Goal: Book appointment/travel/reservation

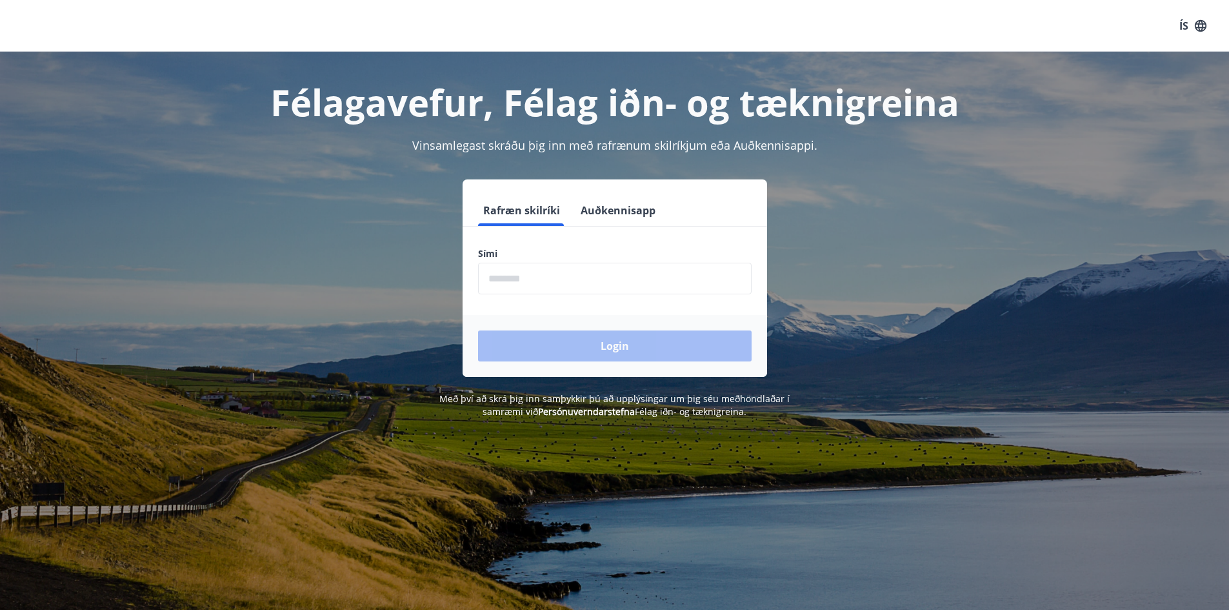
click at [538, 275] on input "phone" at bounding box center [614, 279] width 273 height 32
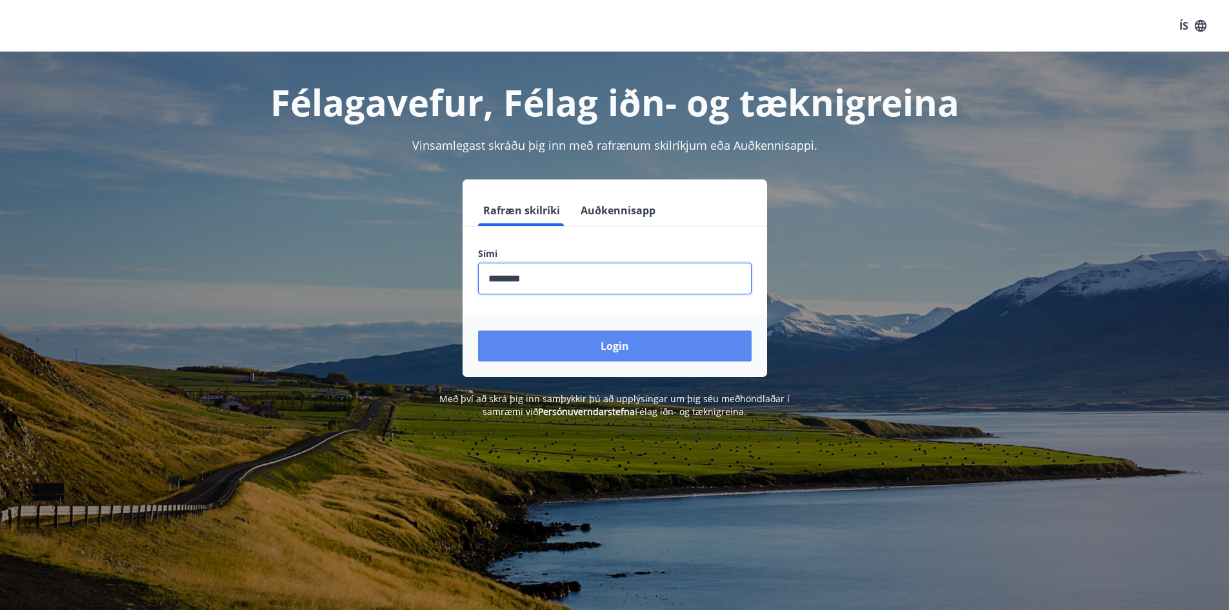
type input "********"
click at [646, 341] on button "Login" at bounding box center [614, 345] width 273 height 31
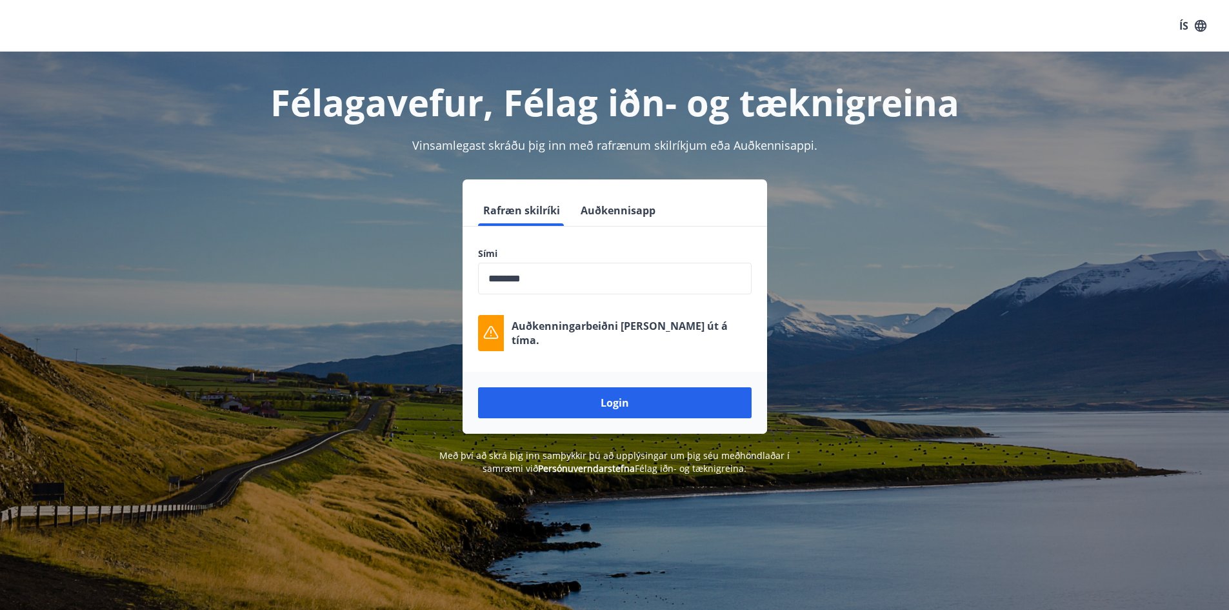
click at [392, 103] on h1 "Félagavefur, Félag iðn- og tæknigreina" at bounding box center [615, 101] width 898 height 49
drag, startPoint x: 1030, startPoint y: 130, endPoint x: 1175, endPoint y: 99, distance: 148.3
click at [1031, 130] on div "Félagavefur, Félag iðn- og tæknigreina Vinsamlegast skráðu þig inn með rafrænum…" at bounding box center [614, 263] width 929 height 423
click at [60, 26] on div "ÍS" at bounding box center [614, 26] width 1229 height 52
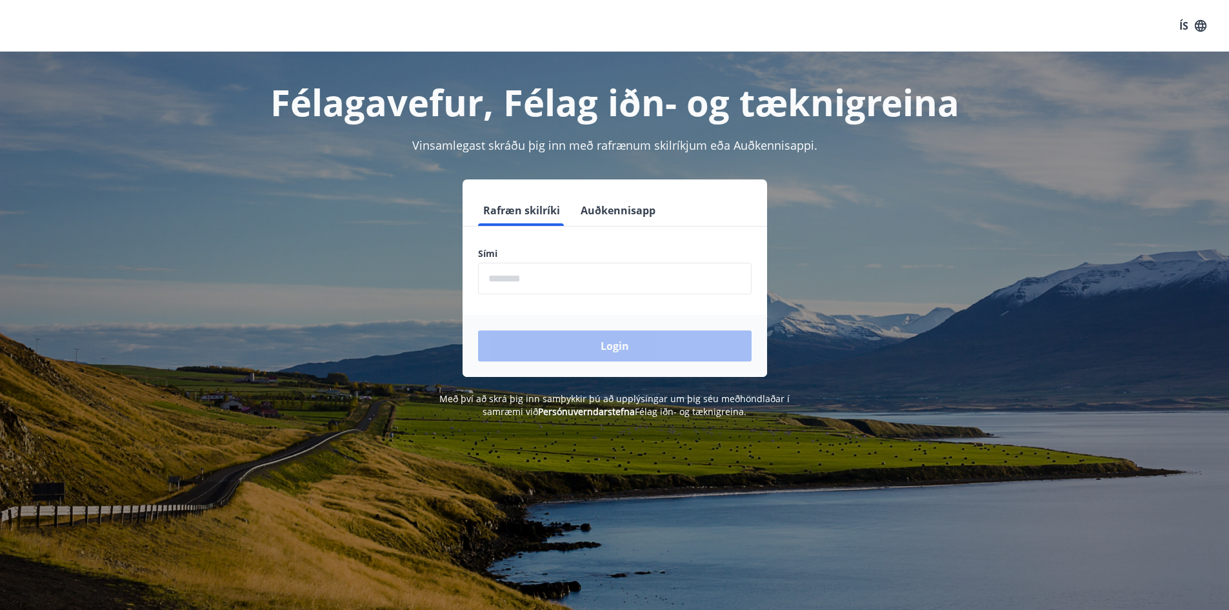
click at [536, 279] on input "phone" at bounding box center [614, 279] width 273 height 32
type input "********"
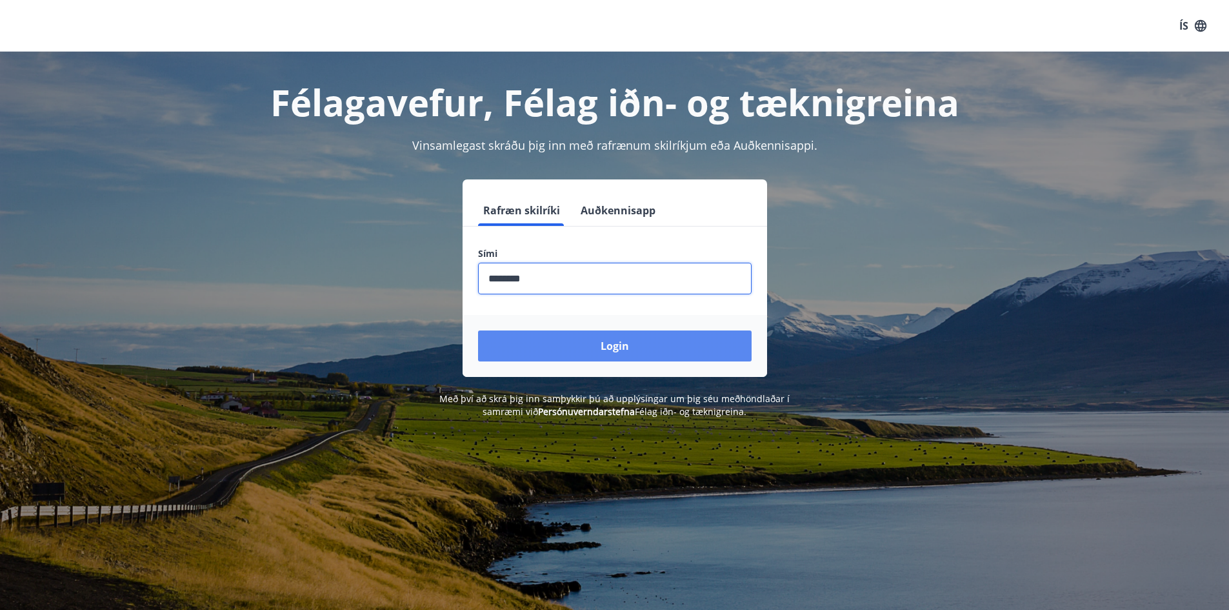
click at [588, 343] on button "Login" at bounding box center [614, 345] width 273 height 31
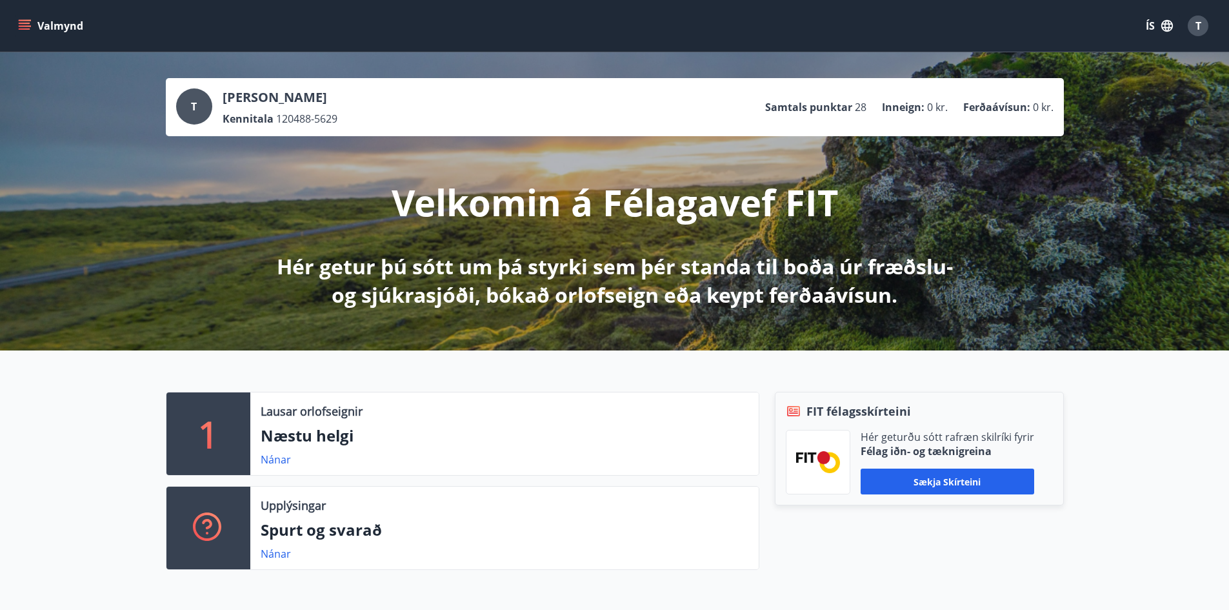
click at [815, 104] on p "Samtals punktar" at bounding box center [808, 107] width 87 height 14
click at [862, 107] on span "28" at bounding box center [861, 107] width 12 height 14
click at [914, 106] on p "Inneign :" at bounding box center [903, 107] width 43 height 14
click at [1007, 108] on p "Ferðaávísun :" at bounding box center [996, 107] width 67 height 14
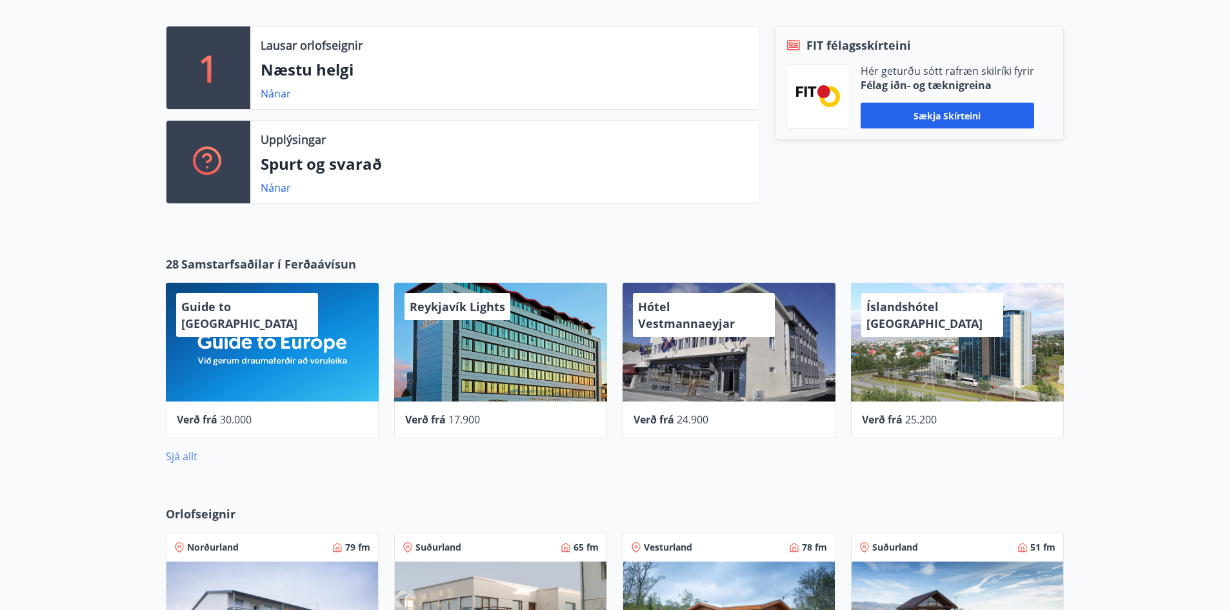
click at [183, 453] on link "Sjá allt" at bounding box center [182, 456] width 32 height 14
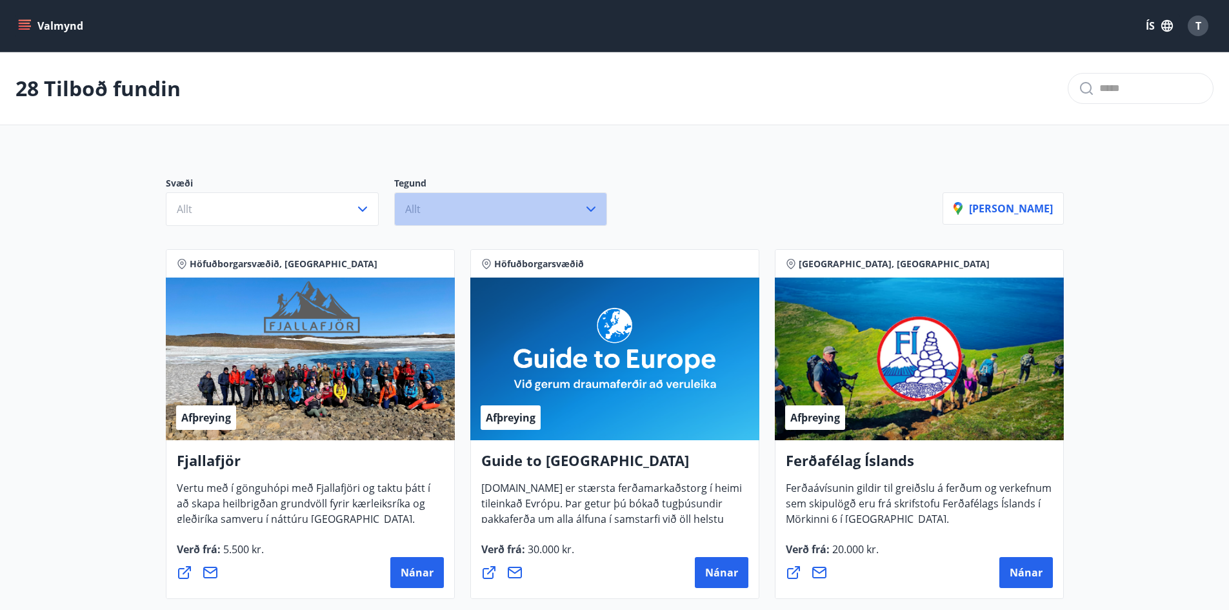
click at [464, 201] on button "Allt" at bounding box center [500, 209] width 213 height 34
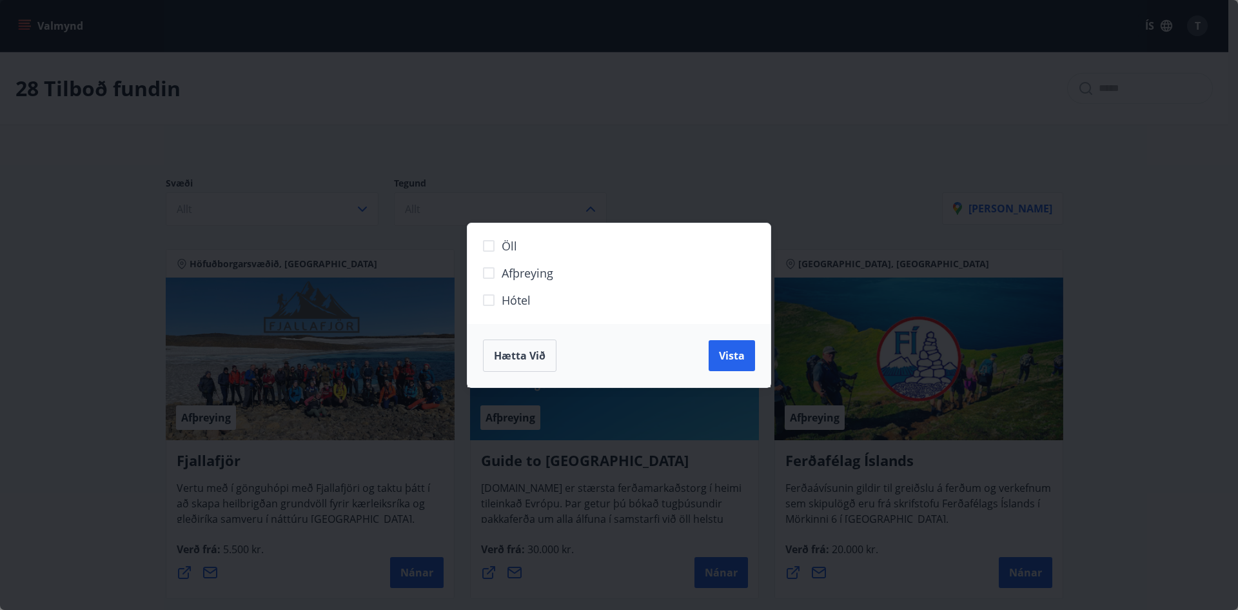
click at [464, 204] on div "Öll Afþreying Hótel Hætta við Vista" at bounding box center [619, 305] width 1238 height 610
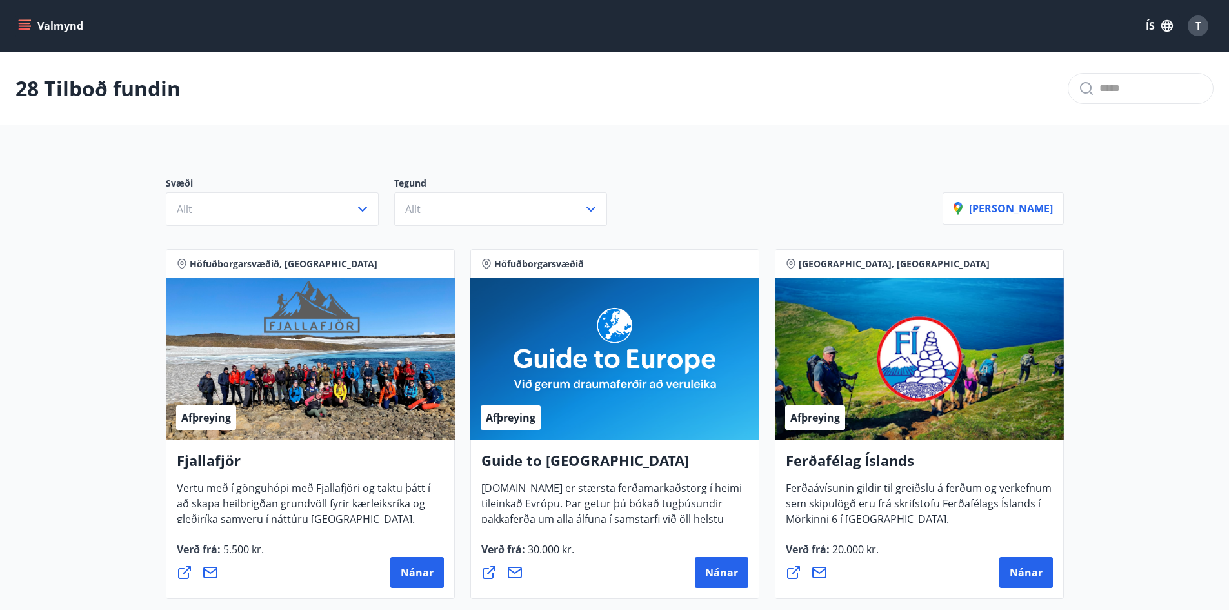
click at [332, 190] on p "Svæði" at bounding box center [280, 184] width 228 height 15
click at [332, 204] on button "Allt" at bounding box center [272, 209] width 213 height 34
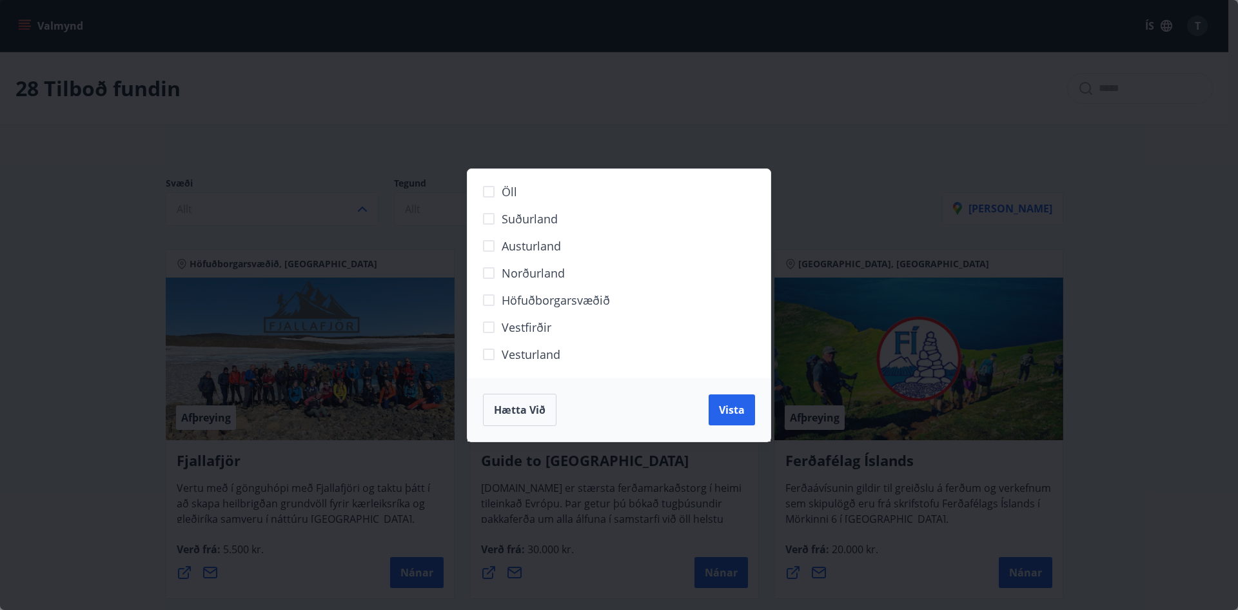
click at [546, 300] on span "Höfuðborgarsvæðið" at bounding box center [556, 300] width 108 height 17
click at [736, 402] on span "Vista" at bounding box center [732, 409] width 26 height 14
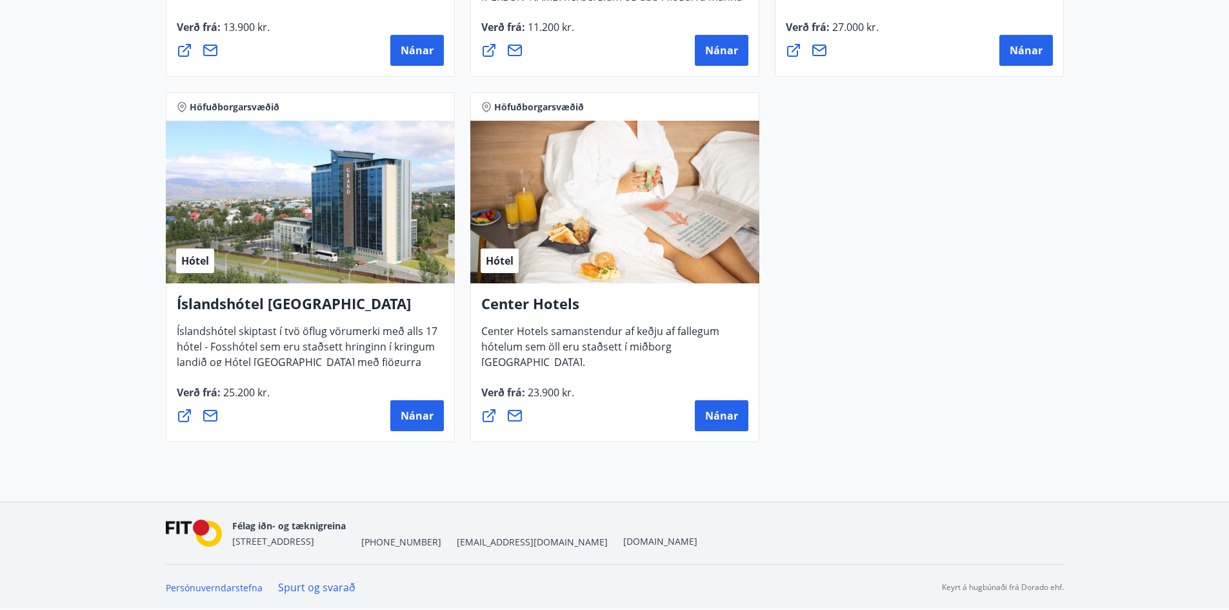
scroll to position [922, 0]
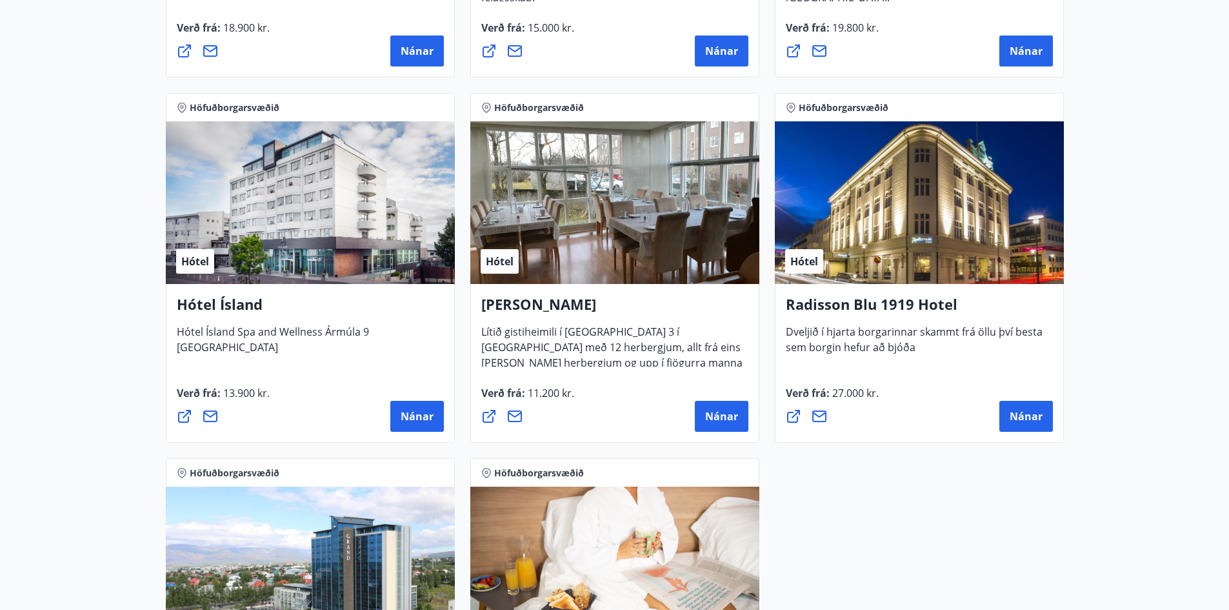
click at [551, 307] on h4 "Alba gistiheimili" at bounding box center [614, 309] width 267 height 30
click at [218, 301] on h4 "Hótel Ísland" at bounding box center [310, 309] width 267 height 30
click at [420, 419] on span "Nánar" at bounding box center [417, 416] width 33 height 14
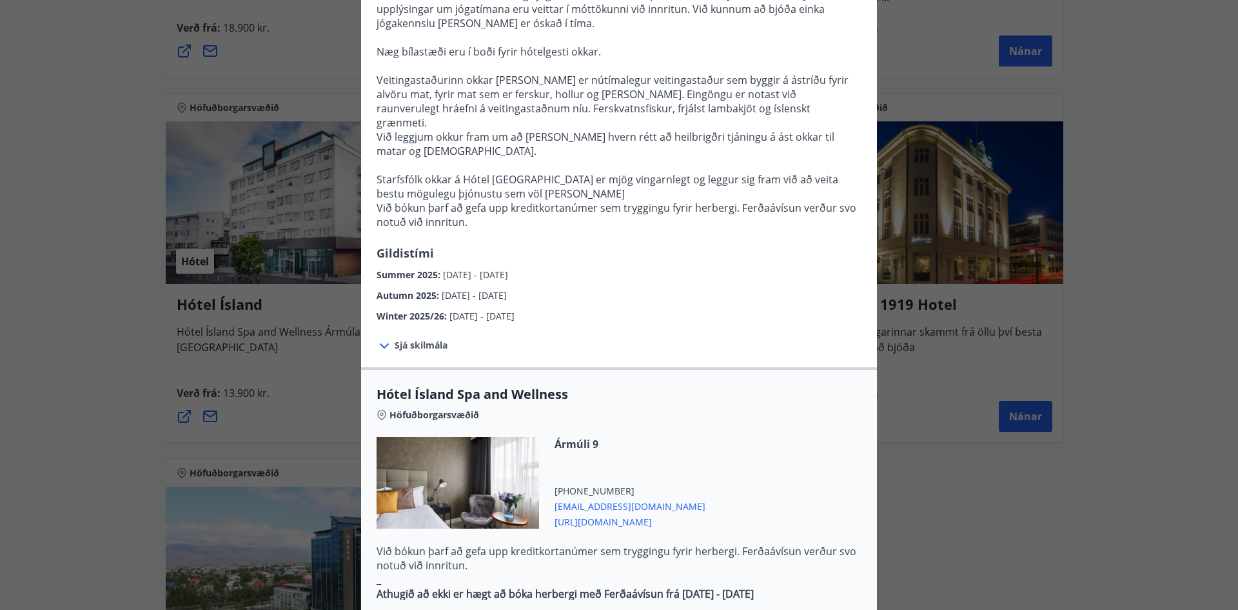
scroll to position [731, 0]
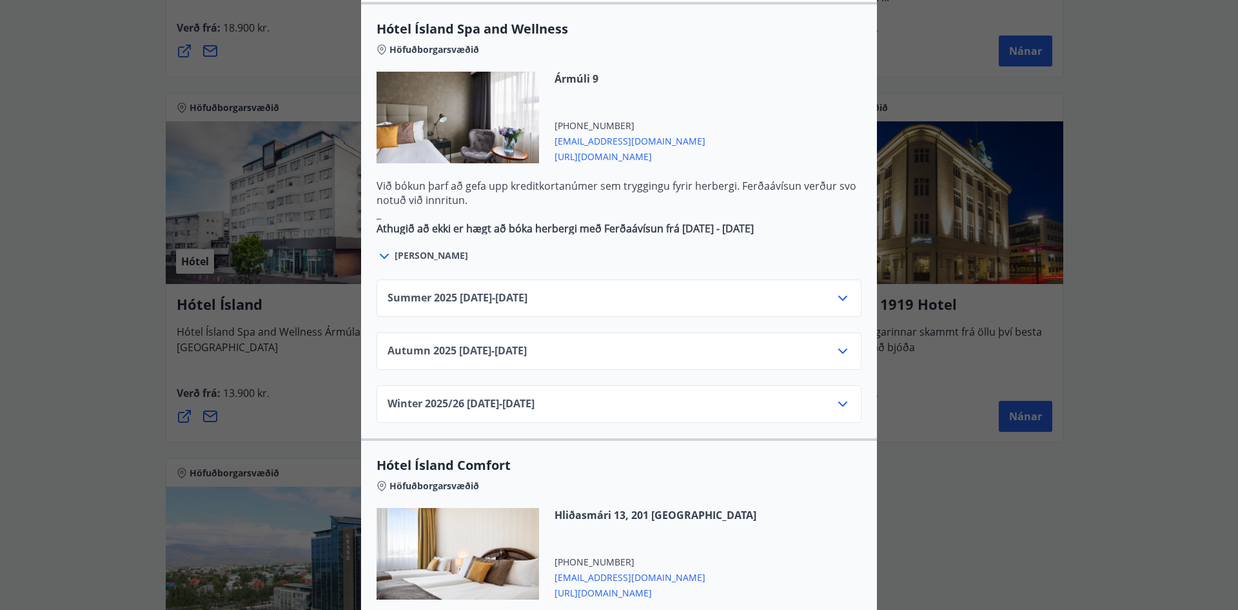
click at [839, 343] on icon at bounding box center [842, 350] width 15 height 15
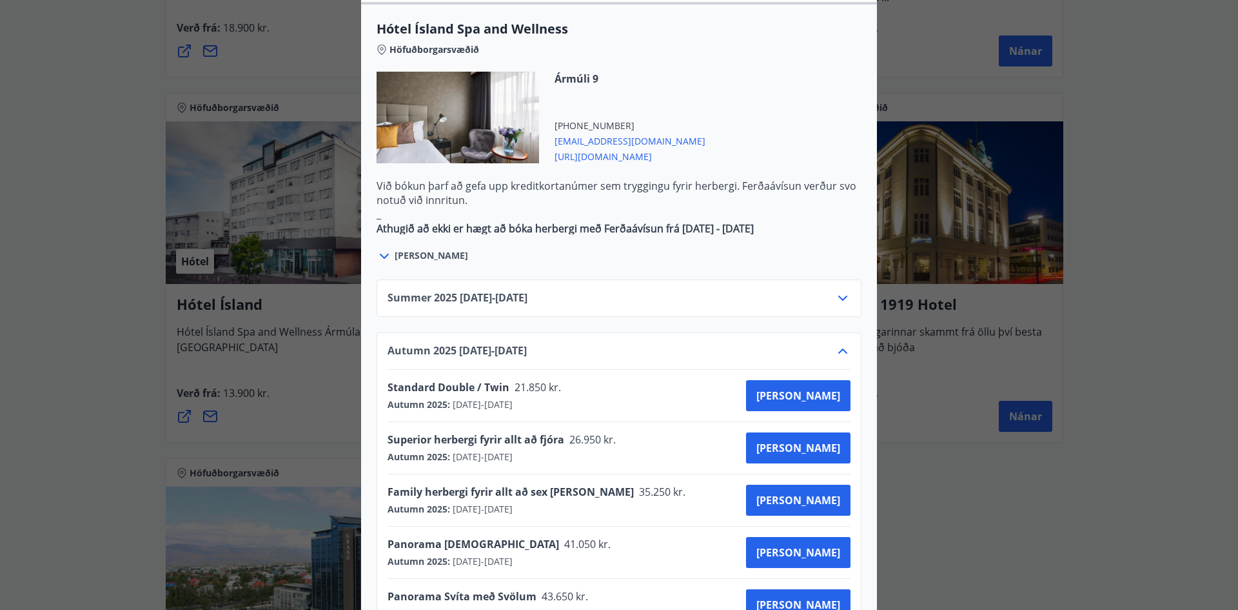
scroll to position [1096, 0]
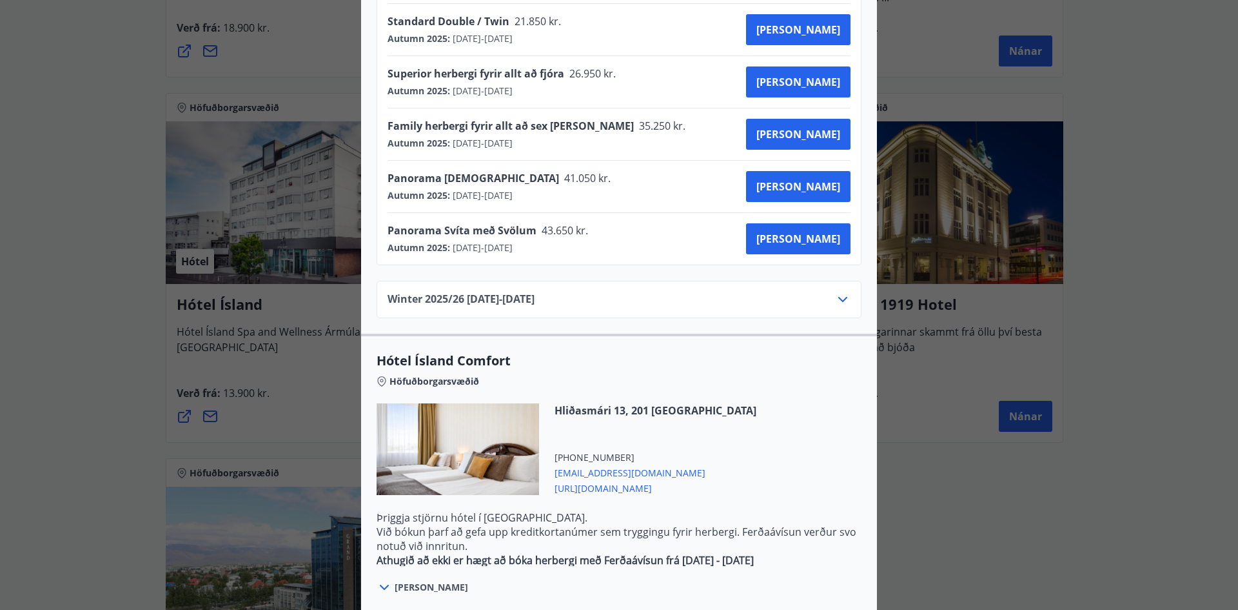
click at [958, 481] on div "Hótel Ísland Sendu skilaboð til að panta herbergi reception@hotelisland.is Athu…" at bounding box center [619, 305] width 1238 height 610
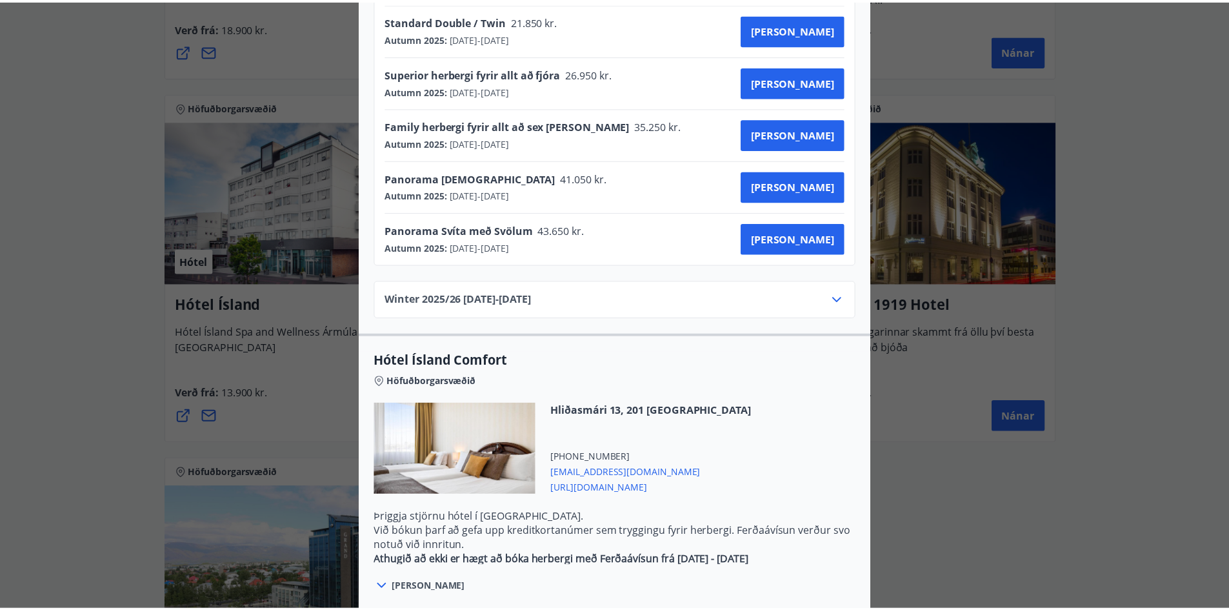
scroll to position [0, 0]
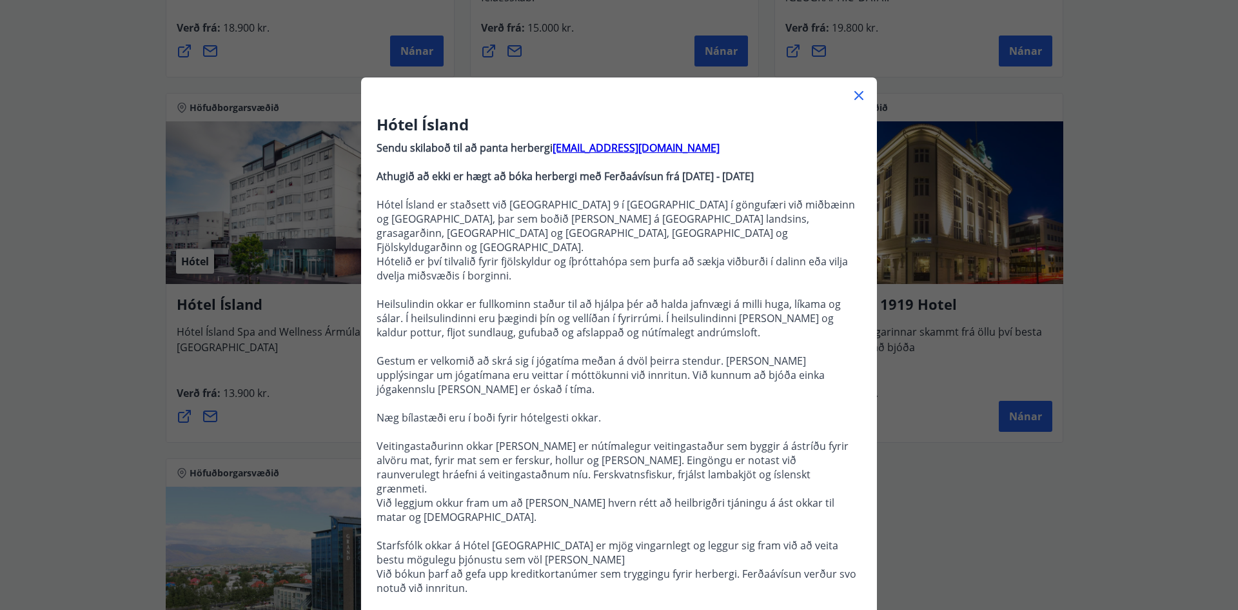
click at [857, 98] on icon at bounding box center [859, 95] width 9 height 9
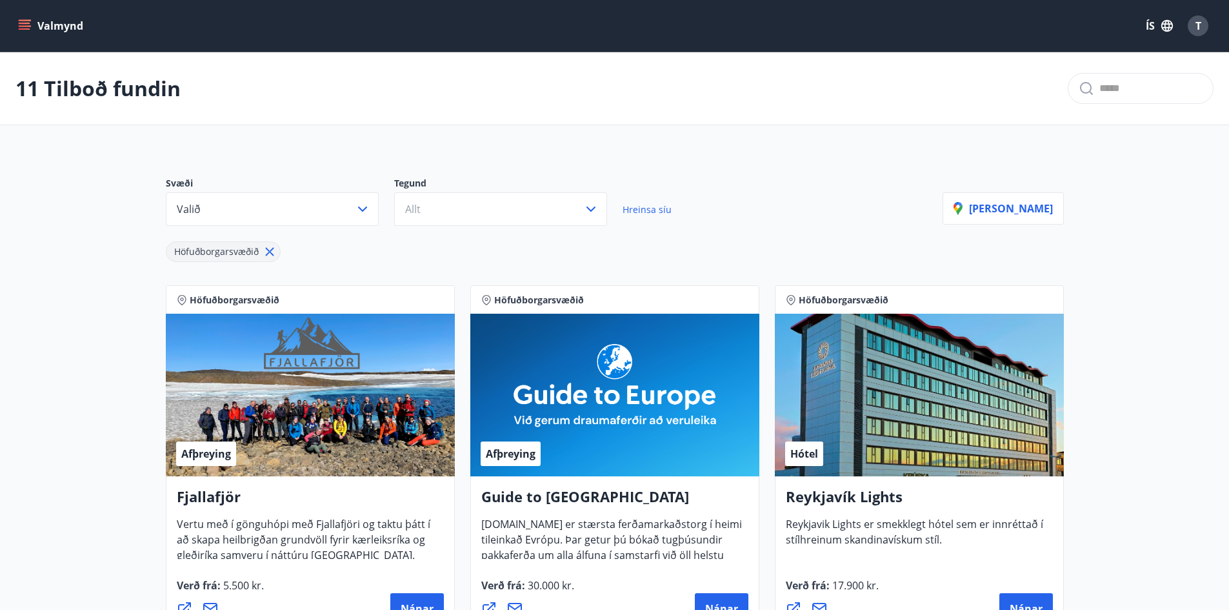
click at [264, 248] on icon at bounding box center [270, 251] width 14 height 14
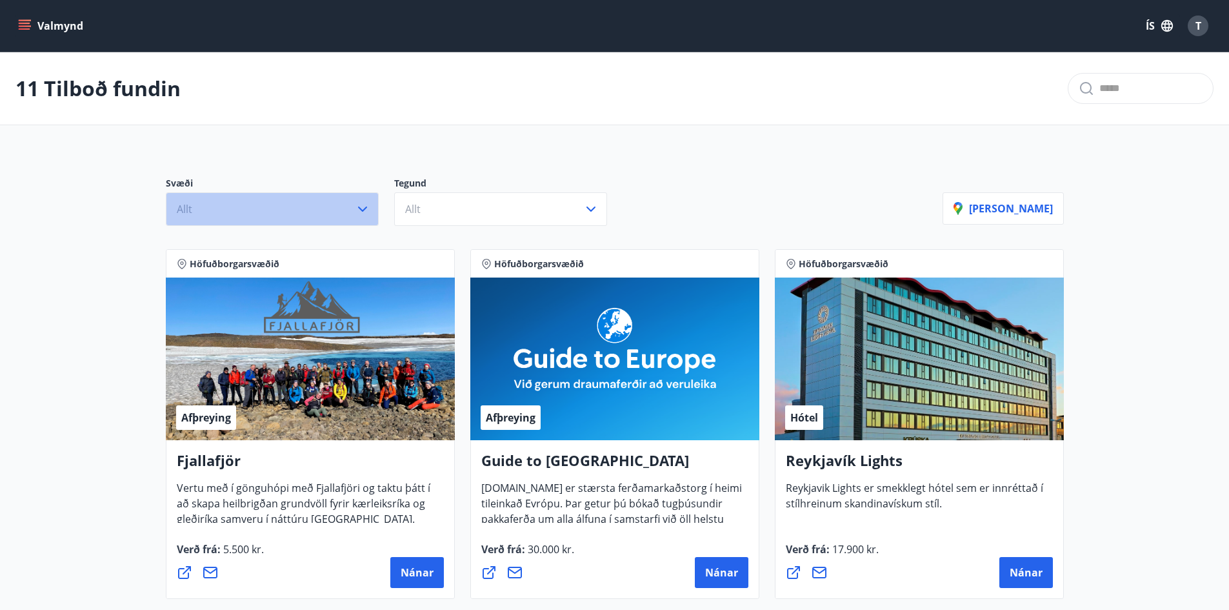
click at [359, 195] on button "Allt" at bounding box center [272, 209] width 213 height 34
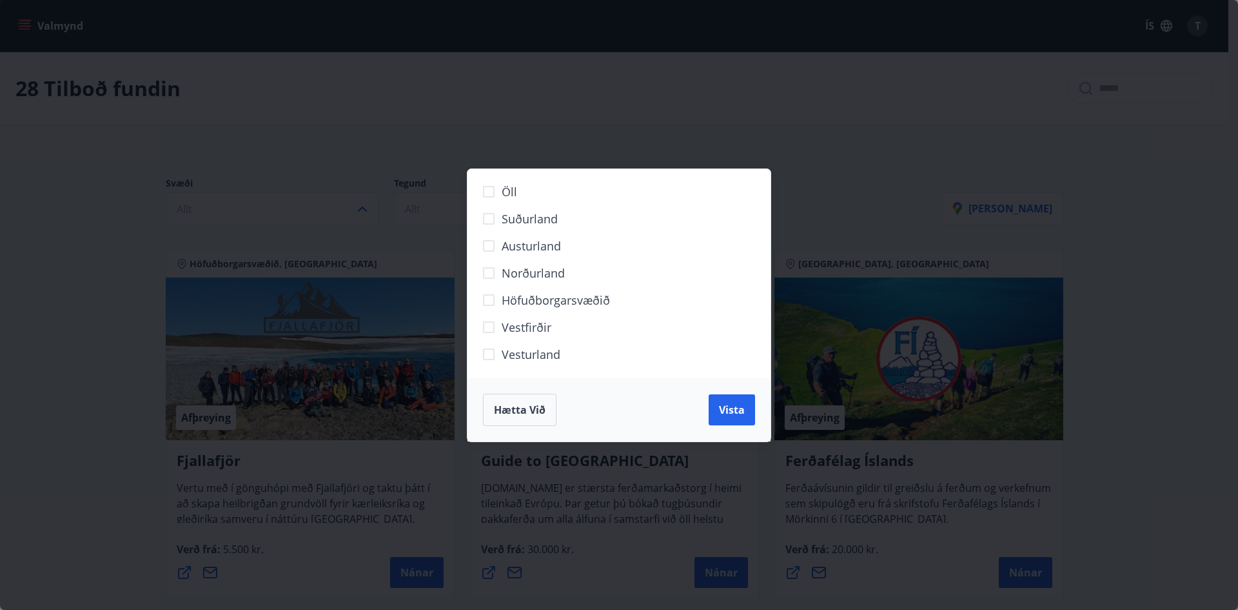
click at [378, 108] on div "Öll Suðurland Austurland Norðurland Höfuðborgarsvæðið Vestfirðir Vesturland Hæt…" at bounding box center [619, 305] width 1238 height 610
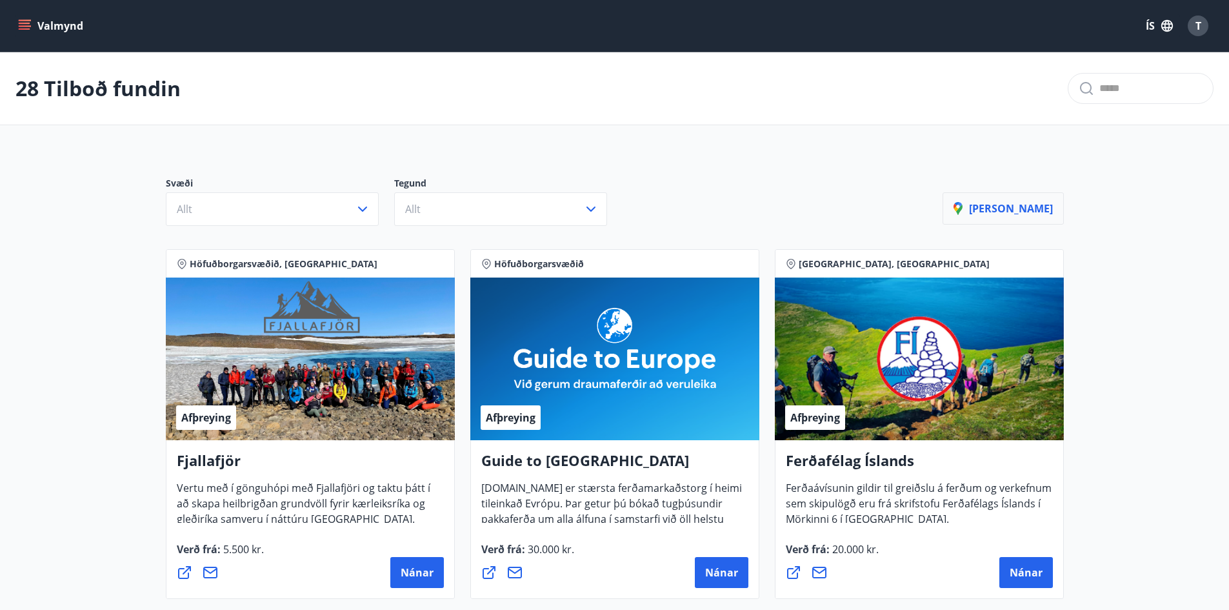
click at [1028, 210] on p "Sýna kort" at bounding box center [1002, 208] width 99 height 14
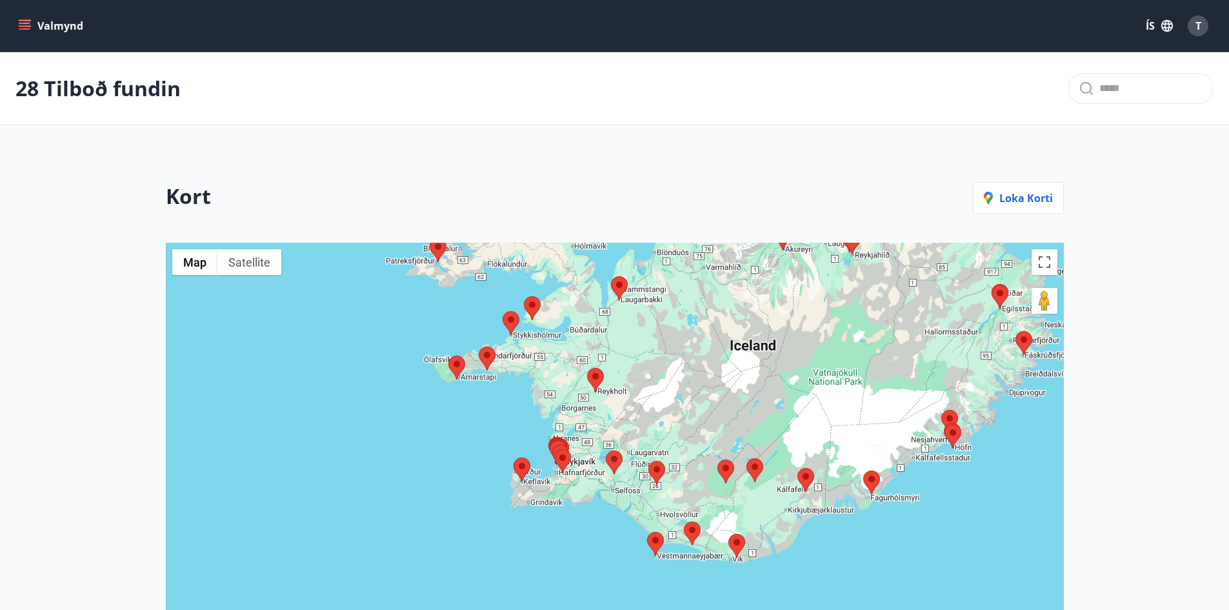
drag, startPoint x: 562, startPoint y: 562, endPoint x: 679, endPoint y: 414, distance: 188.4
click at [679, 414] on div at bounding box center [615, 517] width 898 height 548
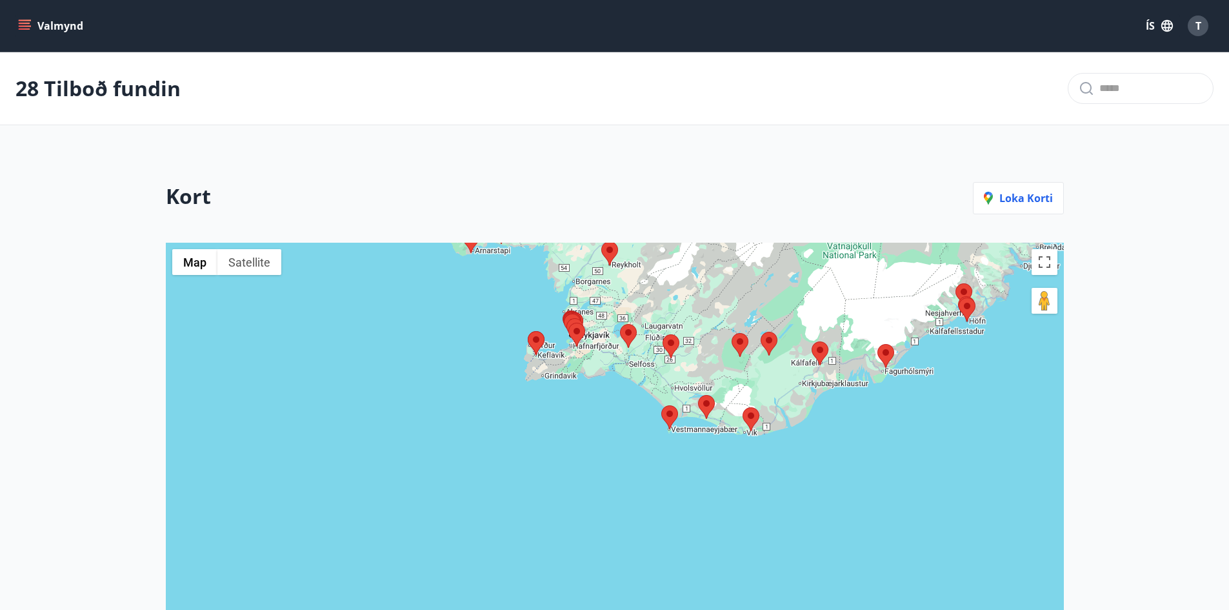
drag, startPoint x: 697, startPoint y: 412, endPoint x: 708, endPoint y: 298, distance: 114.1
click at [708, 290] on div at bounding box center [615, 517] width 898 height 548
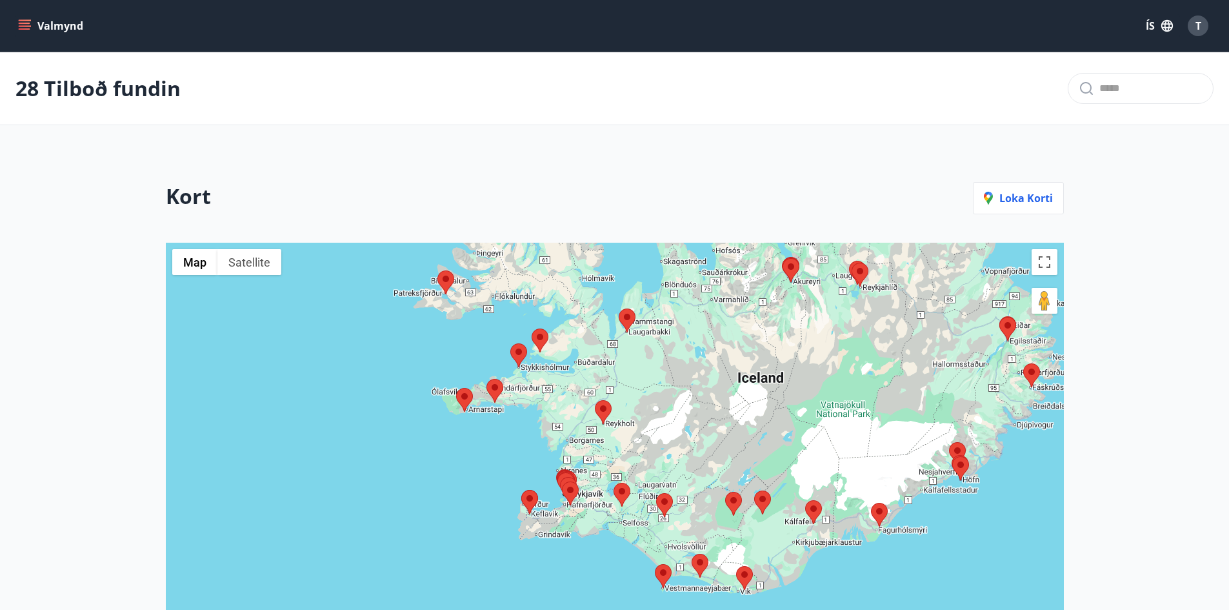
drag, startPoint x: 891, startPoint y: 480, endPoint x: 906, endPoint y: 611, distance: 132.3
click at [906, 609] on html "Valmynd ÍS T 28 Tilboð fundin Kort Loka korti ← Move left → Move right ↑ Move u…" at bounding box center [614, 459] width 1229 height 918
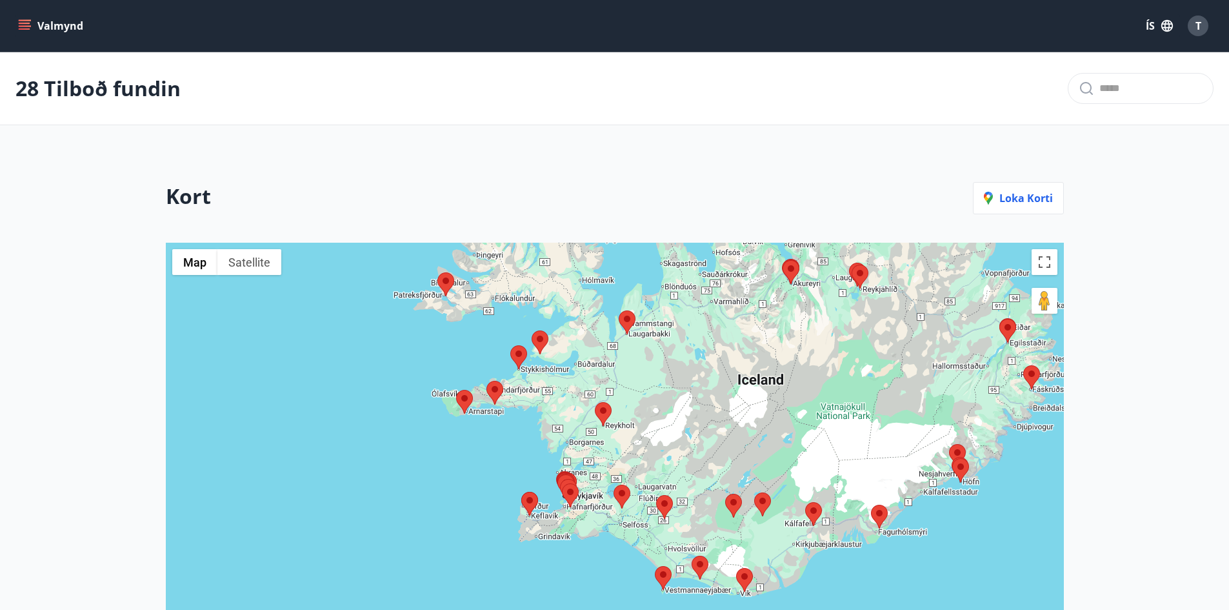
drag, startPoint x: 1227, startPoint y: 373, endPoint x: 1238, endPoint y: 388, distance: 18.6
click at [1229, 399] on html "Valmynd ÍS T 28 Tilboð fundin Kort Loka korti ← Move left → Move right ↑ Move u…" at bounding box center [614, 459] width 1229 height 918
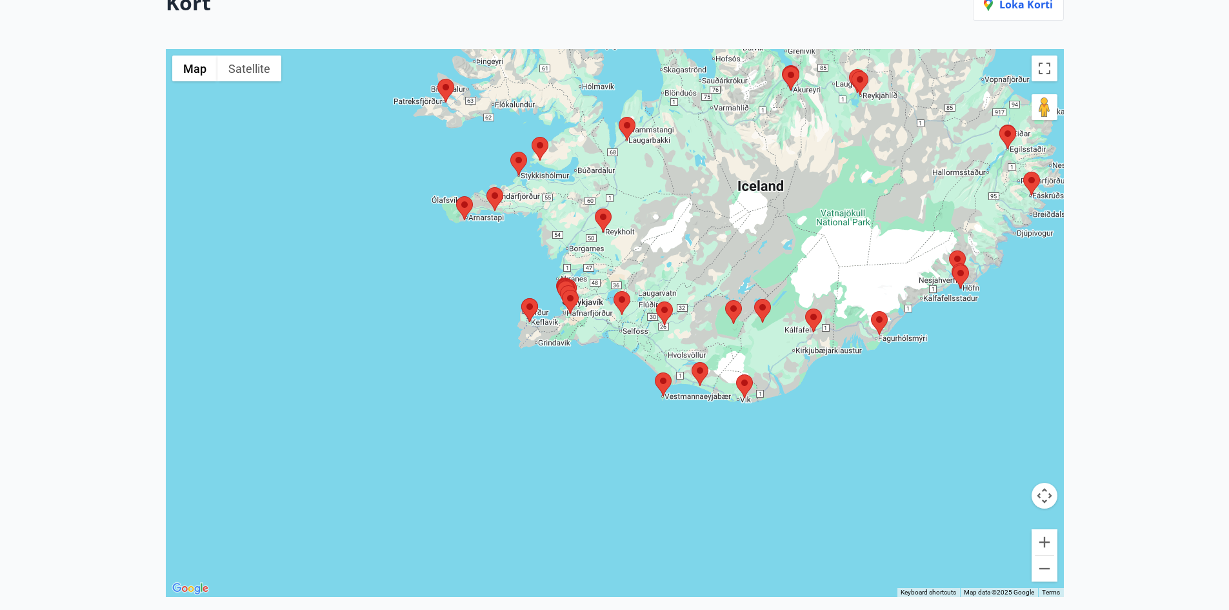
scroll to position [201, 0]
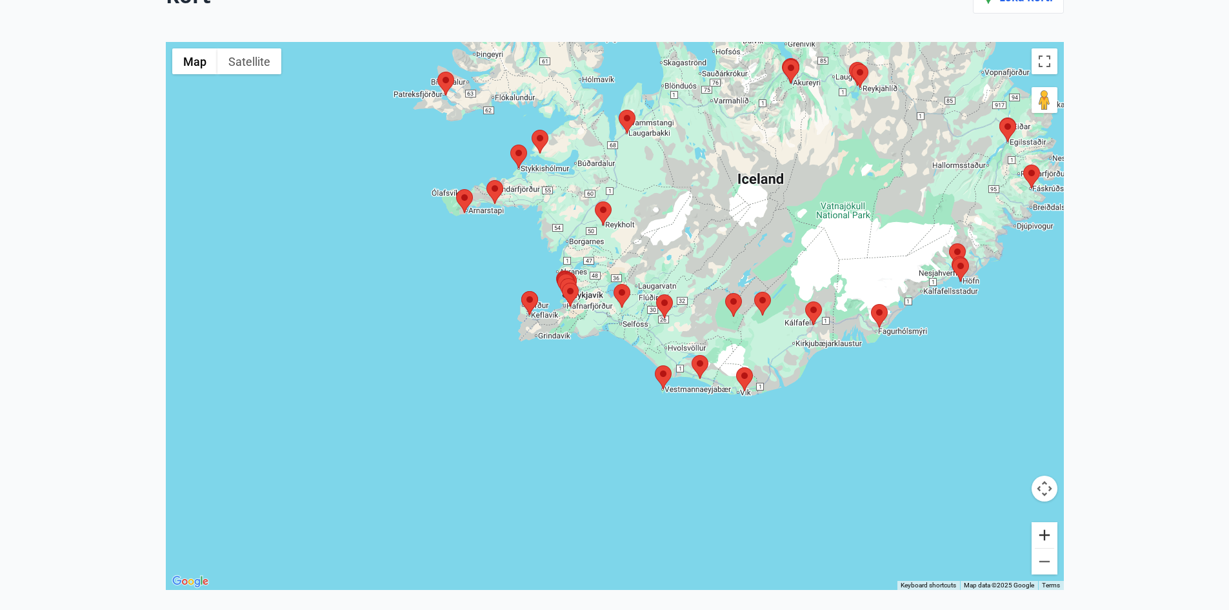
click at [1043, 531] on button "Zoom in" at bounding box center [1044, 535] width 26 height 26
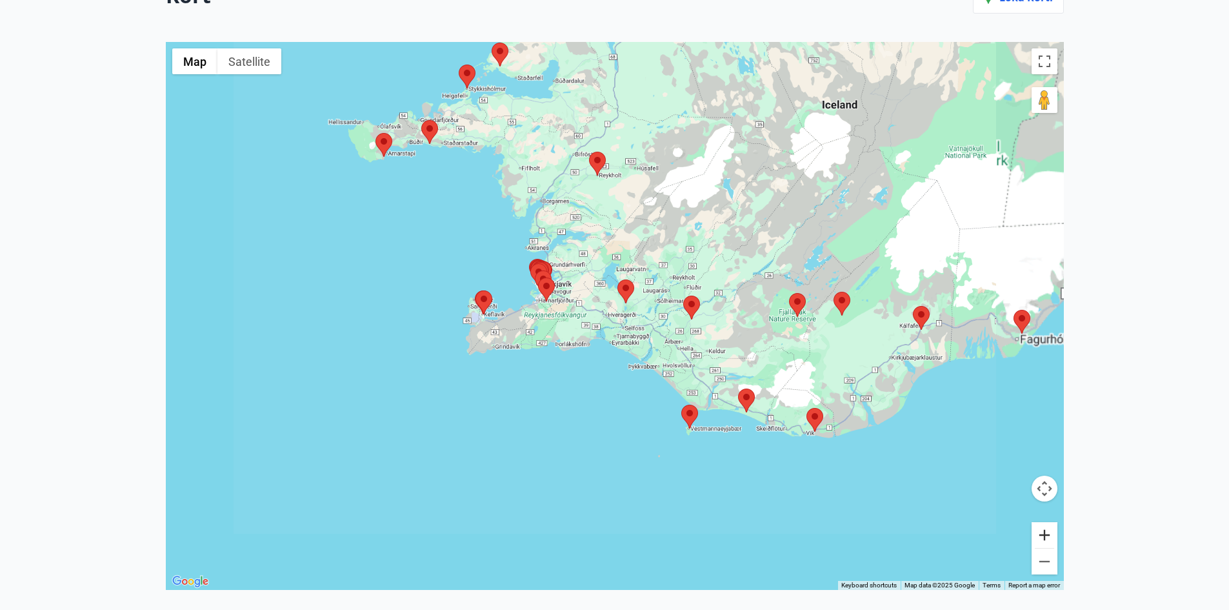
click at [1043, 531] on button "Zoom in" at bounding box center [1044, 535] width 26 height 26
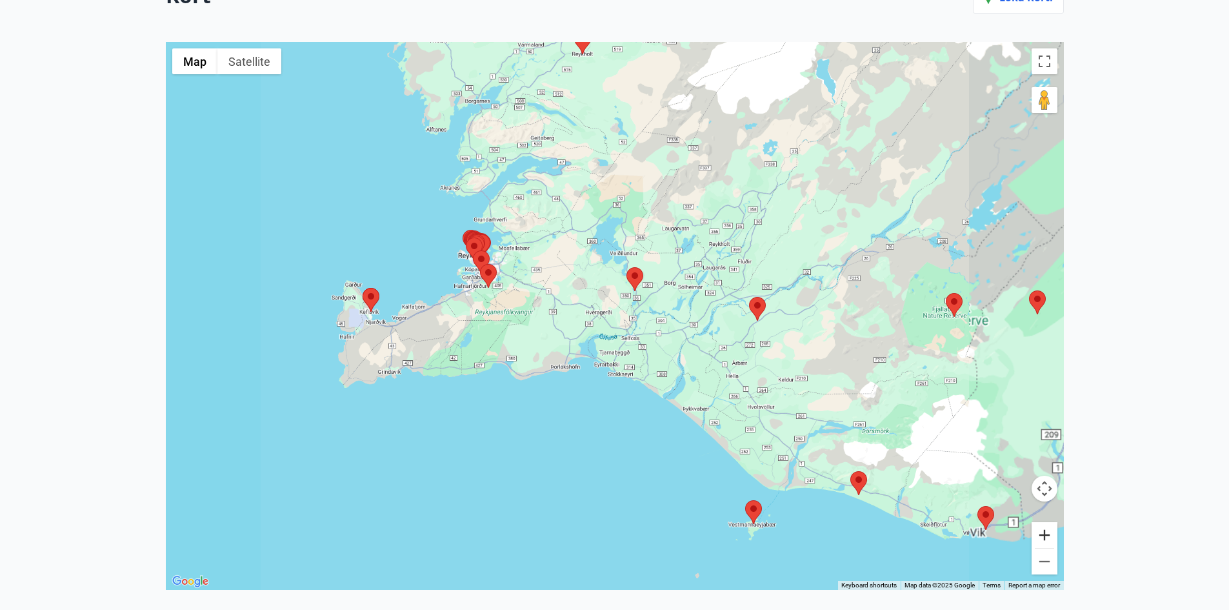
click at [1043, 531] on button "Zoom in" at bounding box center [1044, 535] width 26 height 26
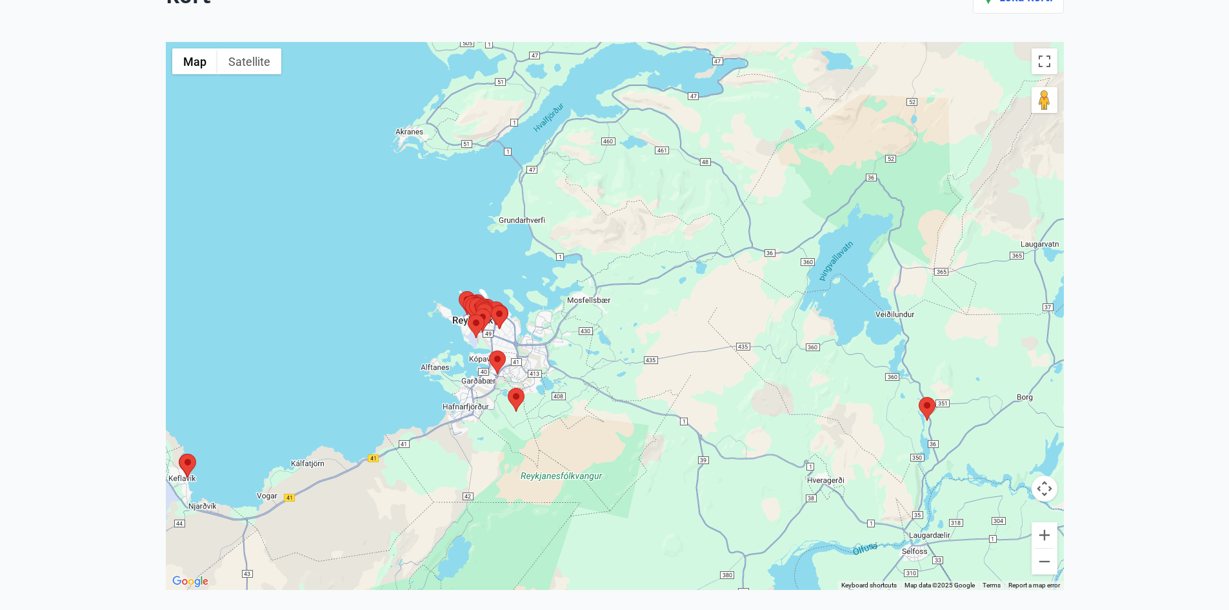
drag, startPoint x: 378, startPoint y: 239, endPoint x: 694, endPoint y: 441, distance: 374.7
click at [635, 415] on div at bounding box center [615, 316] width 898 height 548
click at [1036, 528] on button "Zoom in" at bounding box center [1044, 535] width 26 height 26
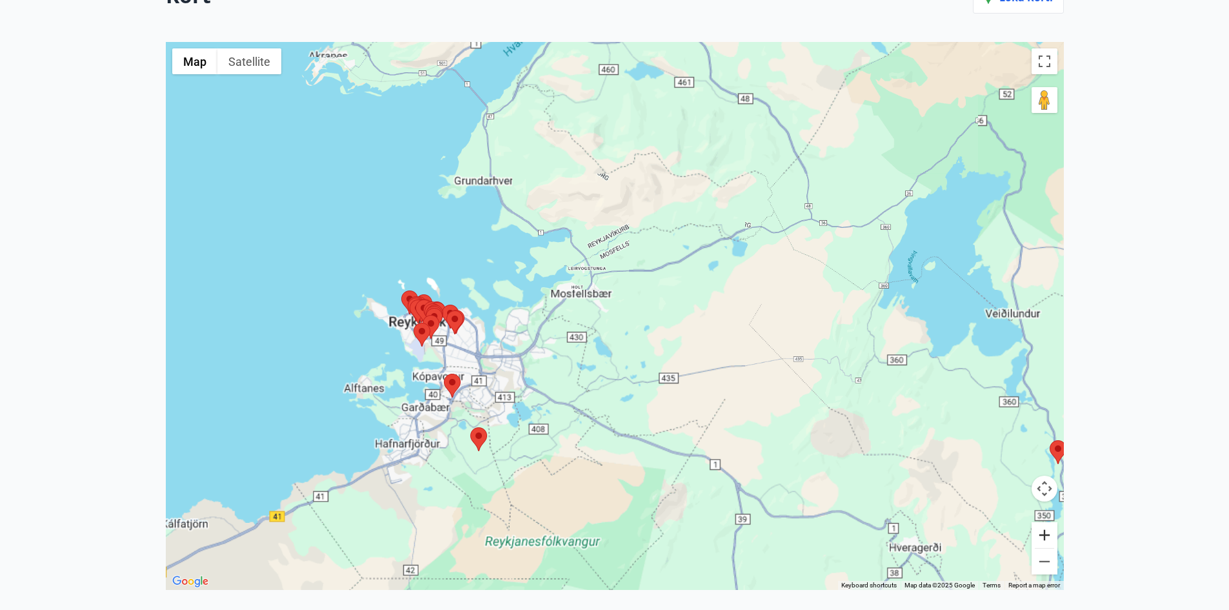
click at [1038, 528] on button "Zoom in" at bounding box center [1044, 535] width 26 height 26
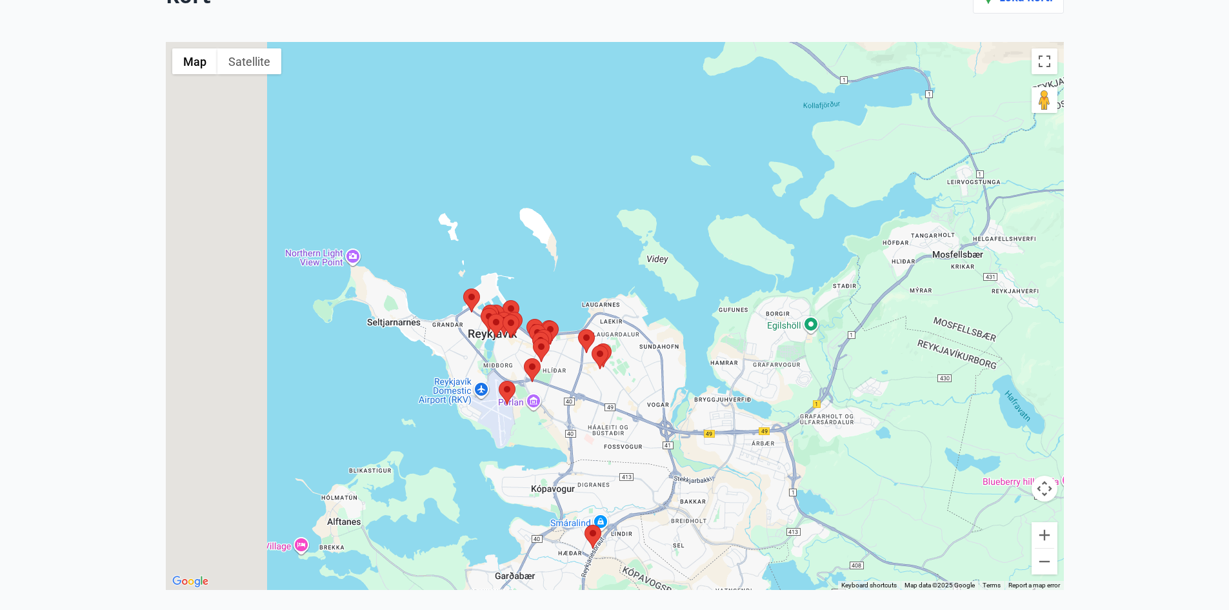
drag, startPoint x: 501, startPoint y: 389, endPoint x: 947, endPoint y: 390, distance: 447.0
click at [947, 390] on div at bounding box center [615, 316] width 898 height 548
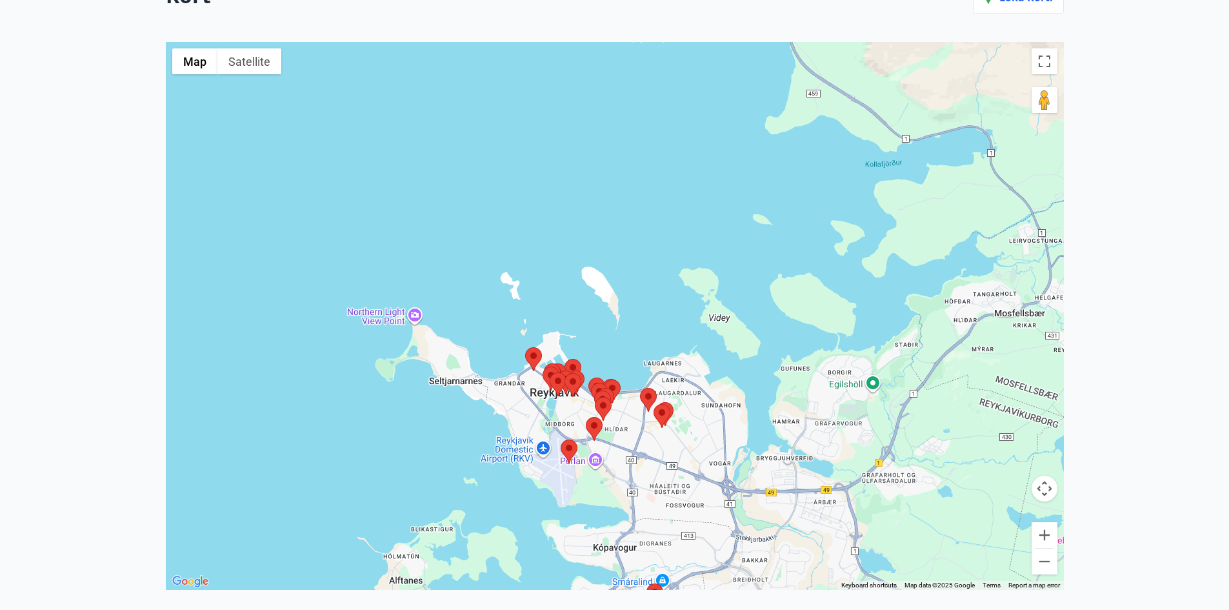
drag, startPoint x: 682, startPoint y: 341, endPoint x: 706, endPoint y: 353, distance: 26.8
click at [706, 353] on div at bounding box center [615, 316] width 898 height 548
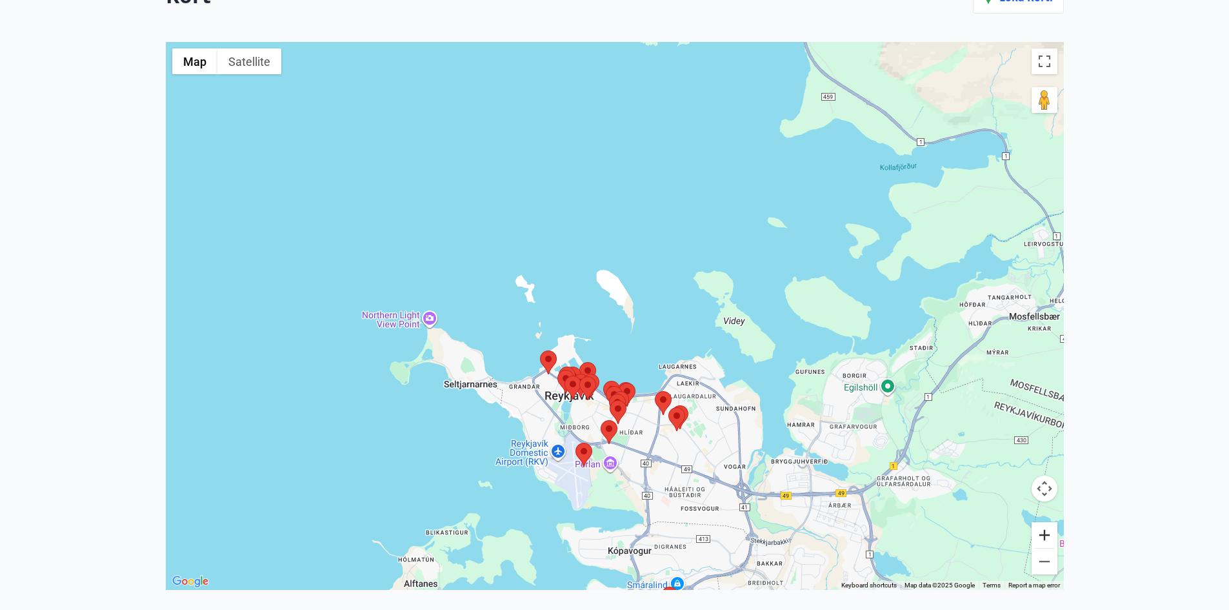
click at [1040, 531] on button "Zoom in" at bounding box center [1044, 535] width 26 height 26
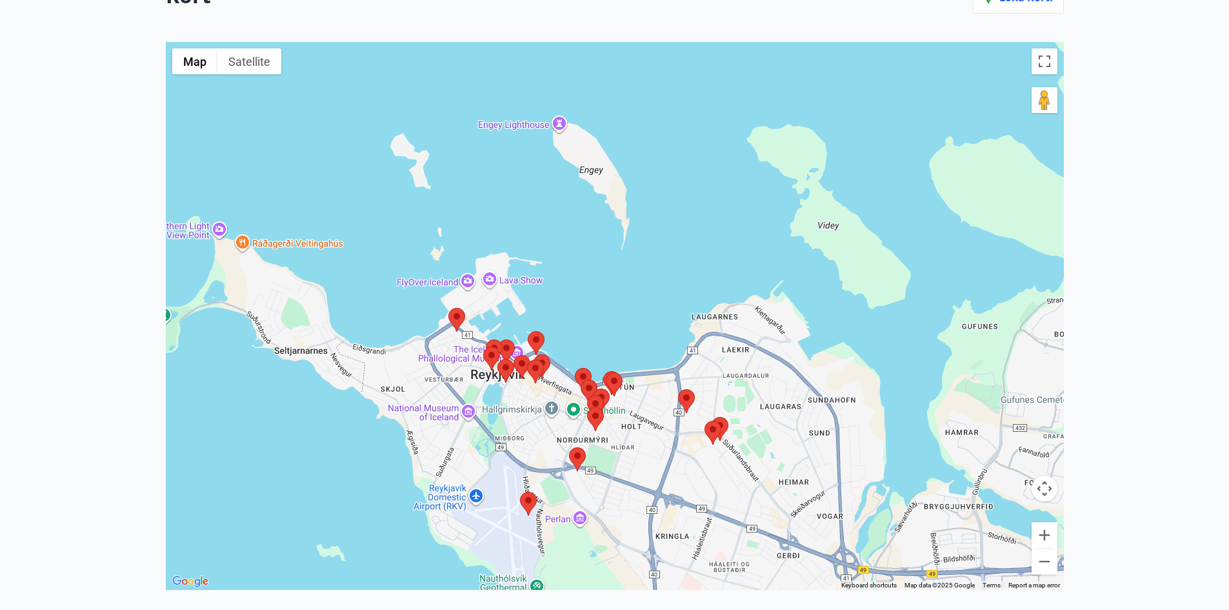
drag, startPoint x: 741, startPoint y: 455, endPoint x: 716, endPoint y: 355, distance: 103.7
click at [716, 355] on div at bounding box center [615, 316] width 898 height 548
click at [448, 308] on area at bounding box center [448, 308] width 0 height 0
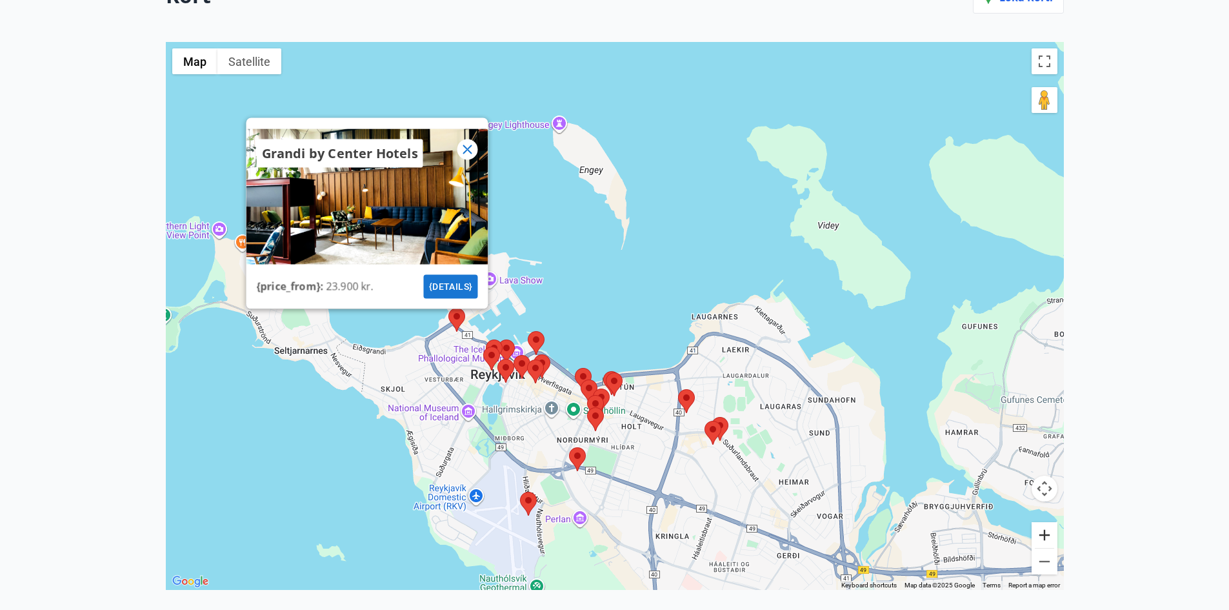
click at [1045, 533] on button "Zoom in" at bounding box center [1044, 535] width 26 height 26
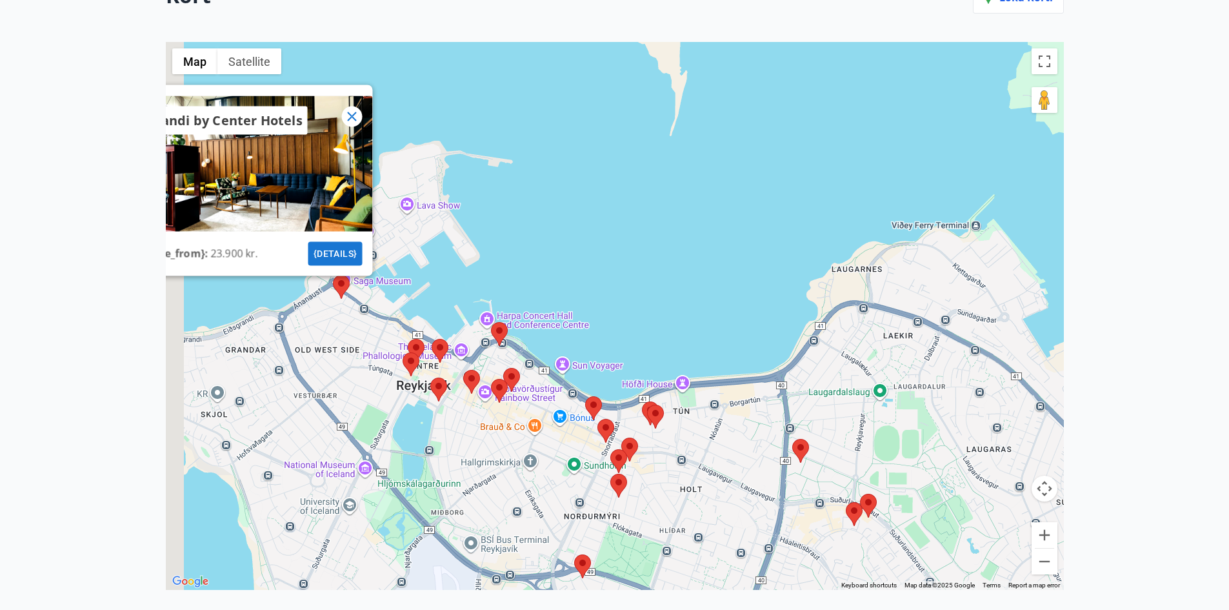
drag, startPoint x: 777, startPoint y: 447, endPoint x: 826, endPoint y: 393, distance: 72.6
click at [826, 393] on div "Grandi by Center Hotels {price_from} : 23.900 kr. {details}" at bounding box center [615, 316] width 898 height 548
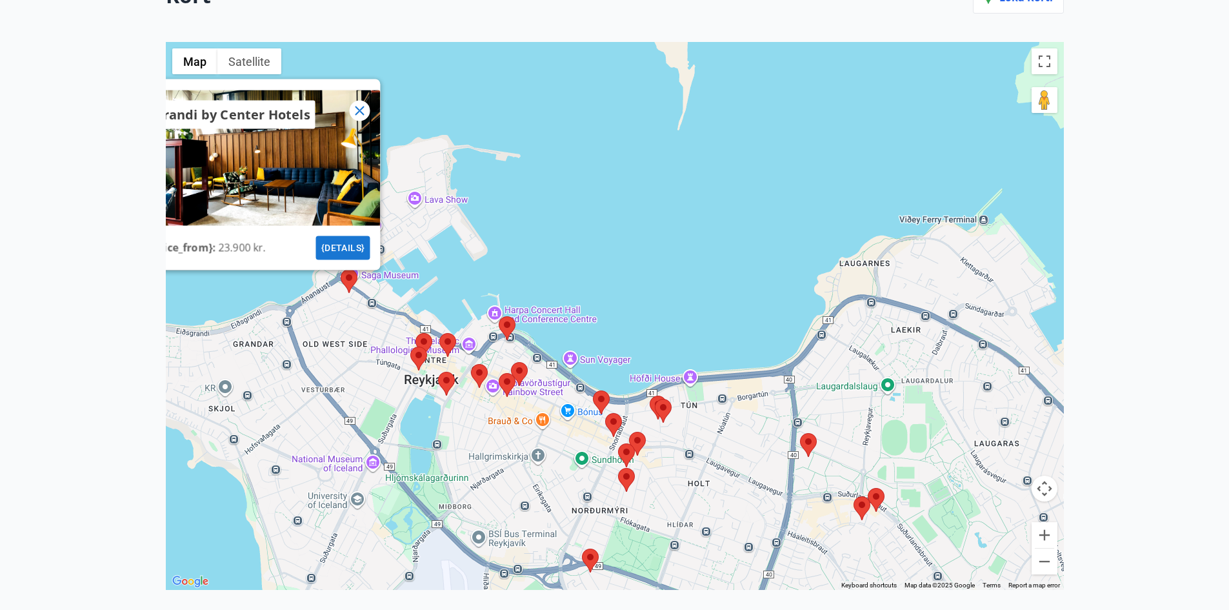
click at [415, 333] on area at bounding box center [415, 333] width 0 height 0
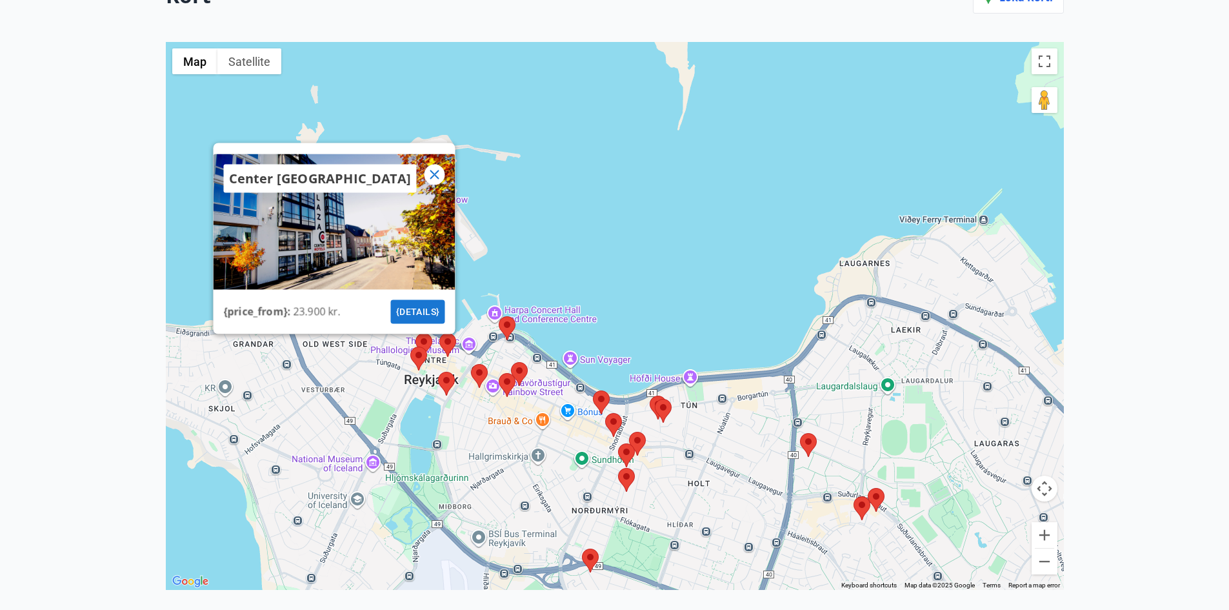
click at [410, 346] on area at bounding box center [410, 346] width 0 height 0
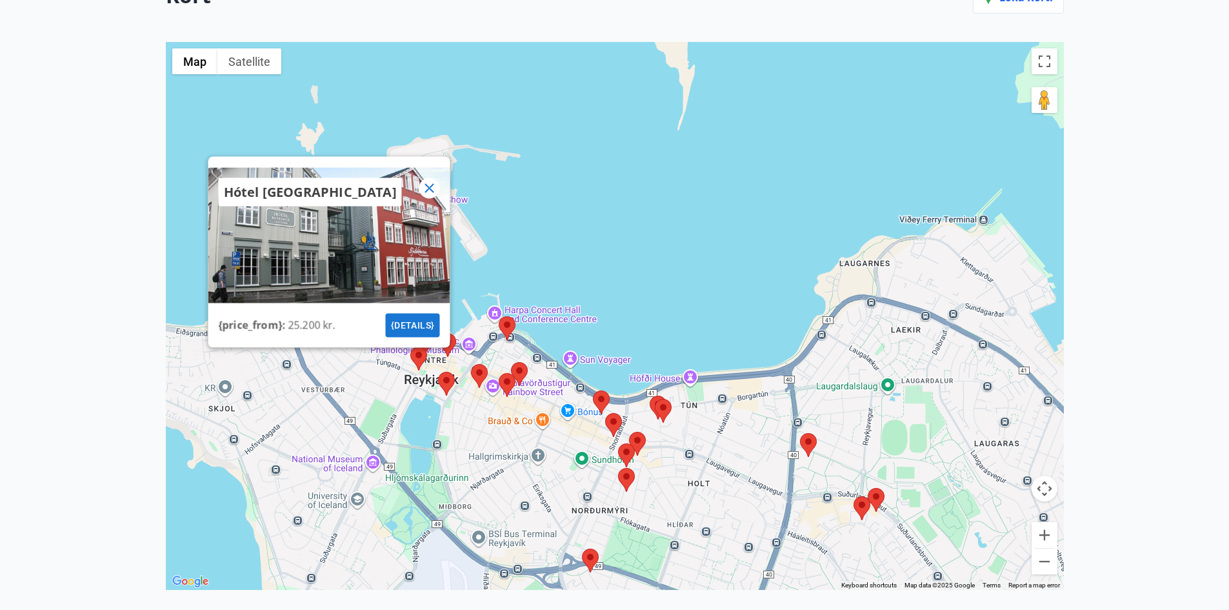
click at [438, 372] on area at bounding box center [438, 372] width 0 height 0
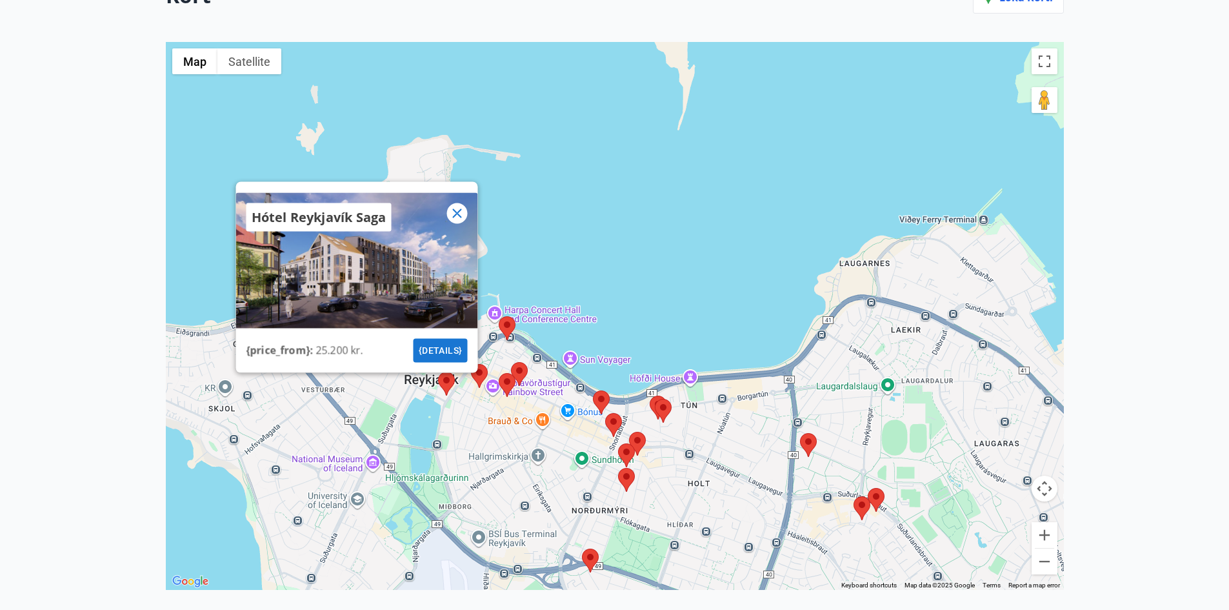
click at [471, 364] on area at bounding box center [471, 364] width 0 height 0
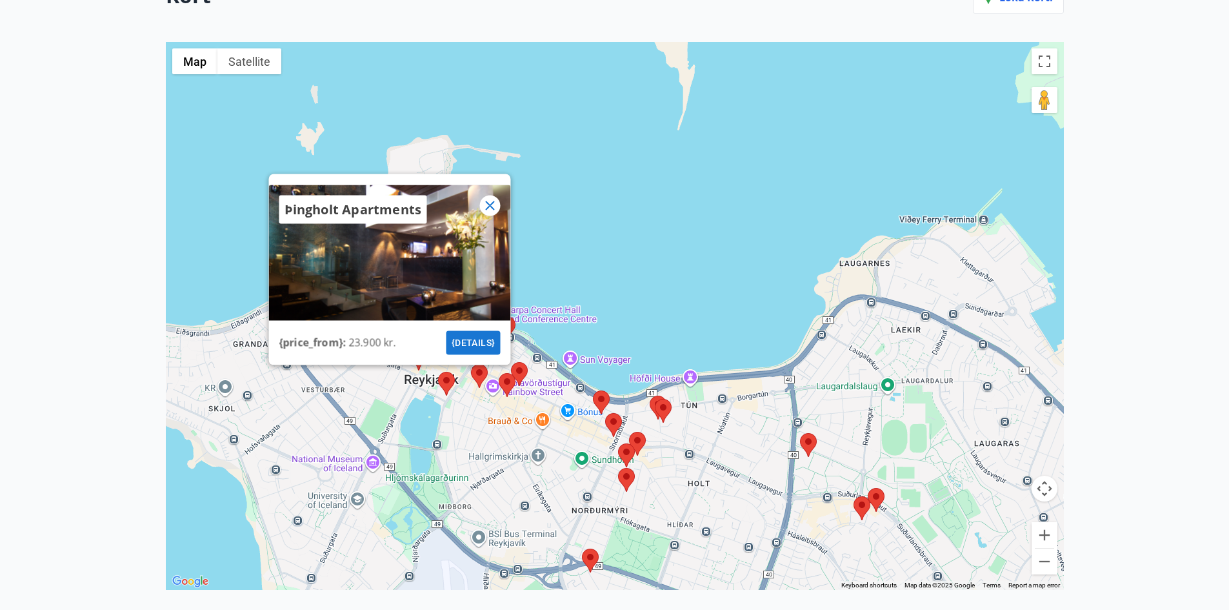
click at [499, 373] on area at bounding box center [499, 373] width 0 height 0
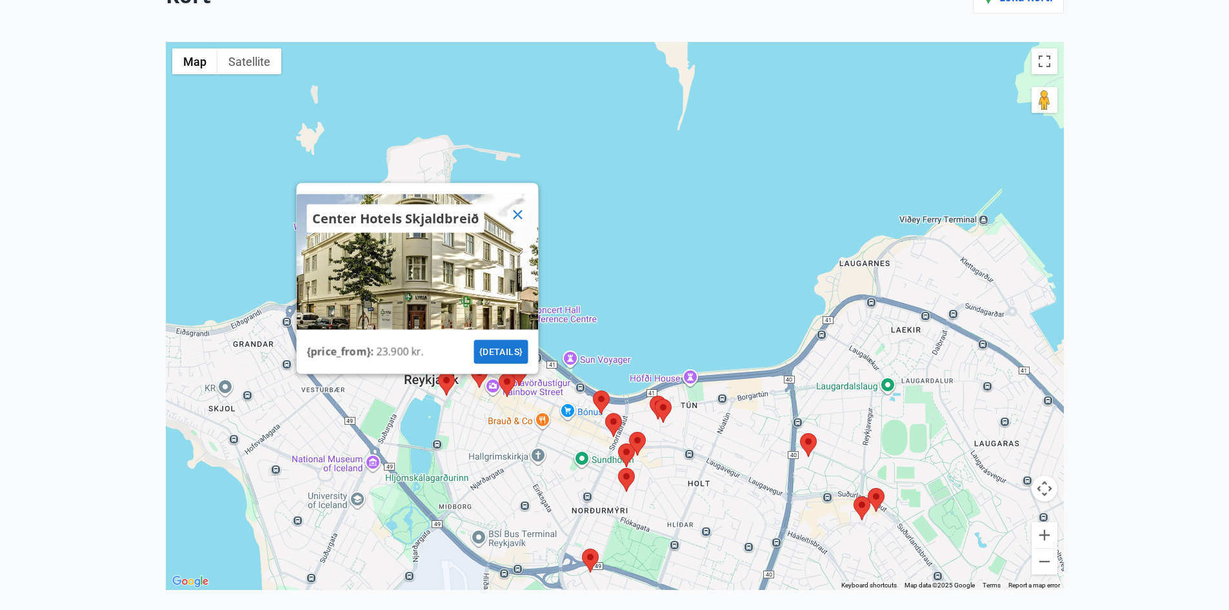
click at [593, 390] on area at bounding box center [593, 390] width 0 height 0
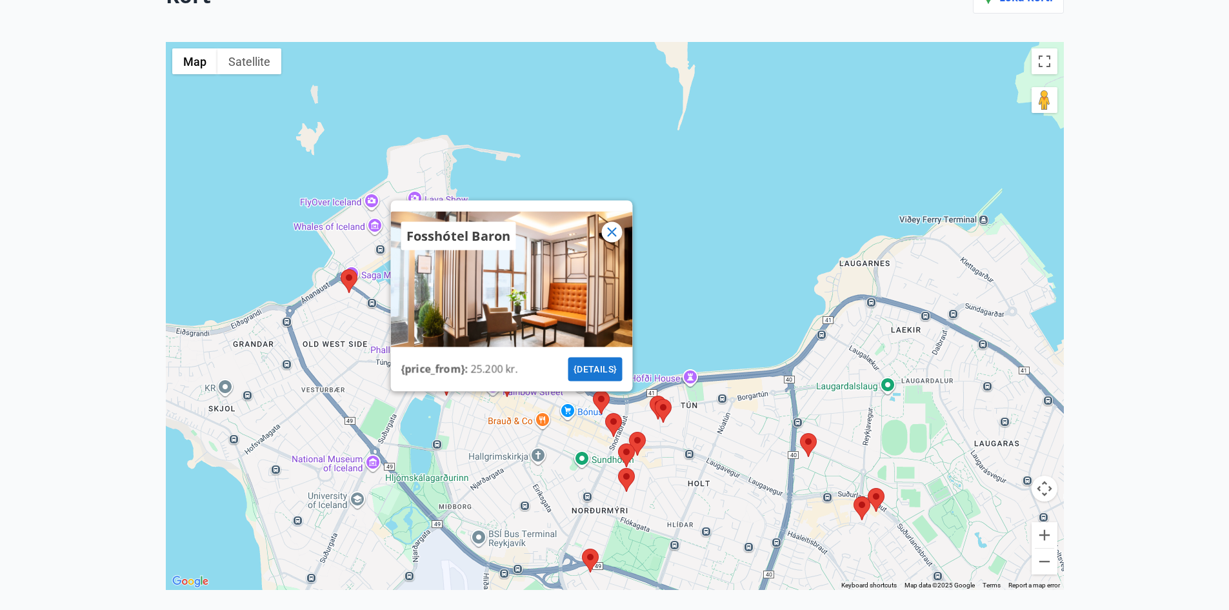
drag, startPoint x: 610, startPoint y: 422, endPoint x: 630, endPoint y: 428, distance: 21.0
click at [605, 413] on area at bounding box center [605, 413] width 0 height 0
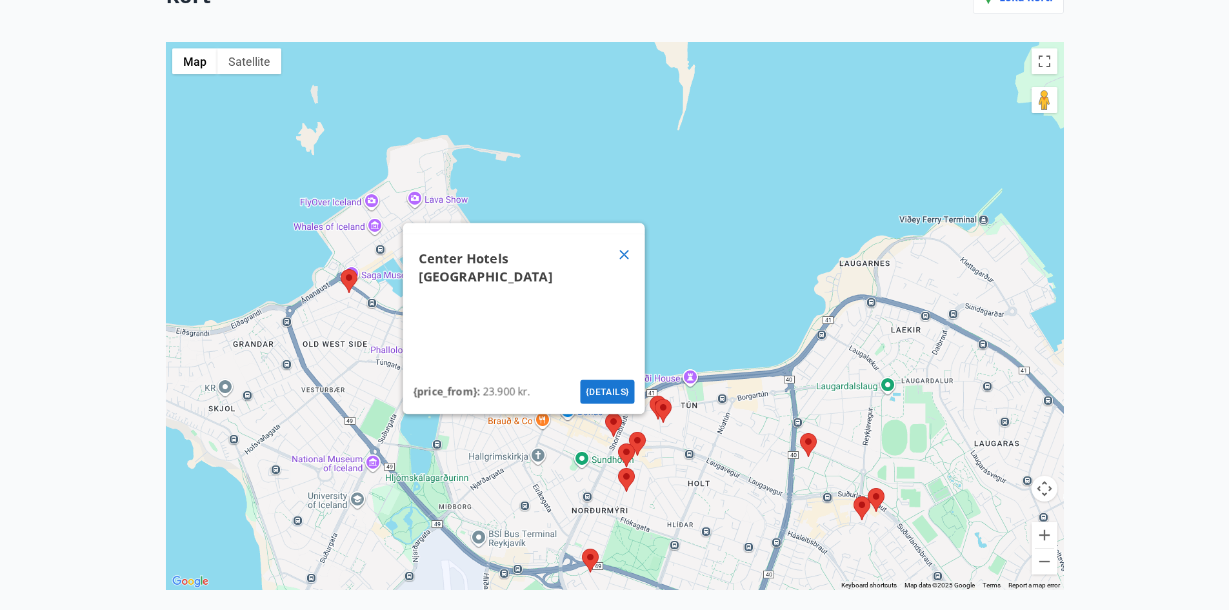
click at [1113, 146] on main "28 Tilboð fundin Kort Loka korti ← Move left → Move right ↑ Move up ↓ Move down…" at bounding box center [614, 206] width 1229 height 708
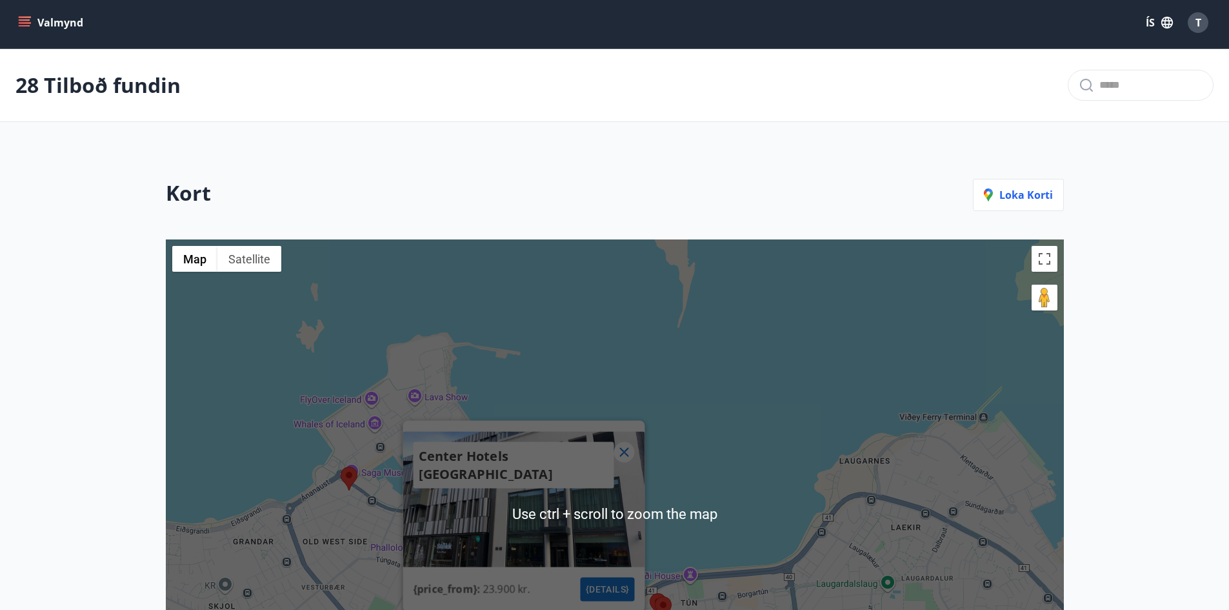
scroll to position [0, 0]
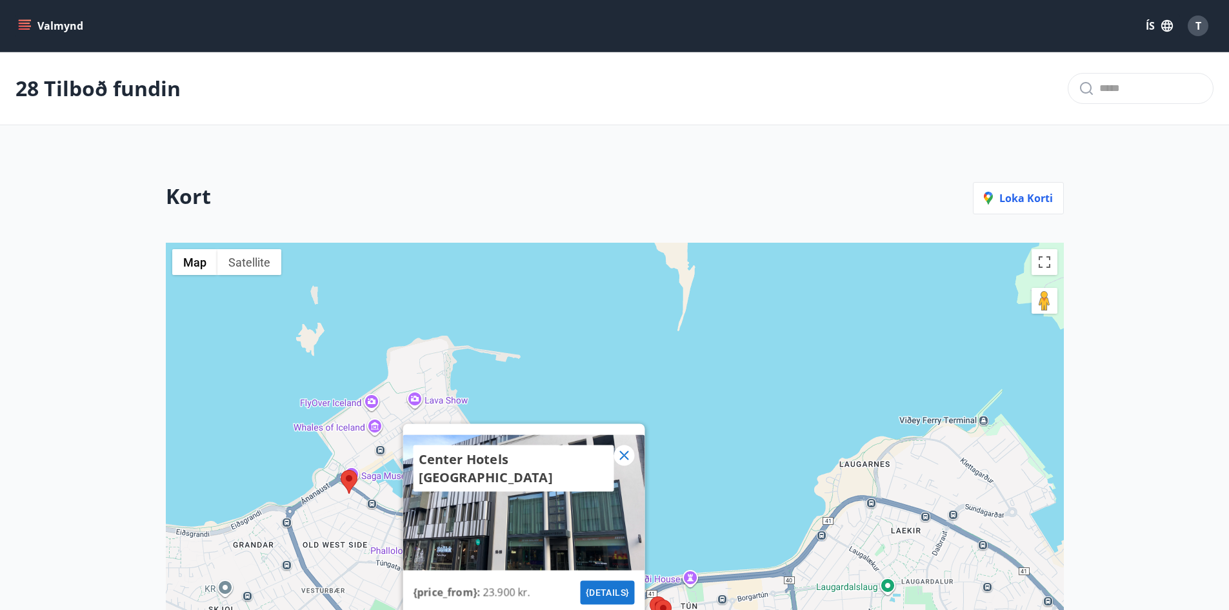
drag, startPoint x: 99, startPoint y: 94, endPoint x: 64, endPoint y: 48, distance: 57.5
click at [97, 92] on p "28 Tilboð fundin" at bounding box center [97, 88] width 165 height 28
click at [65, 23] on button "Valmynd" at bounding box center [51, 25] width 73 height 23
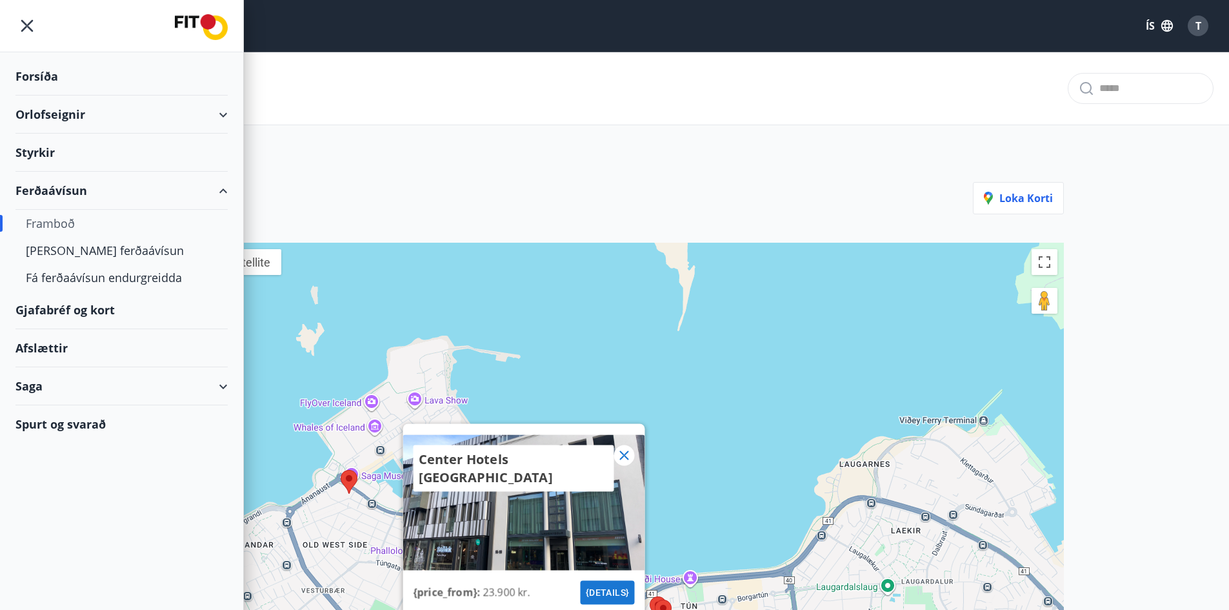
click at [98, 106] on div "Orlofseignir" at bounding box center [121, 114] width 212 height 38
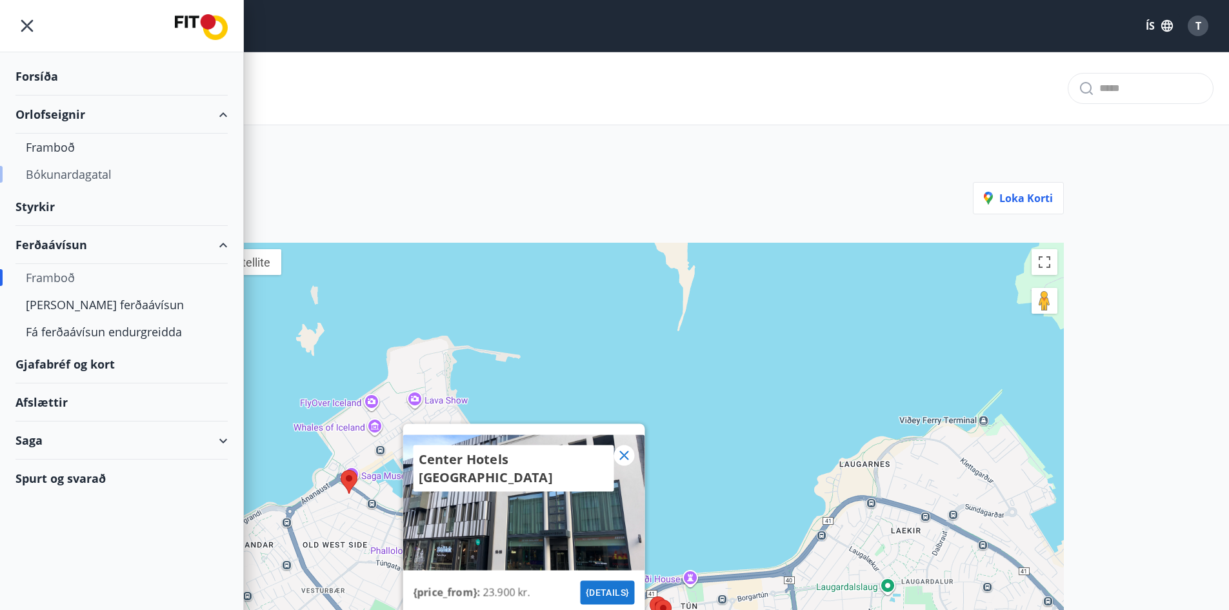
click at [86, 168] on div "Bókunardagatal" at bounding box center [122, 174] width 192 height 27
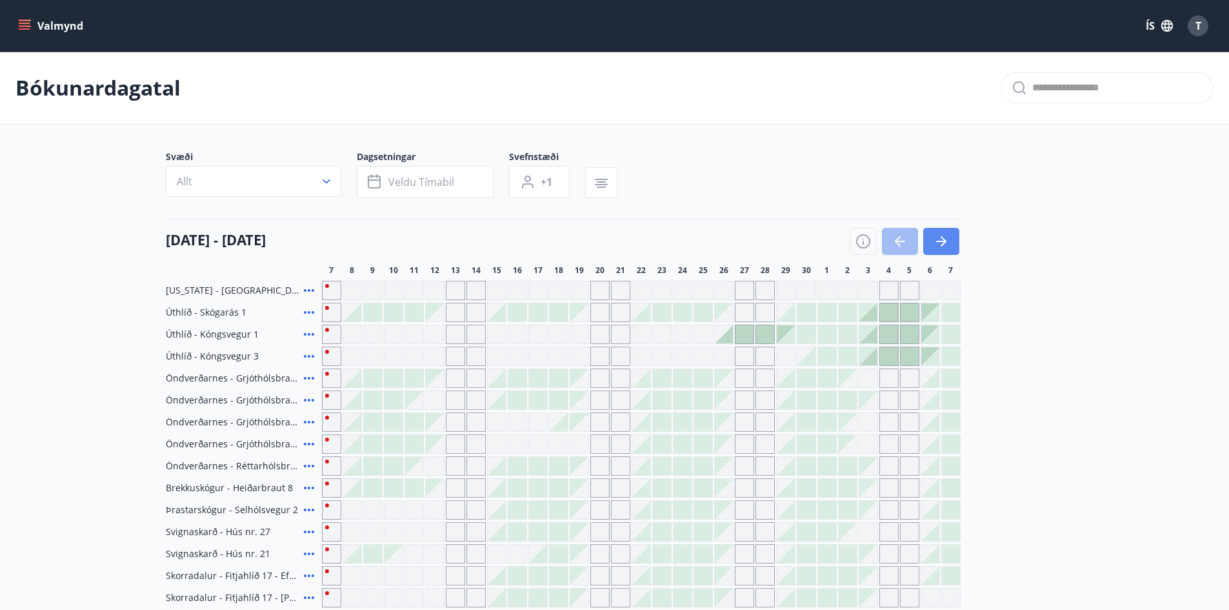
click at [944, 239] on icon "button" at bounding box center [943, 241] width 6 height 10
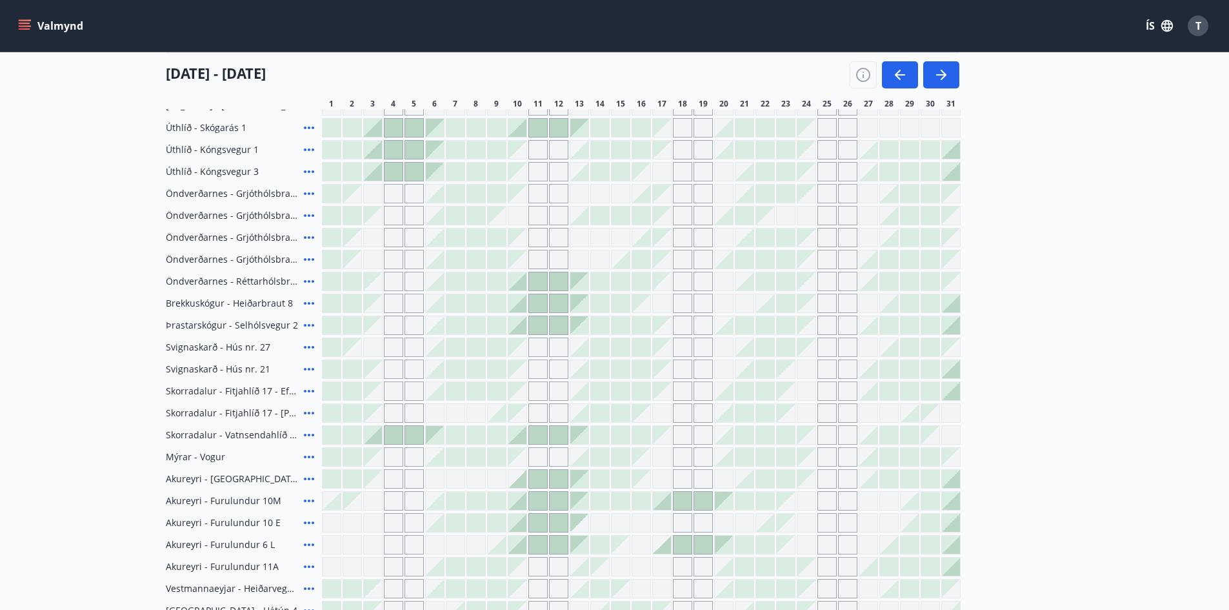
scroll to position [186, 0]
drag, startPoint x: 940, startPoint y: 74, endPoint x: 960, endPoint y: 131, distance: 60.2
click at [941, 74] on icon "button" at bounding box center [941, 74] width 10 height 1
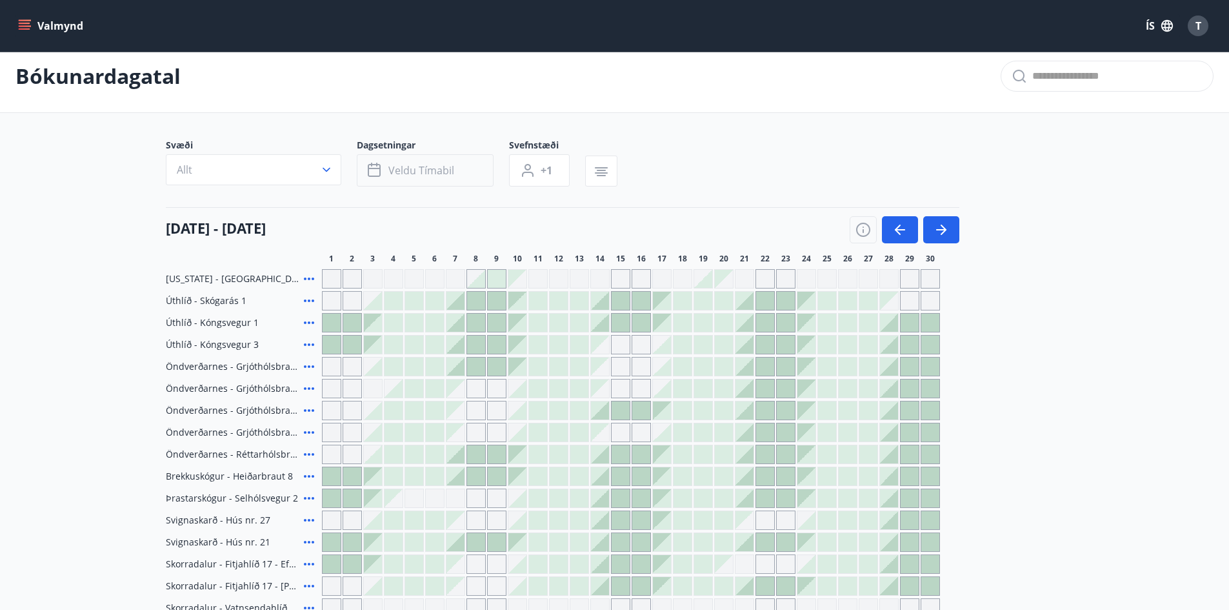
scroll to position [0, 0]
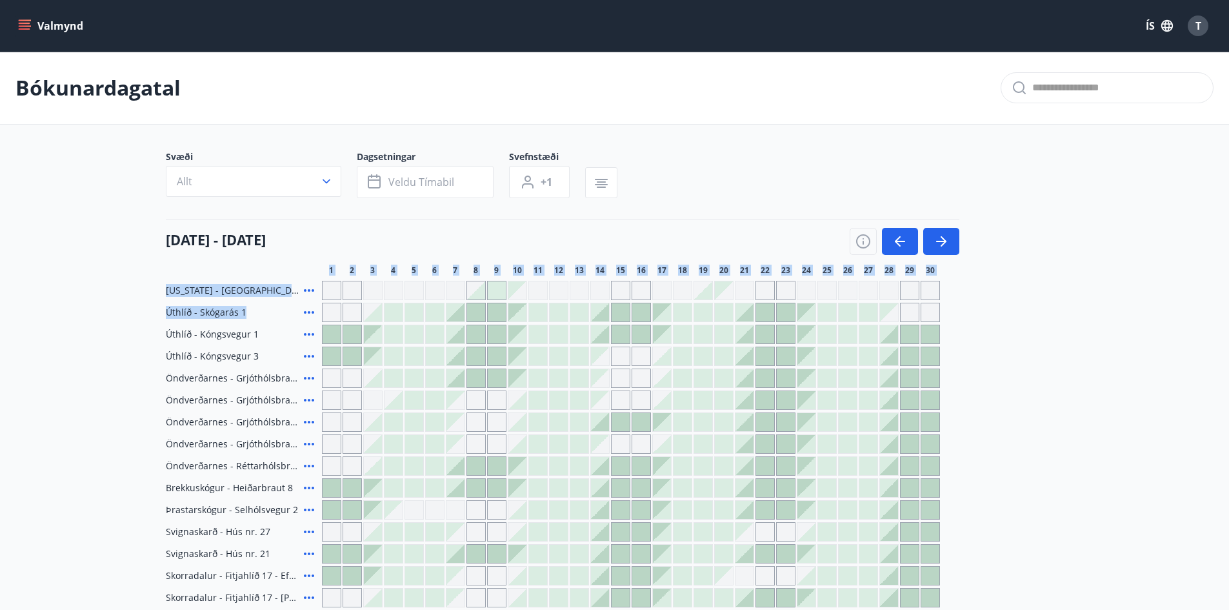
drag, startPoint x: 1225, startPoint y: 224, endPoint x: 1223, endPoint y: 309, distance: 84.5
click at [1223, 309] on main "Bókunardagatal Svæði Allt Dagsetningar Veldu tímabil Svefnstæði +1 01 nóvember …" at bounding box center [614, 505] width 1229 height 906
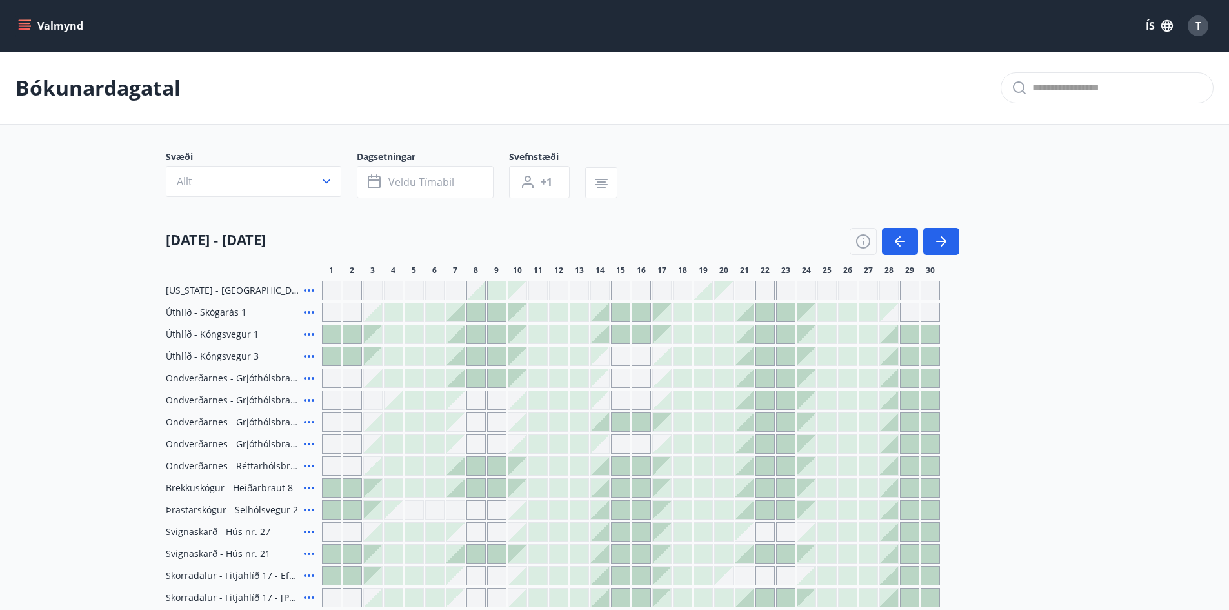
click at [1090, 328] on main "Bókunardagatal Svæði Allt Dagsetningar Veldu tímabil Svefnstæði +1 01 nóvember …" at bounding box center [614, 505] width 1229 height 906
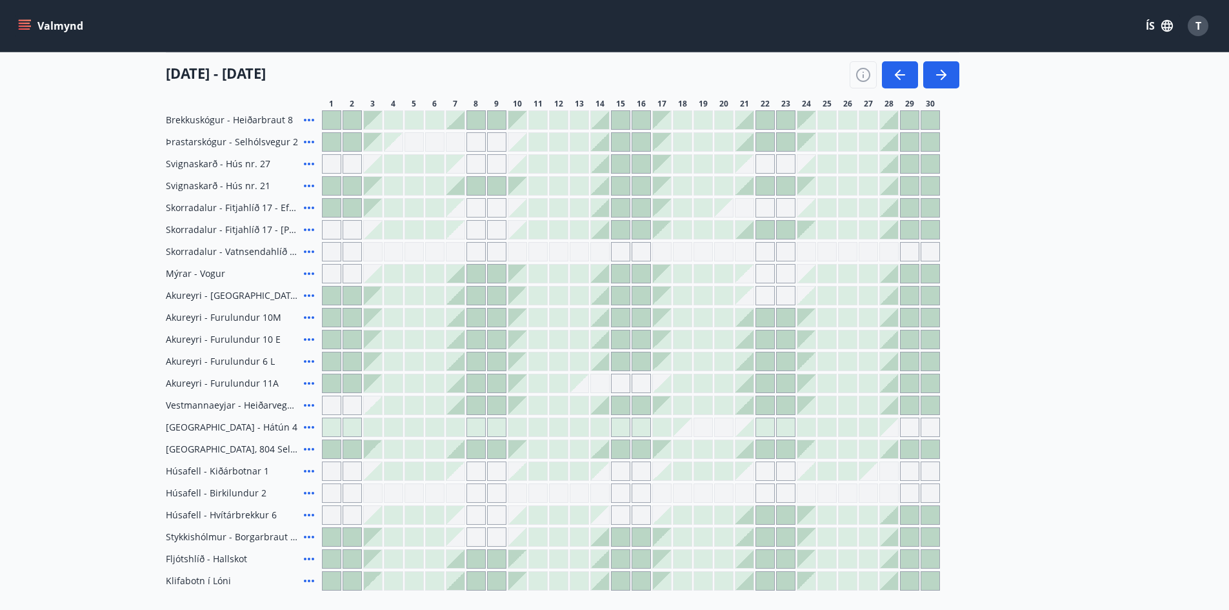
scroll to position [370, 0]
click at [332, 424] on div at bounding box center [331, 424] width 18 height 18
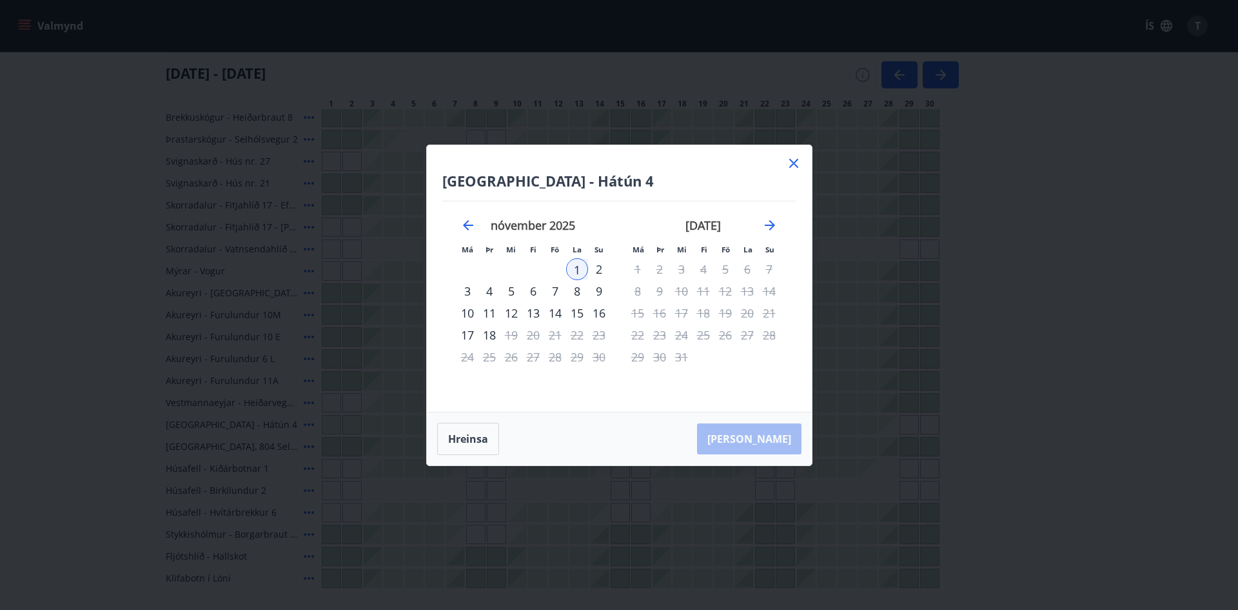
click at [533, 288] on div "6" at bounding box center [533, 291] width 22 height 22
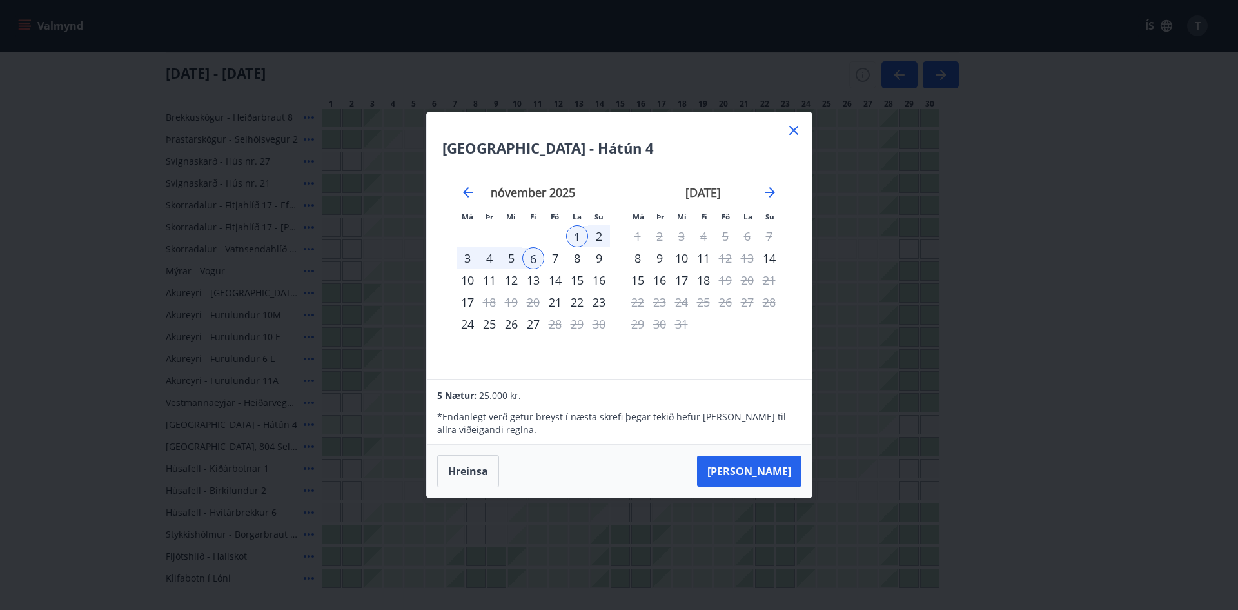
click at [576, 256] on div "8" at bounding box center [577, 258] width 22 height 22
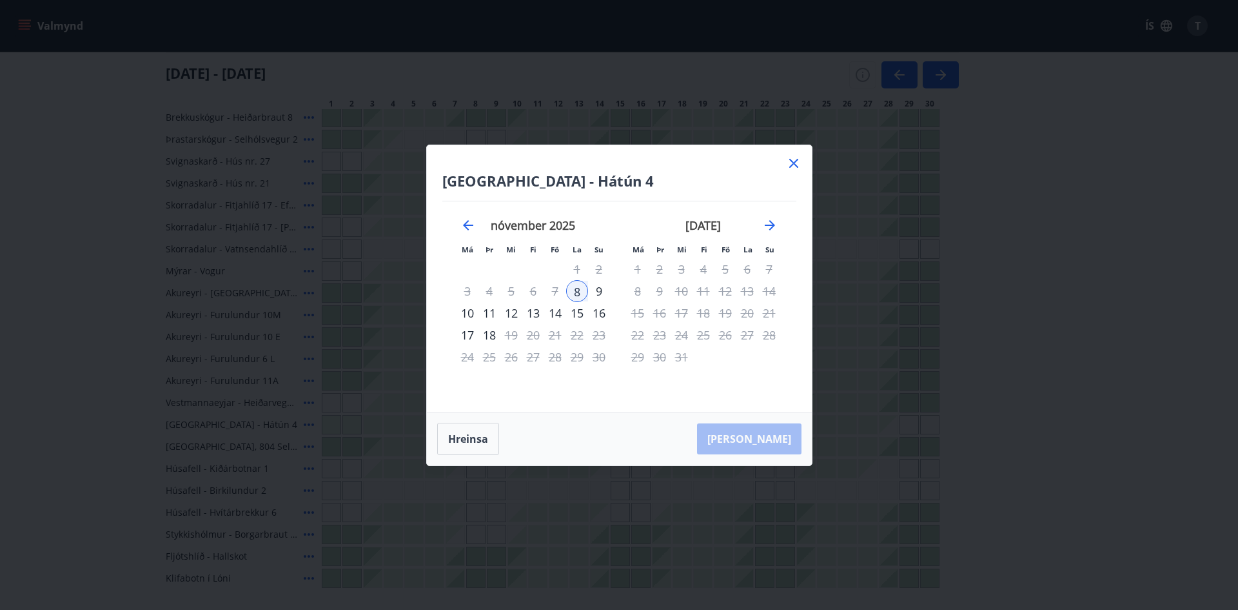
click at [553, 287] on div "7" at bounding box center [555, 291] width 22 height 22
click at [537, 290] on div "6" at bounding box center [533, 291] width 22 height 22
click at [553, 289] on div "7" at bounding box center [555, 291] width 22 height 22
click at [791, 161] on icon at bounding box center [793, 163] width 9 height 9
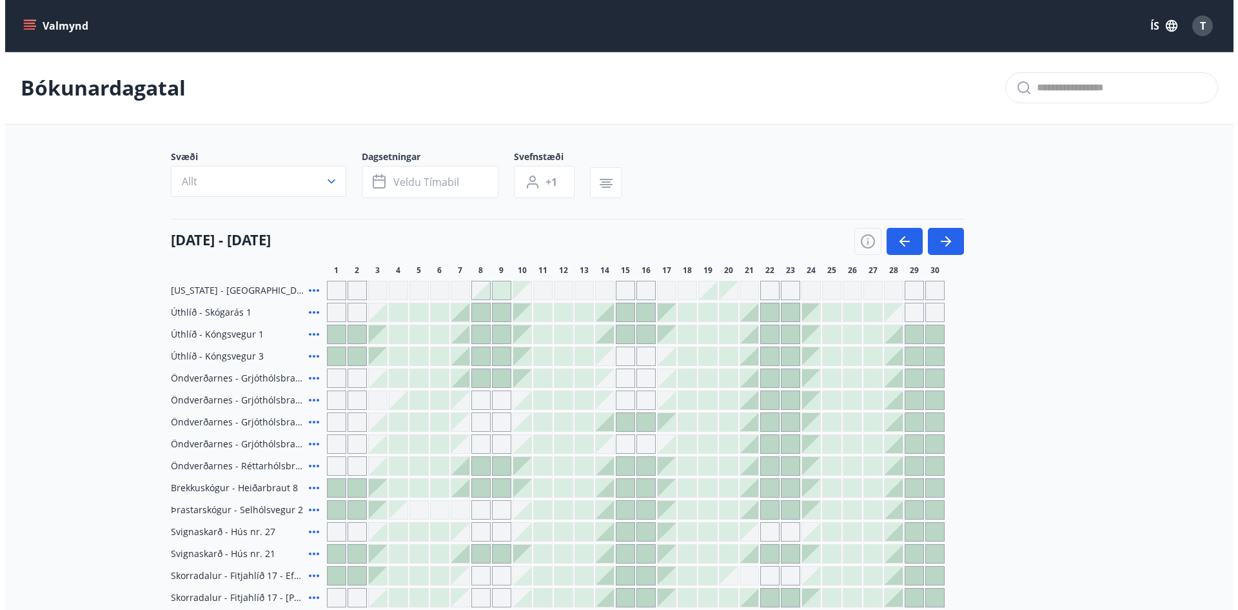
scroll to position [372, 0]
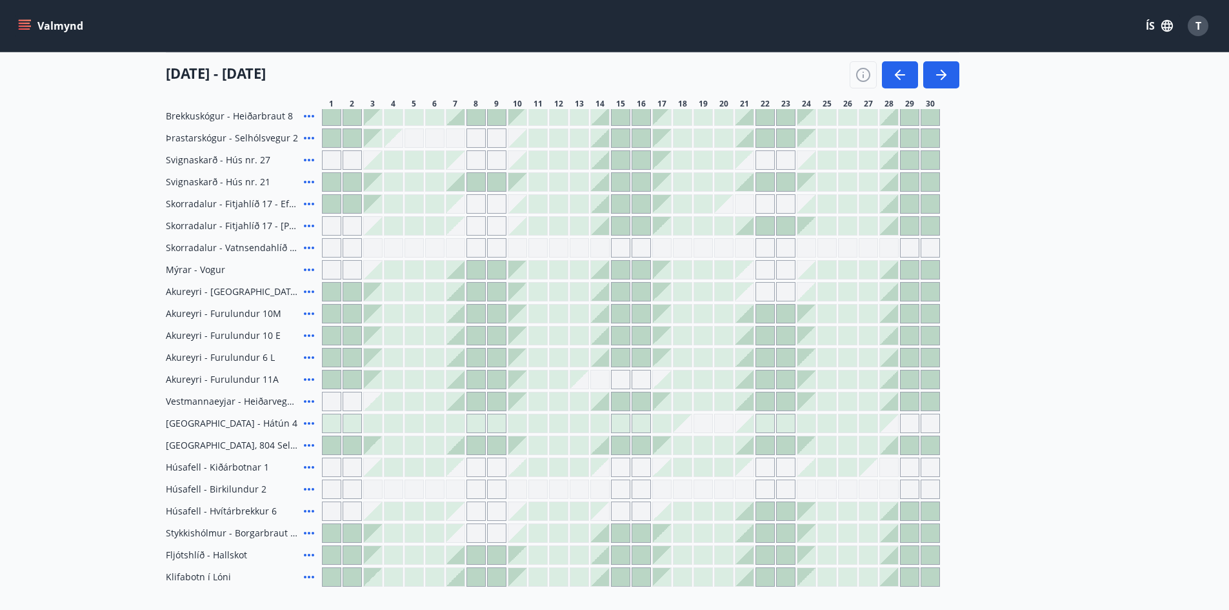
click at [218, 420] on span "Reykjavík - Hátún 4" at bounding box center [232, 423] width 132 height 13
click at [239, 425] on span "Reykjavík - Hátún 4" at bounding box center [232, 423] width 132 height 13
click at [309, 421] on icon at bounding box center [308, 422] width 15 height 15
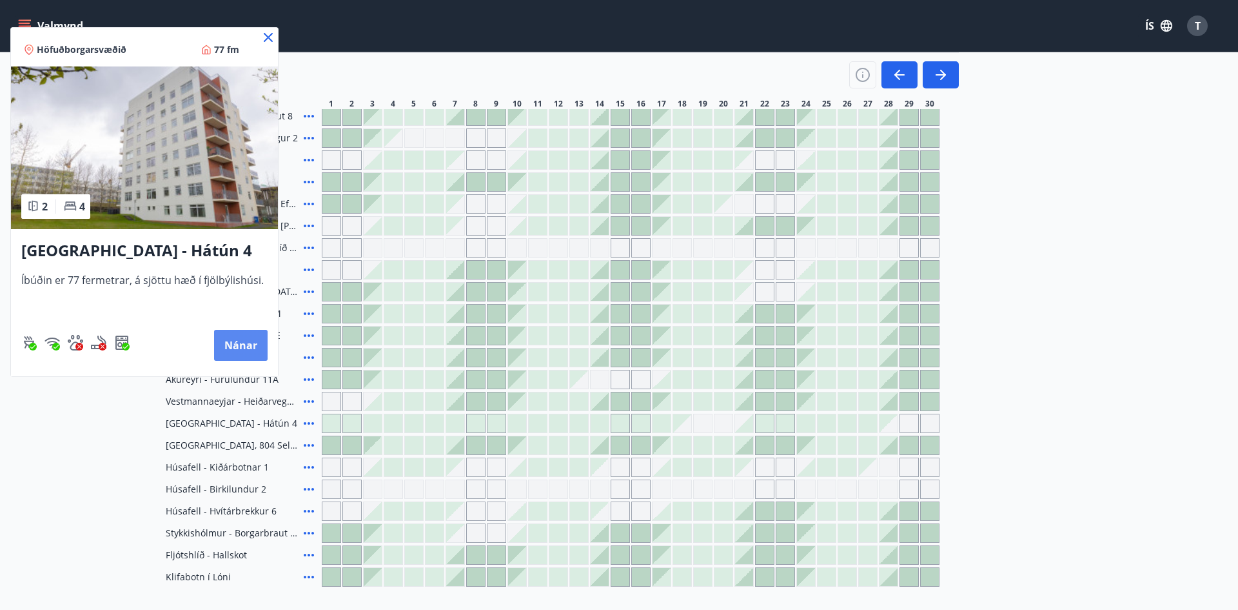
click at [244, 346] on button "Nánar" at bounding box center [241, 345] width 54 height 31
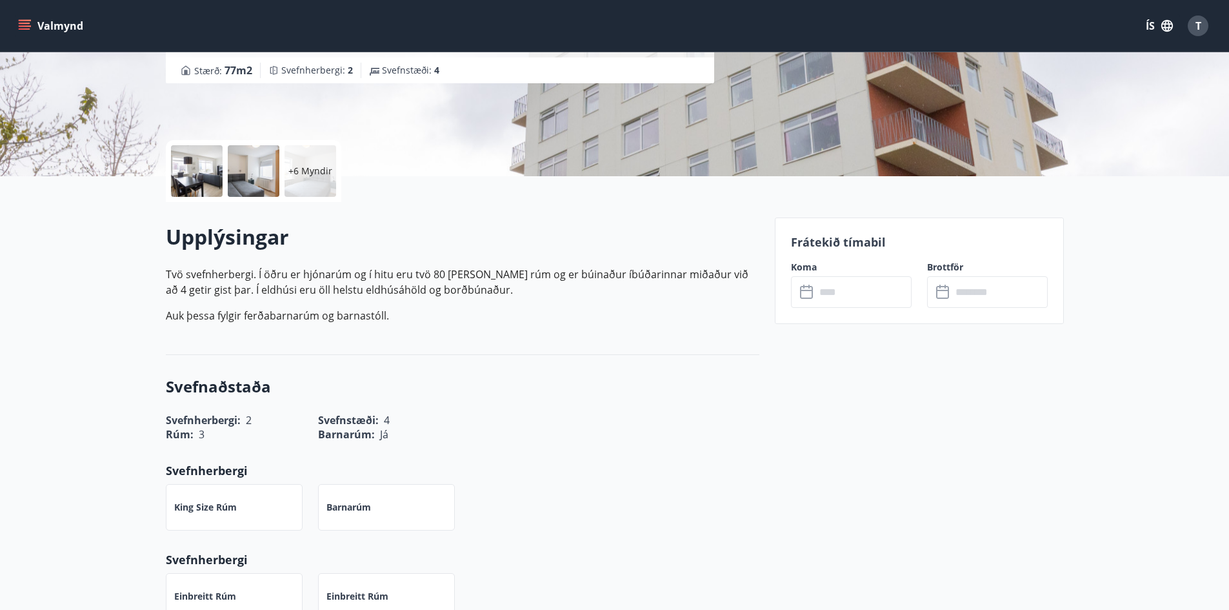
scroll to position [296, 0]
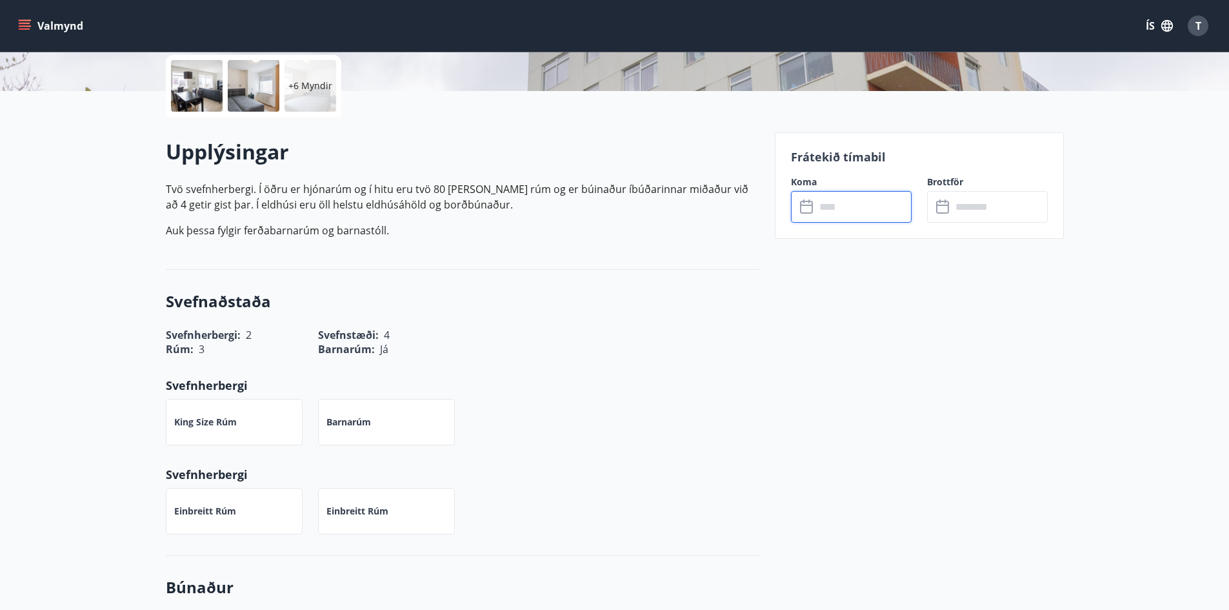
click at [850, 210] on input "text" at bounding box center [863, 207] width 96 height 32
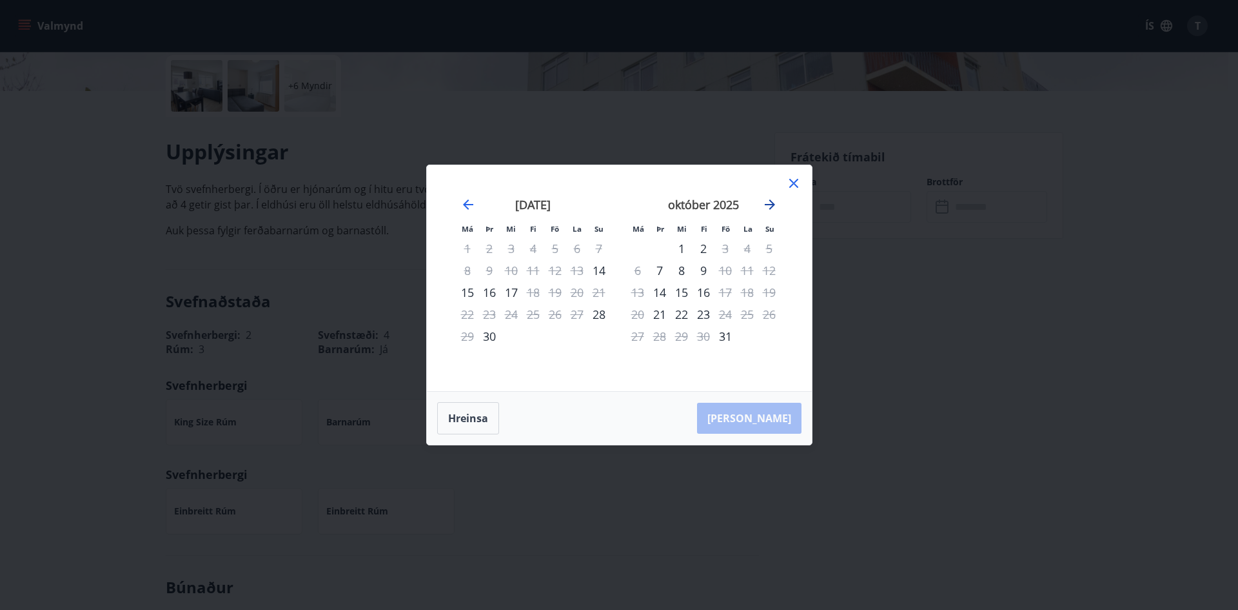
click at [771, 202] on icon "Move forward to switch to the next month." at bounding box center [770, 204] width 10 height 10
click at [725, 269] on div "7" at bounding box center [726, 270] width 22 height 22
click at [772, 269] on div "9" at bounding box center [770, 270] width 22 height 22
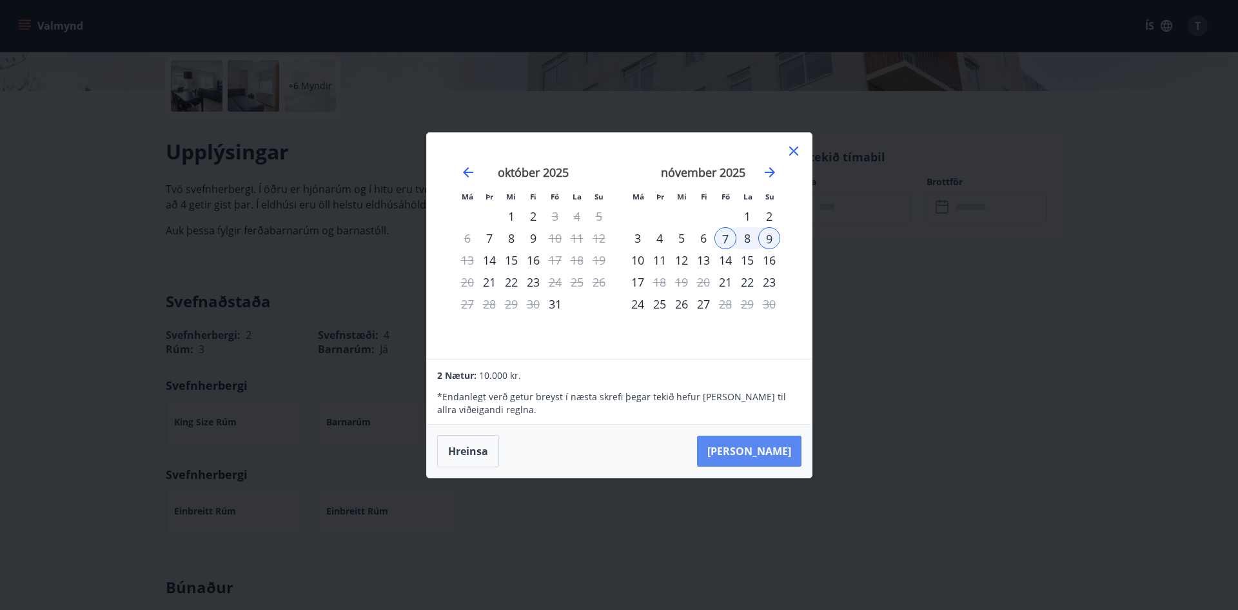
click at [757, 451] on button "Taka Frá" at bounding box center [749, 450] width 104 height 31
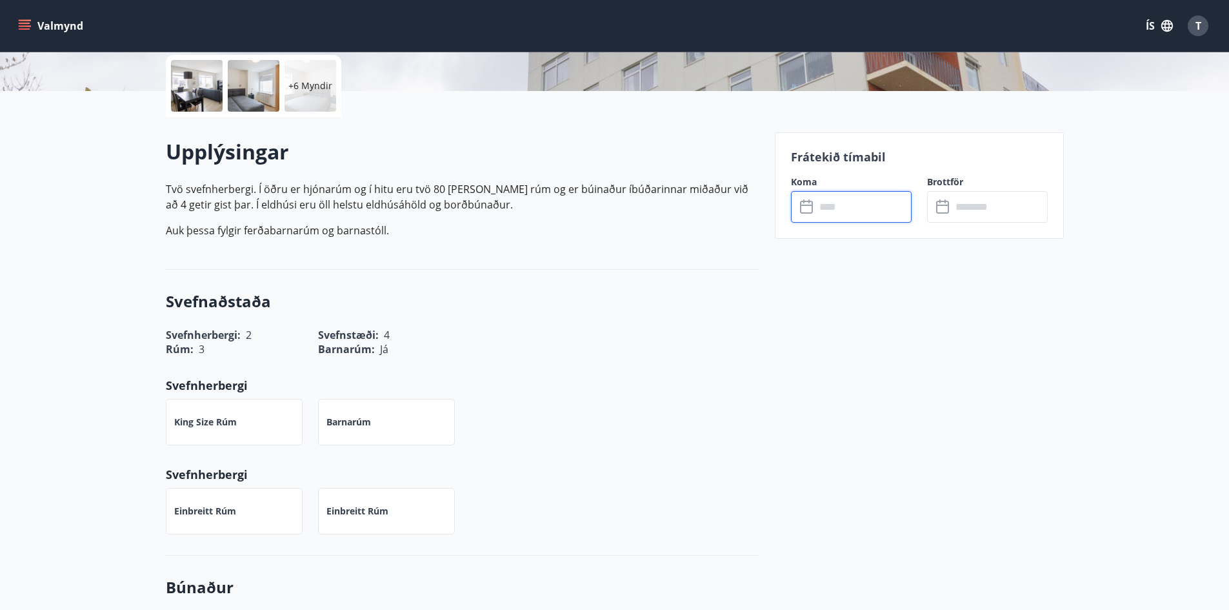
type input "******"
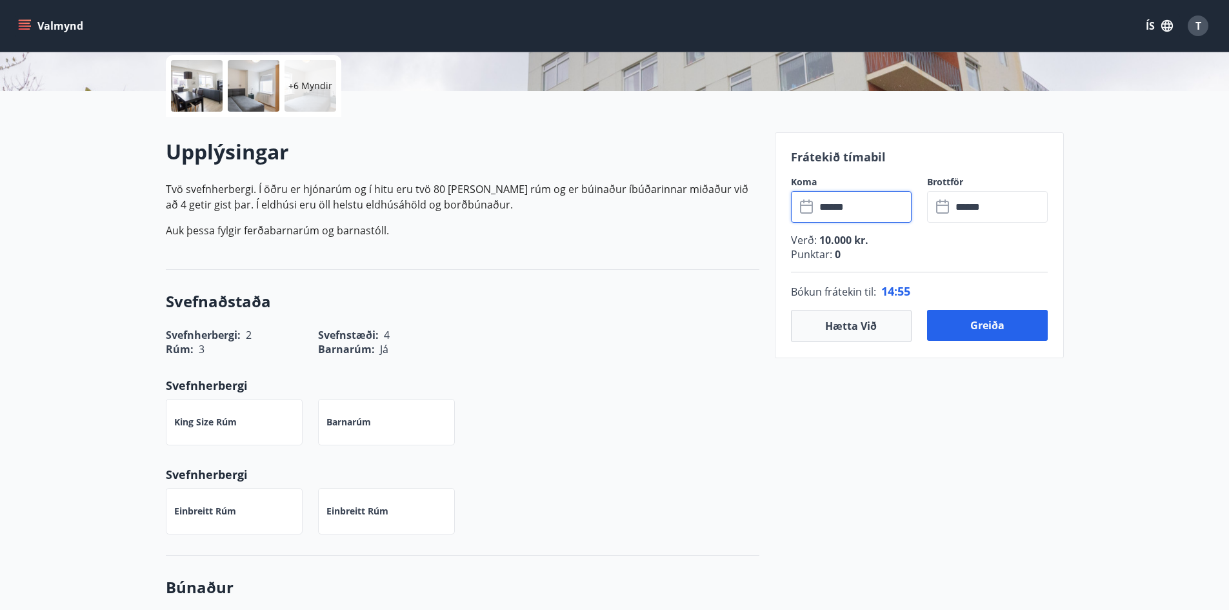
scroll to position [662, 0]
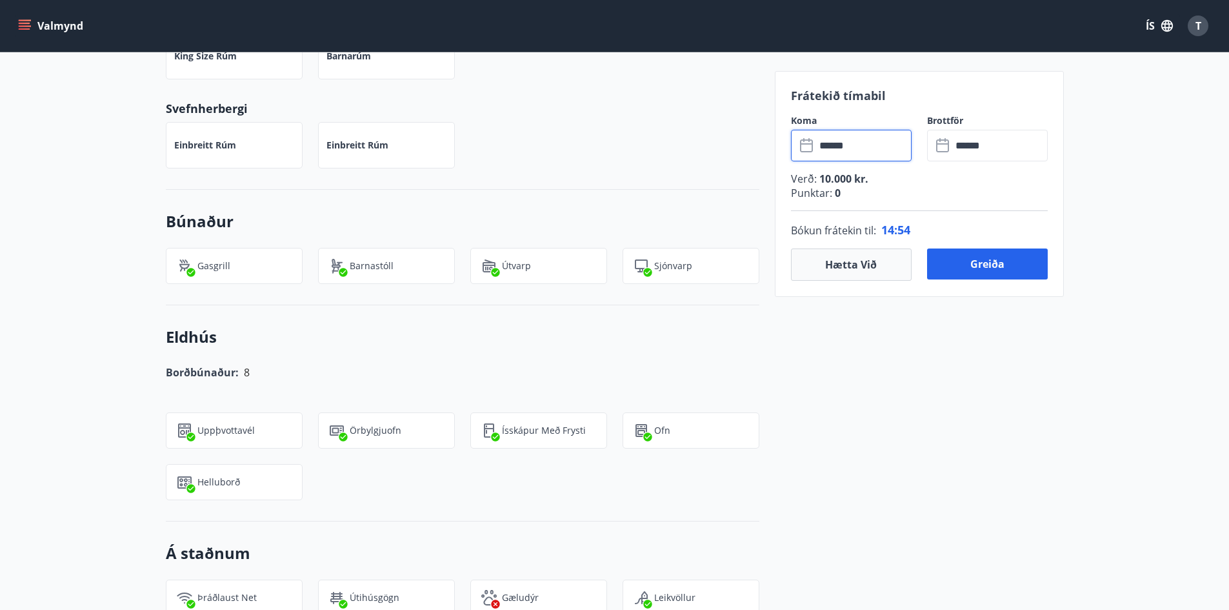
click at [871, 142] on input "******" at bounding box center [863, 146] width 96 height 32
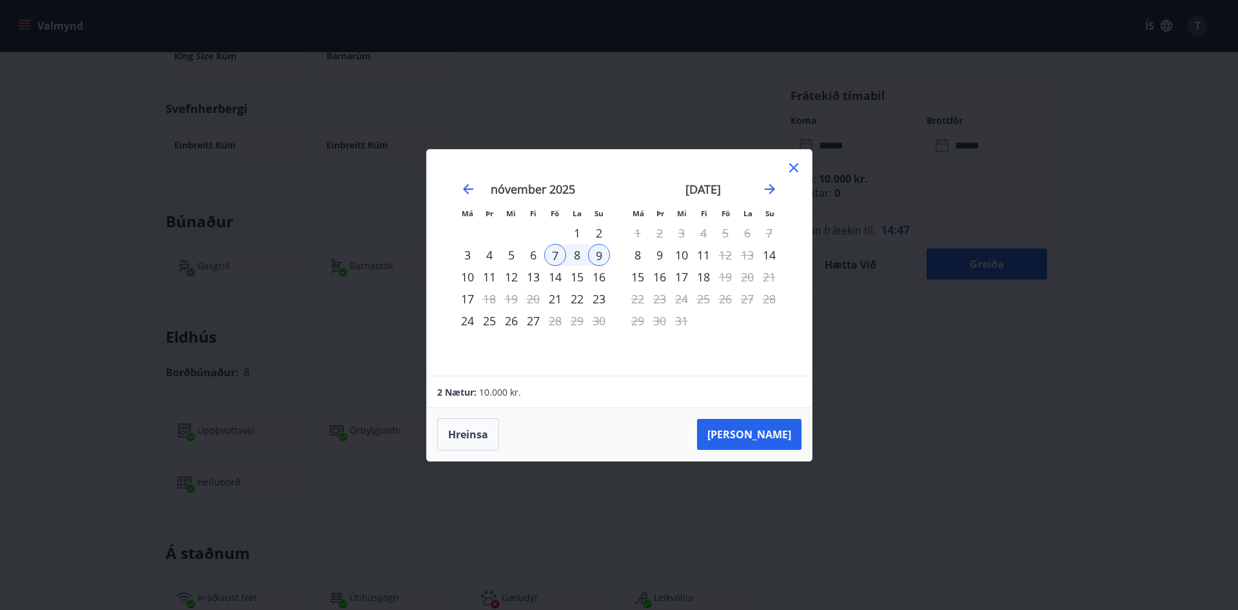
click at [532, 253] on div "6" at bounding box center [533, 255] width 22 height 22
click at [769, 430] on button "Taka Frá" at bounding box center [749, 434] width 104 height 31
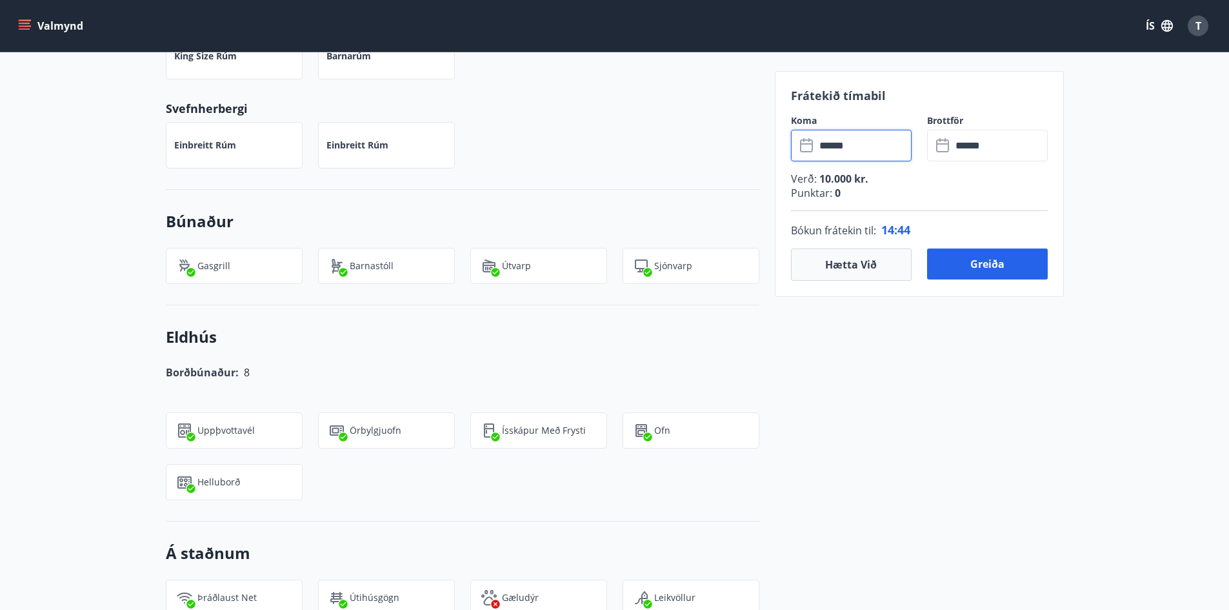
type input "******"
click at [993, 263] on button "Greiða" at bounding box center [987, 263] width 121 height 31
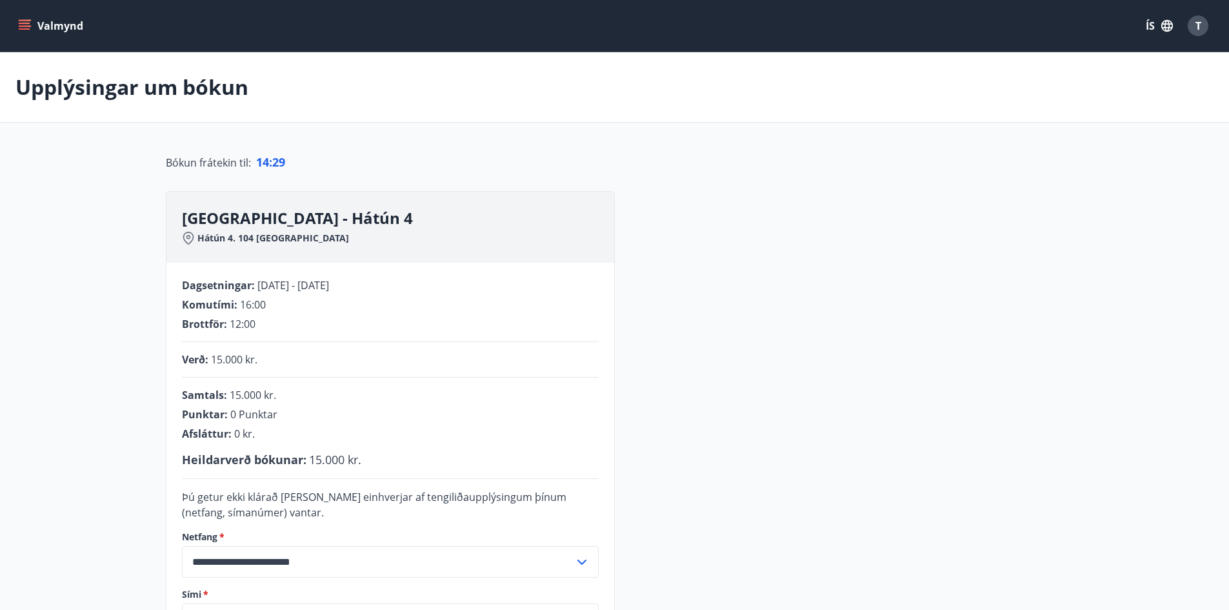
click at [329, 287] on span "06.11.2025 - 09.11.2025" at bounding box center [293, 285] width 72 height 14
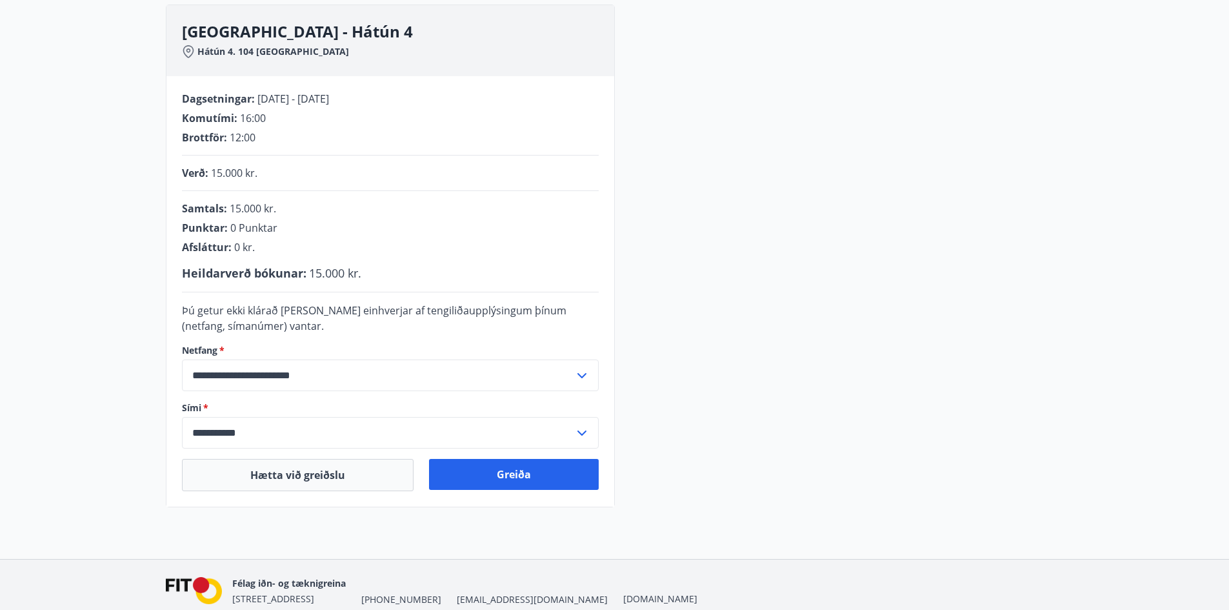
scroll to position [244, 0]
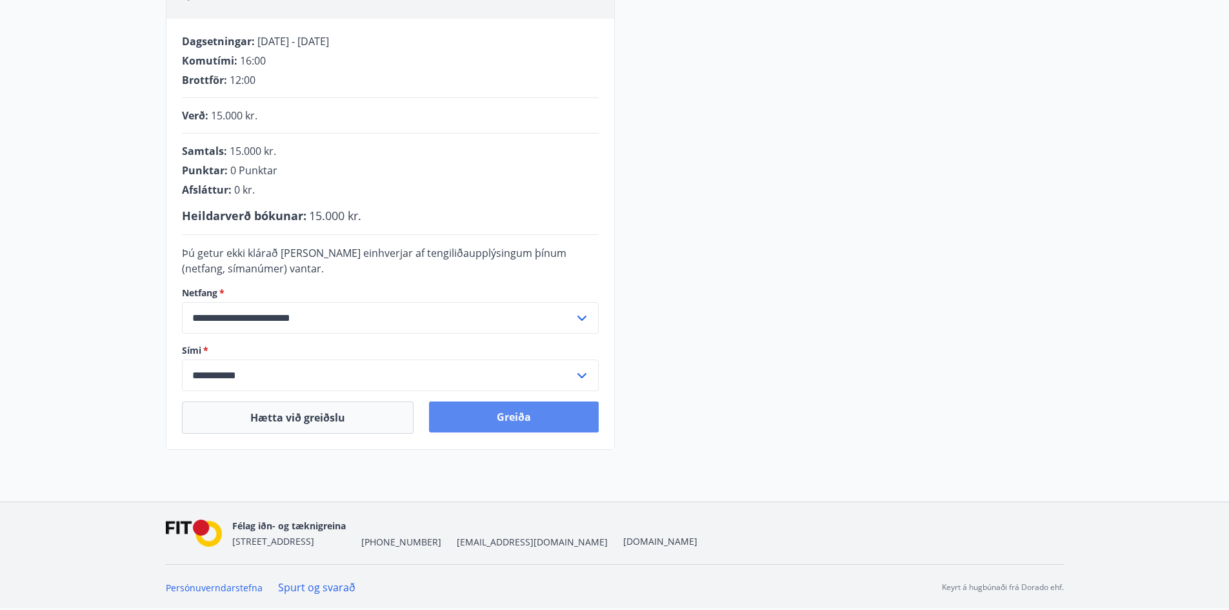
click at [503, 421] on button "Greiða" at bounding box center [514, 416] width 170 height 31
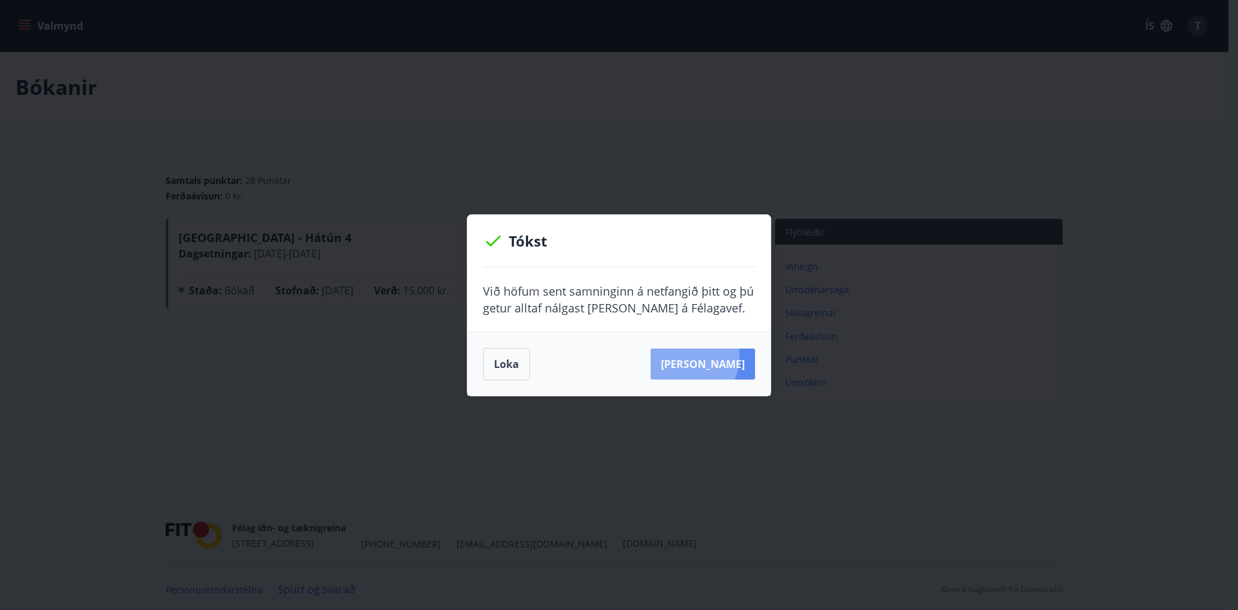
click at [708, 356] on button "Sjá samning" at bounding box center [703, 363] width 104 height 31
click at [344, 378] on div "Tókst Við höfum sent samninginn á netfangið þitt og þú getur alltaf nálgast han…" at bounding box center [619, 305] width 1238 height 610
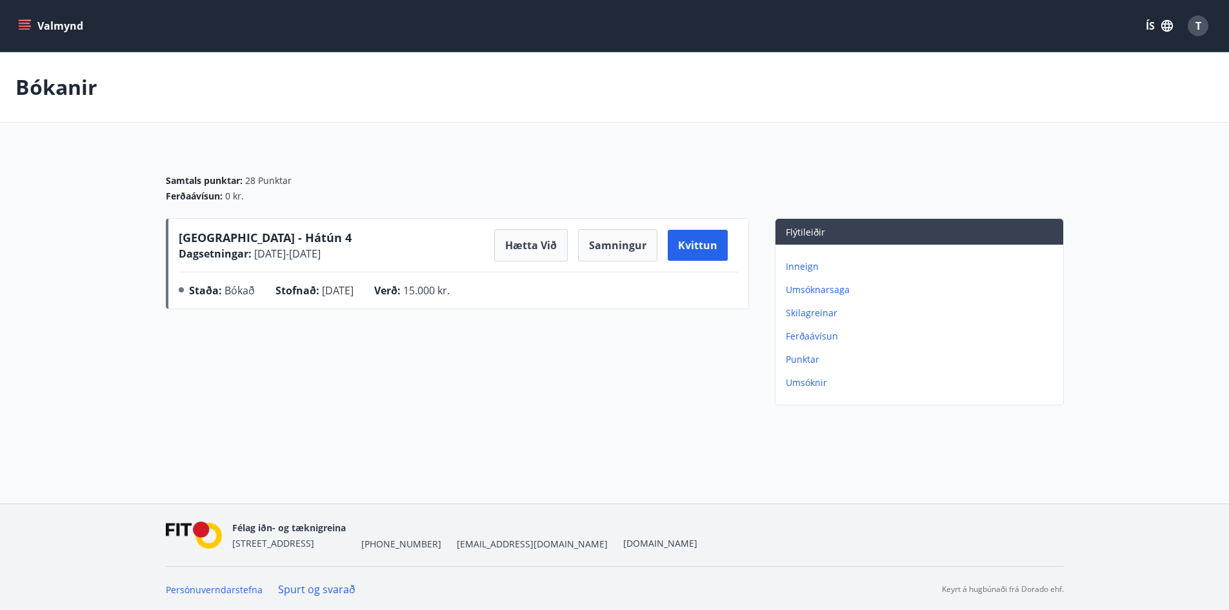
click at [58, 94] on p "Bókanir" at bounding box center [56, 87] width 82 height 28
click at [46, 17] on button "Valmynd" at bounding box center [51, 25] width 73 height 23
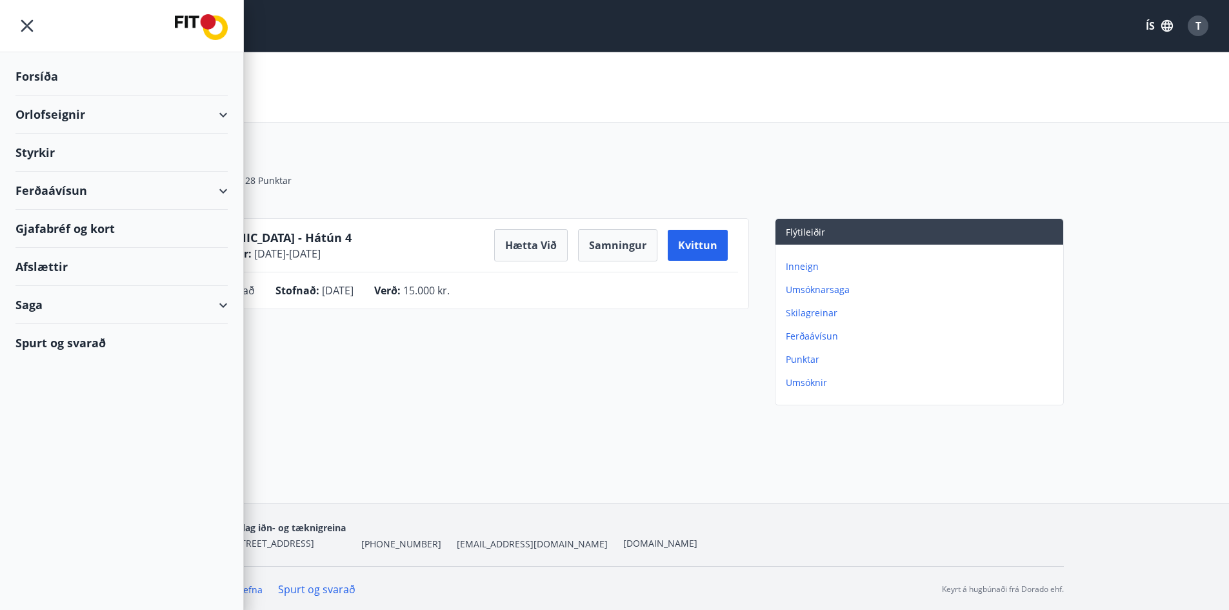
click at [762, 181] on div "Samtals punktar : 28 Punktar" at bounding box center [615, 180] width 898 height 13
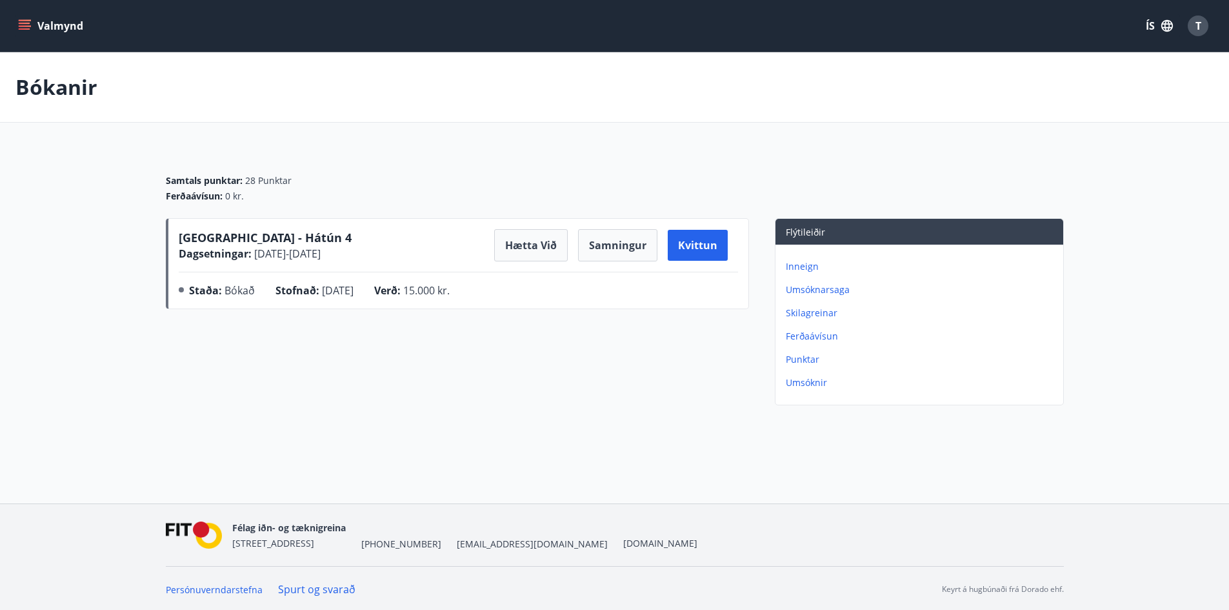
click at [84, 94] on p "Bókanir" at bounding box center [56, 87] width 82 height 28
click at [72, 29] on button "Valmynd" at bounding box center [51, 25] width 73 height 23
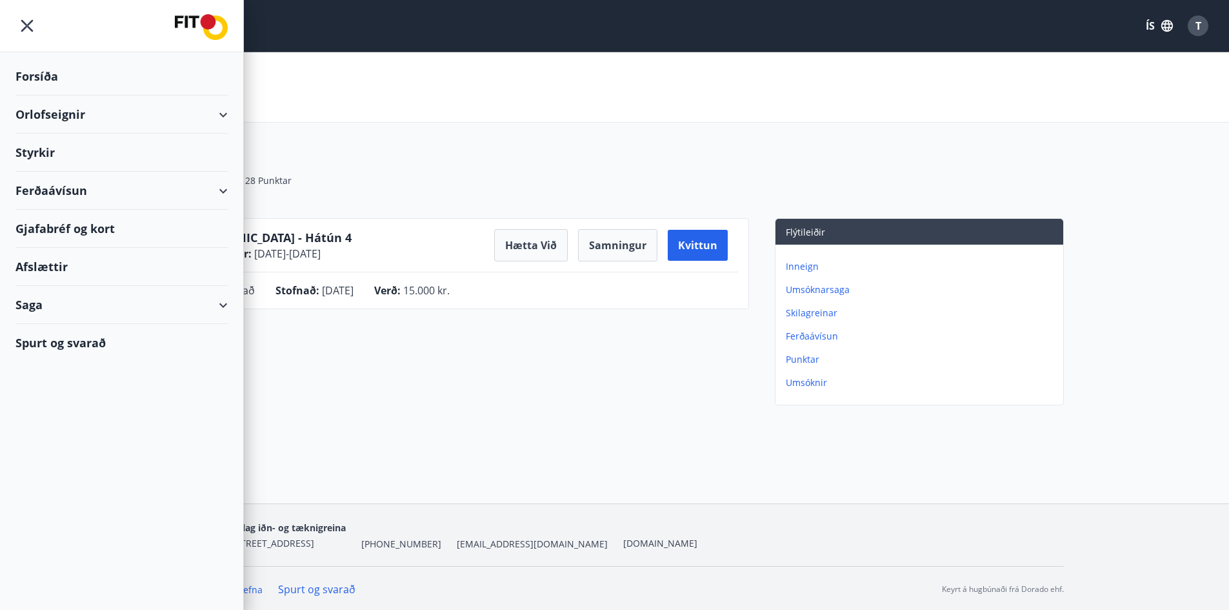
click at [97, 115] on div "Orlofseignir" at bounding box center [121, 114] width 212 height 38
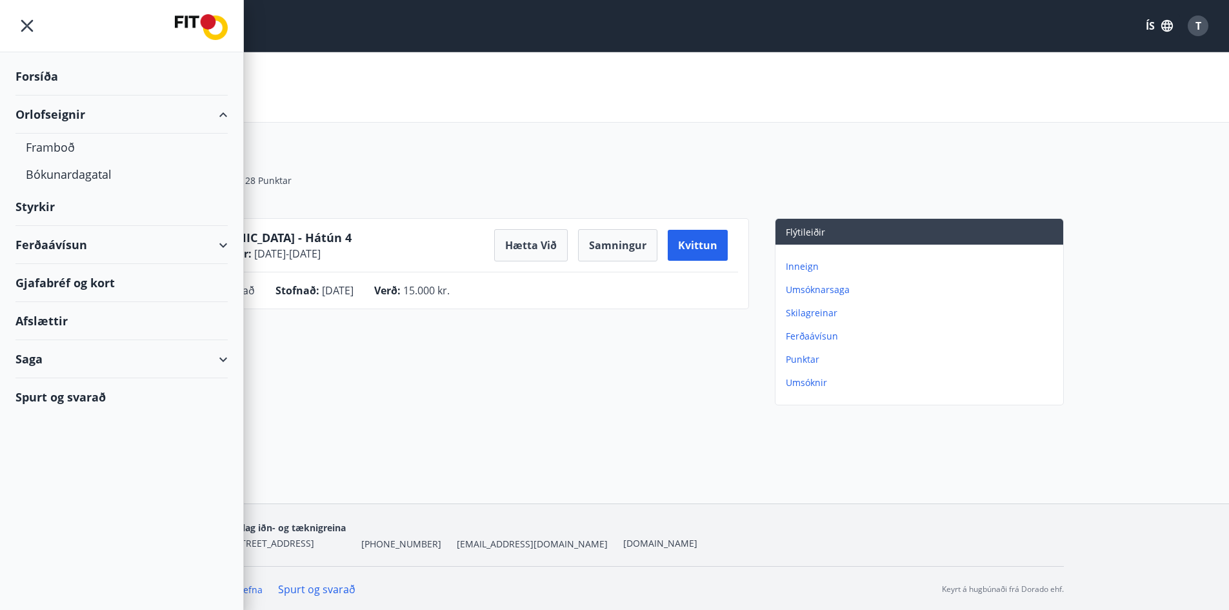
click at [67, 114] on div "Orlofseignir" at bounding box center [121, 114] width 212 height 38
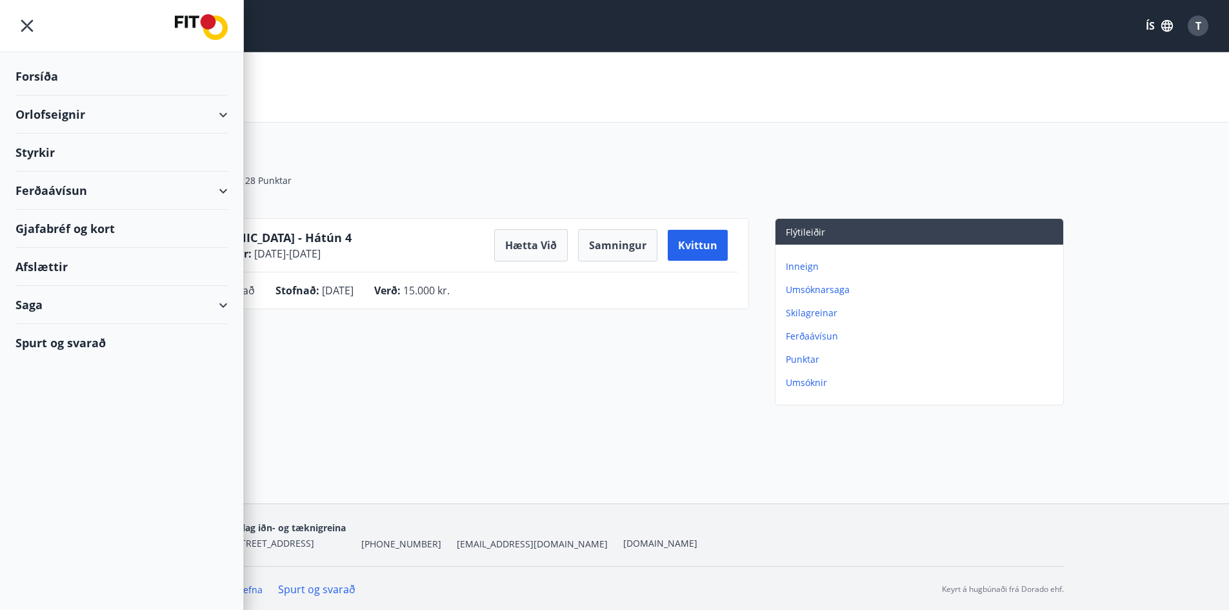
click at [63, 121] on div "Orlofseignir" at bounding box center [121, 114] width 212 height 38
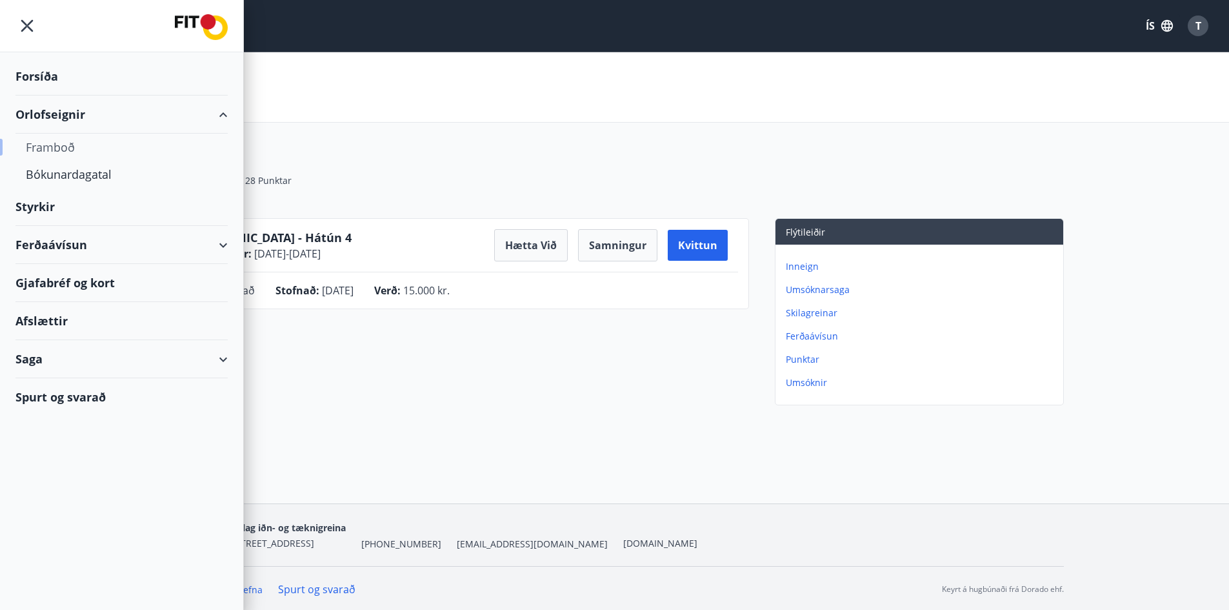
click at [60, 152] on div "Framboð" at bounding box center [122, 147] width 192 height 27
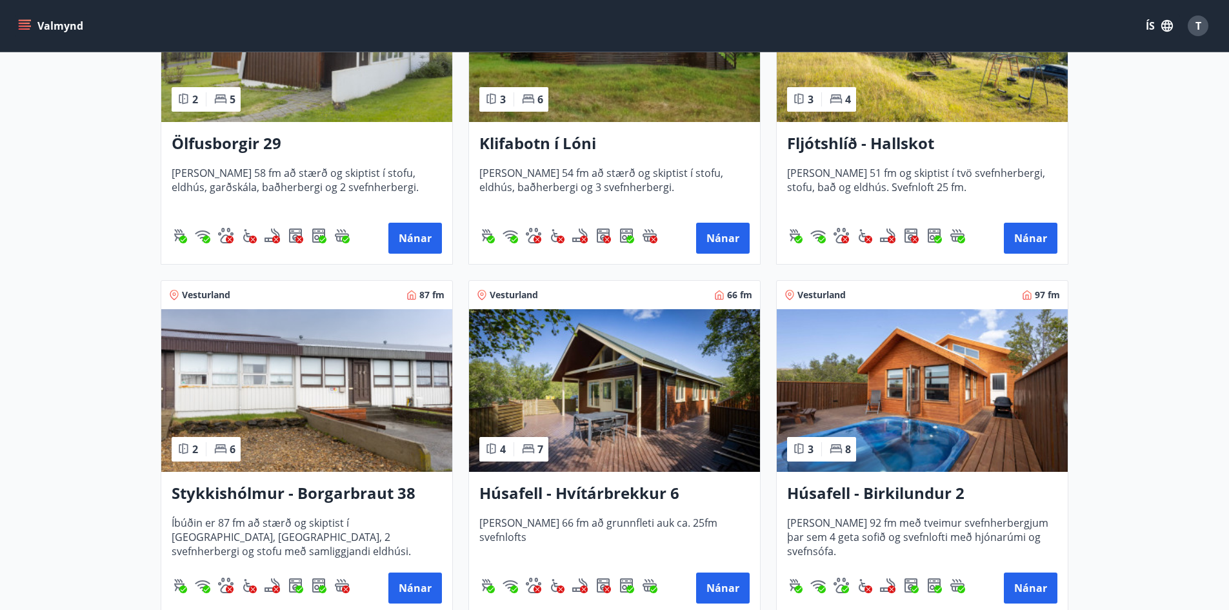
scroll to position [731, 0]
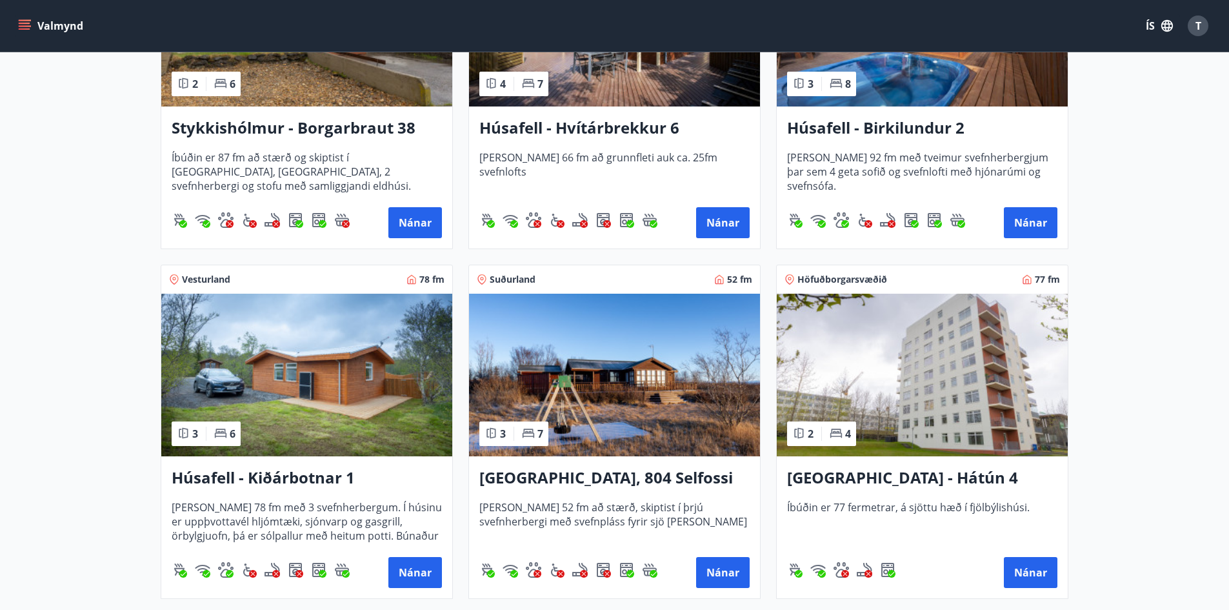
click at [873, 476] on h3 "[GEOGRAPHIC_DATA] - Hátún 4" at bounding box center [922, 477] width 270 height 23
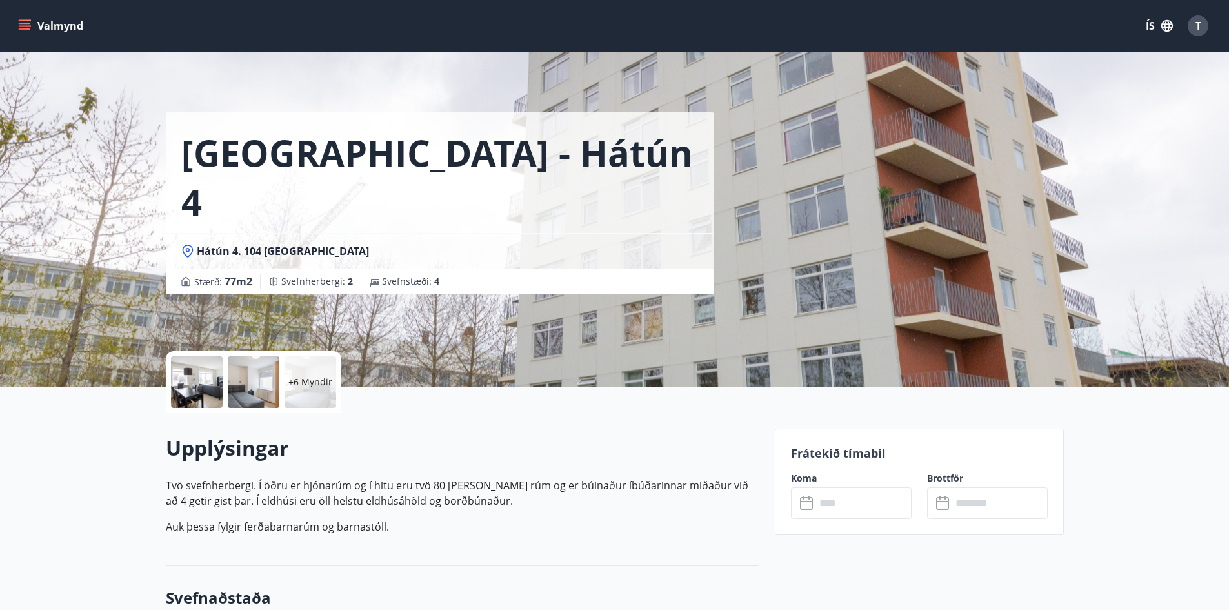
click at [304, 380] on p "+6 Myndir" at bounding box center [310, 381] width 44 height 13
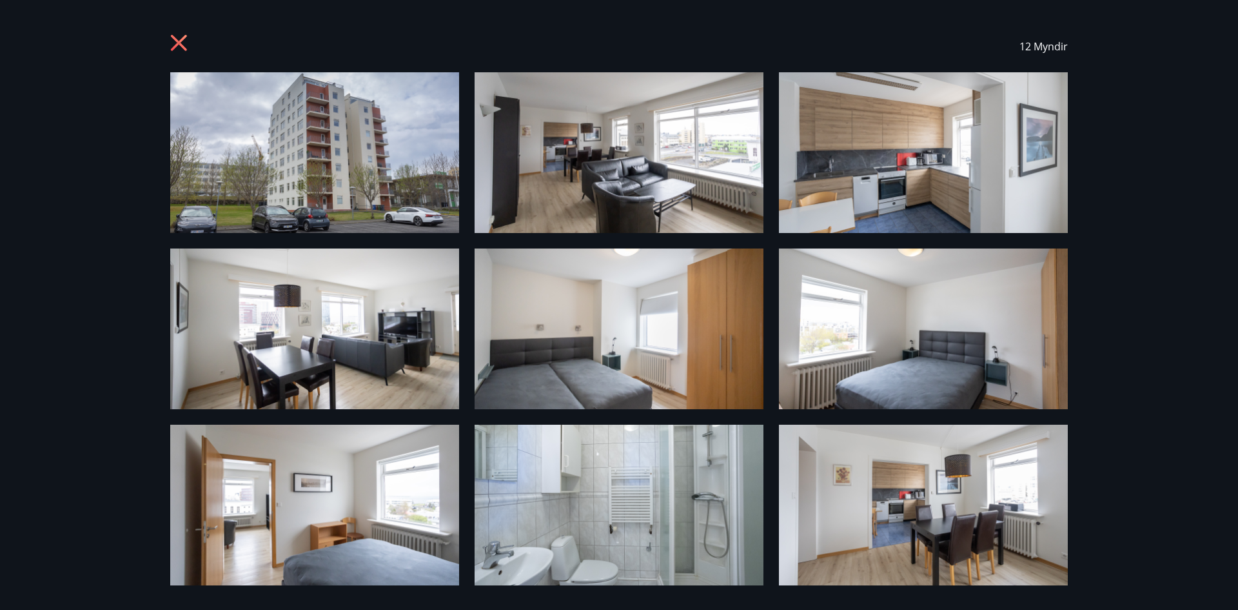
click at [1080, 205] on div "12 Myndir" at bounding box center [619, 305] width 929 height 568
click at [1133, 168] on div "12 Myndir" at bounding box center [619, 305] width 1238 height 610
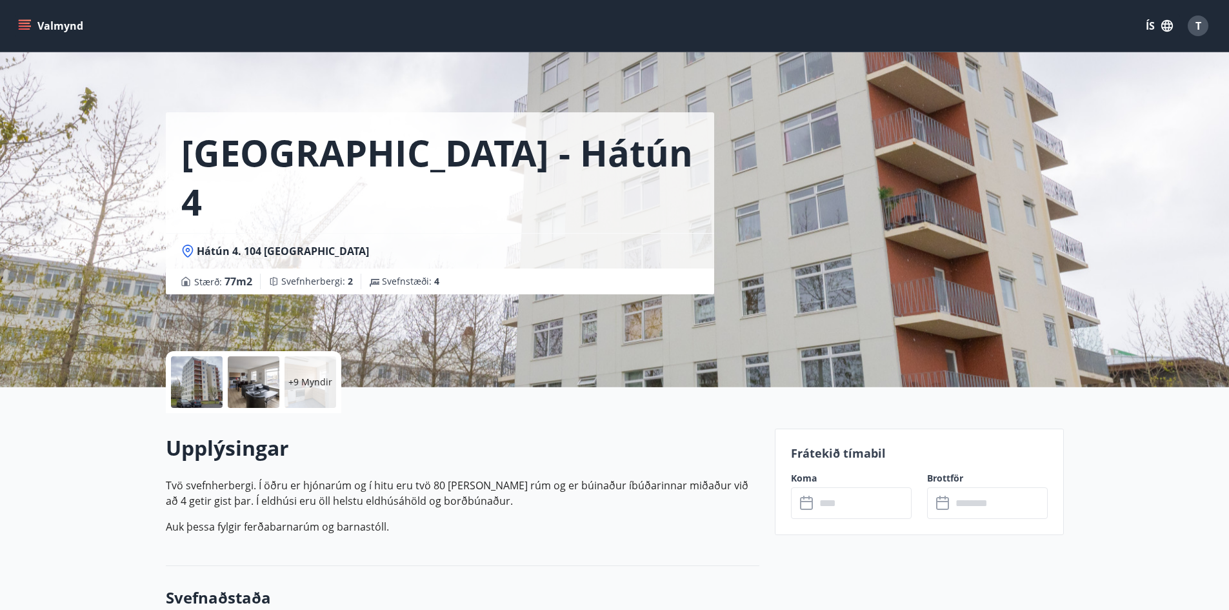
click at [866, 513] on input "text" at bounding box center [863, 503] width 96 height 32
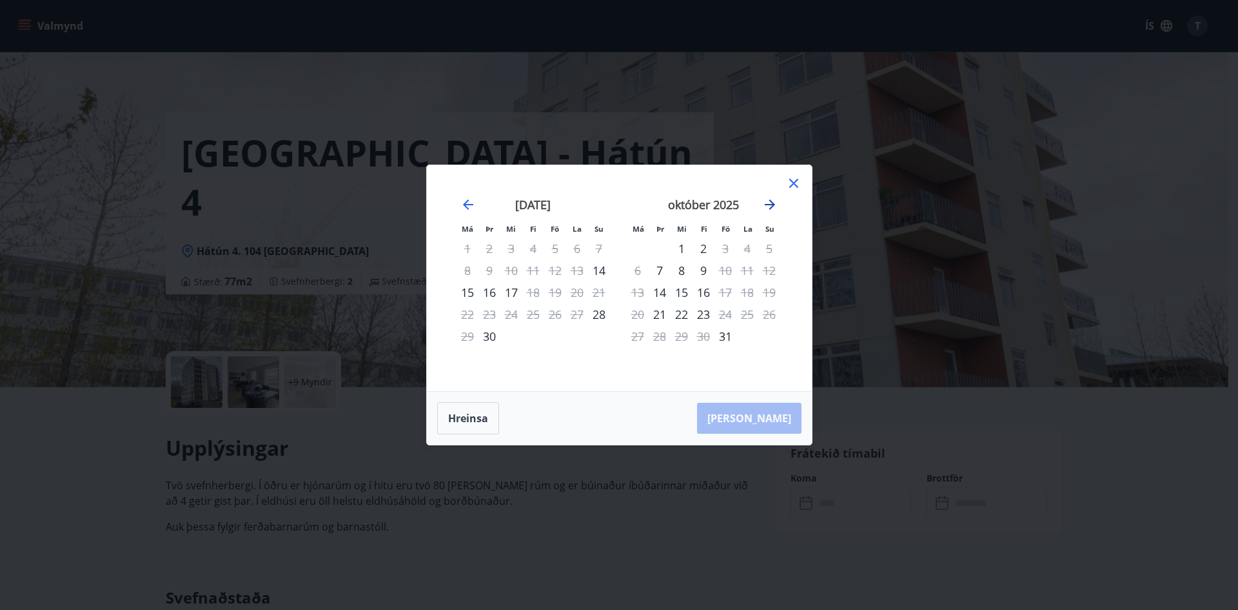
click at [773, 203] on icon "Move forward to switch to the next month." at bounding box center [770, 204] width 10 height 10
click at [775, 203] on icon "Move forward to switch to the next month." at bounding box center [769, 204] width 15 height 15
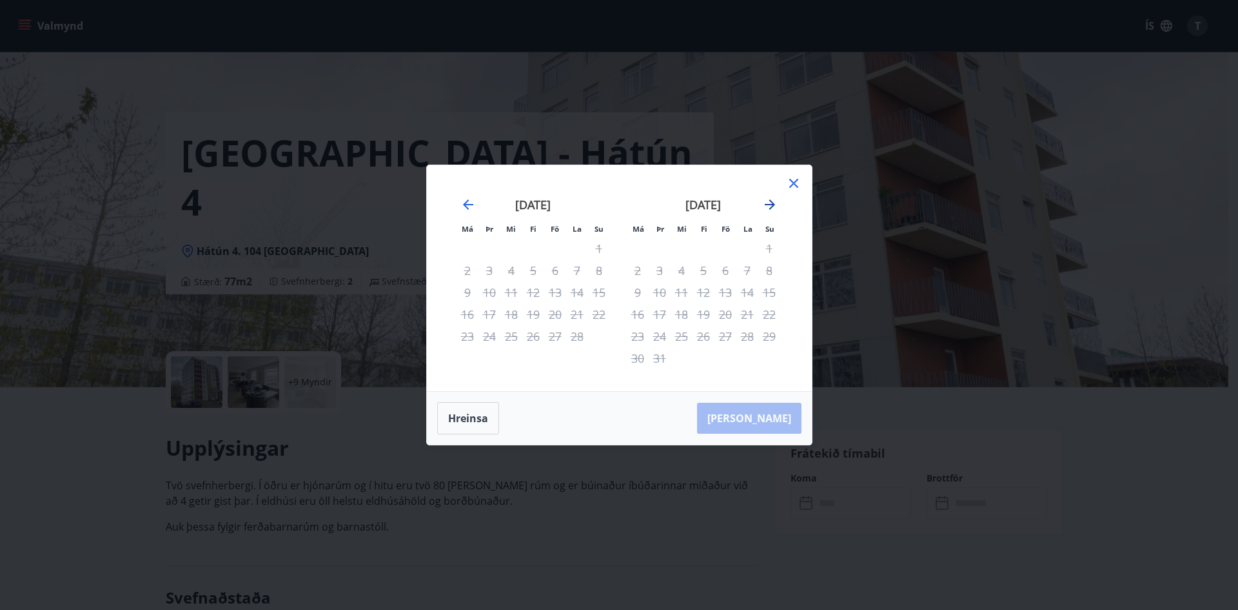
click at [774, 204] on icon "Move forward to switch to the next month." at bounding box center [770, 204] width 10 height 10
click at [793, 179] on icon at bounding box center [793, 182] width 15 height 15
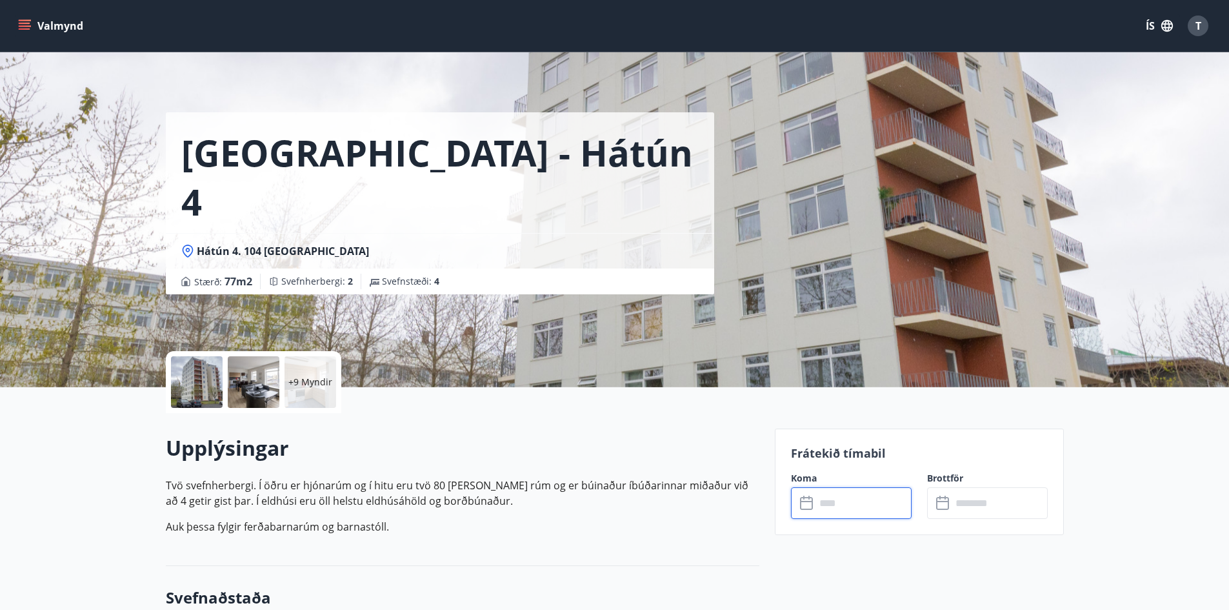
click at [77, 25] on button "Valmynd" at bounding box center [51, 25] width 73 height 23
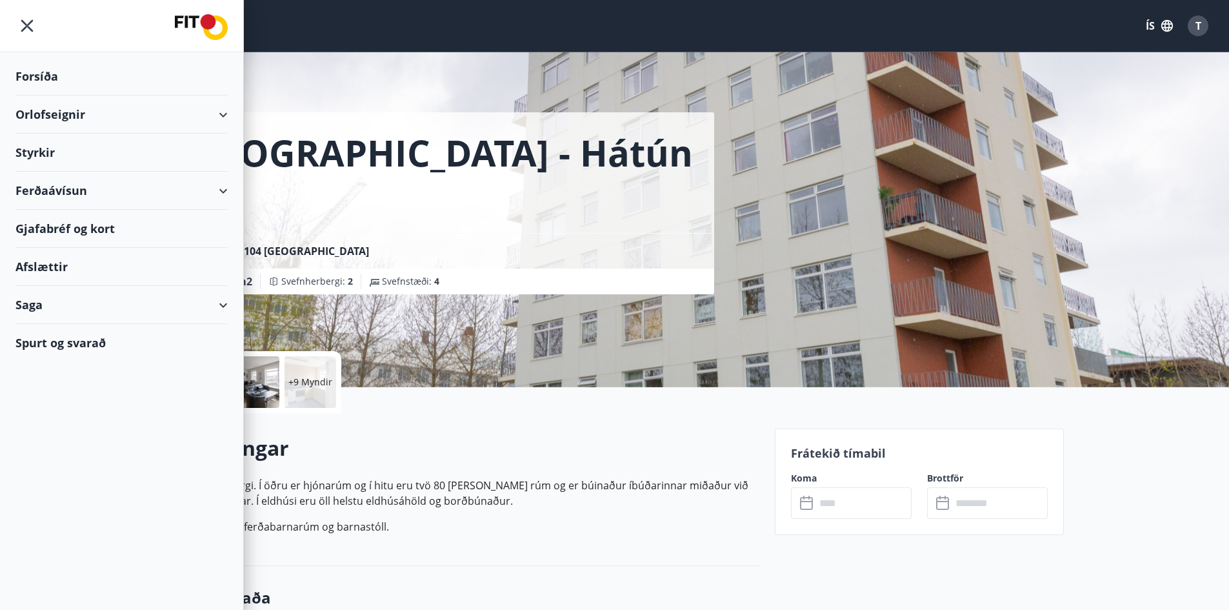
click at [194, 14] on div at bounding box center [121, 26] width 243 height 52
click at [194, 14] on img at bounding box center [201, 27] width 53 height 26
click at [23, 21] on icon "menu" at bounding box center [27, 26] width 12 height 12
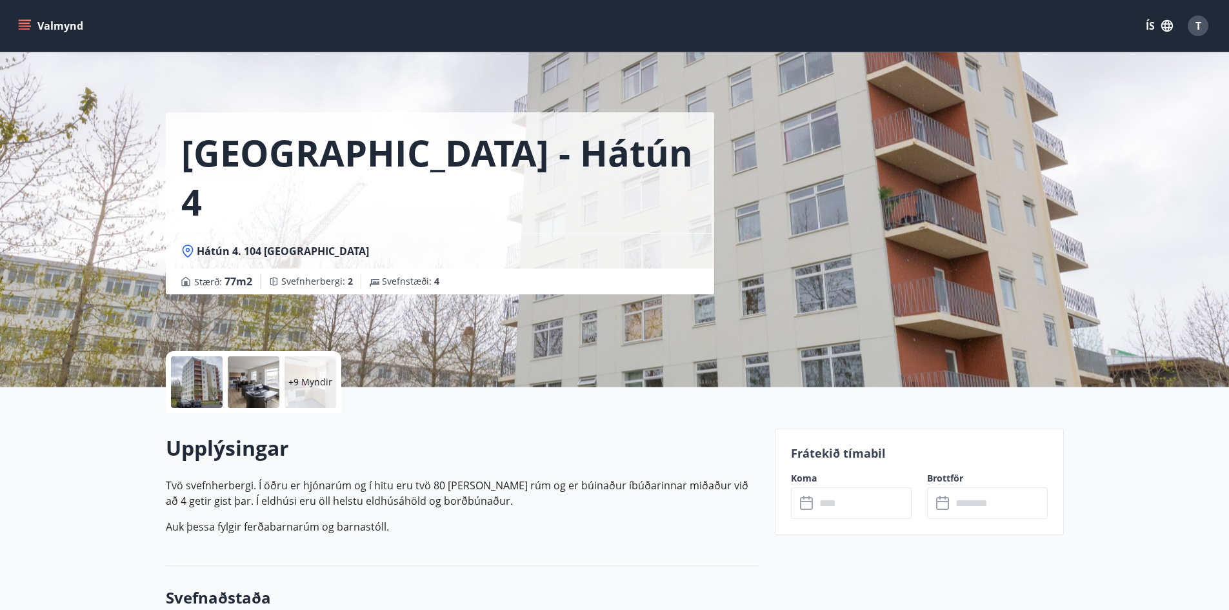
click at [66, 26] on button "Valmynd" at bounding box center [51, 25] width 73 height 23
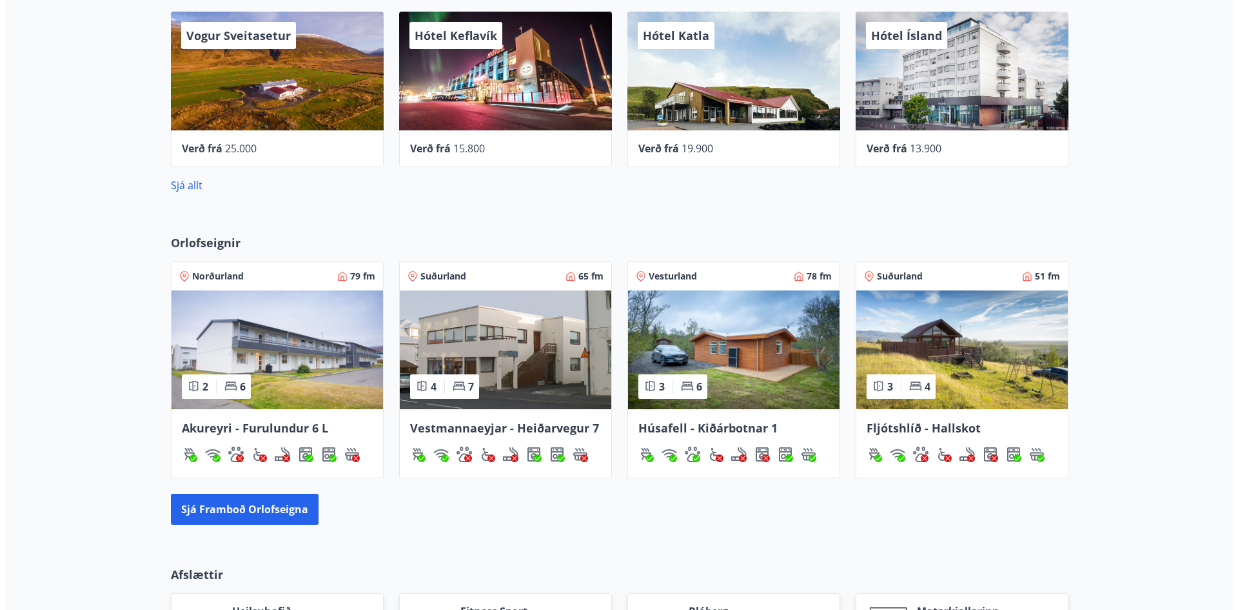
scroll to position [366, 0]
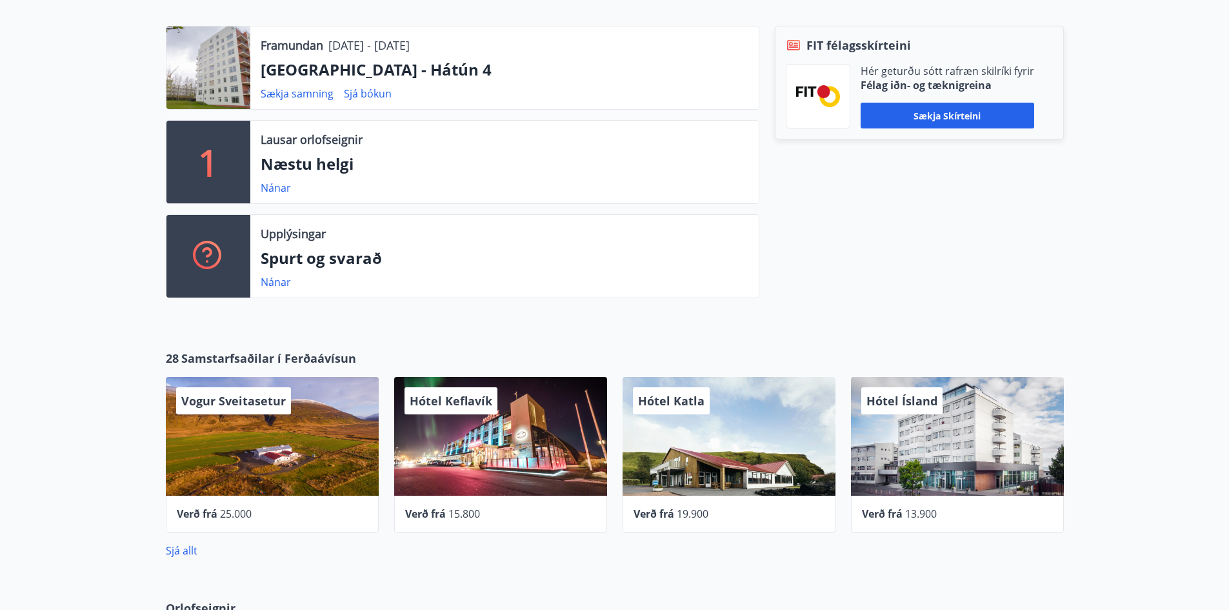
click at [977, 468] on div "Hótel Ísland" at bounding box center [957, 436] width 213 height 119
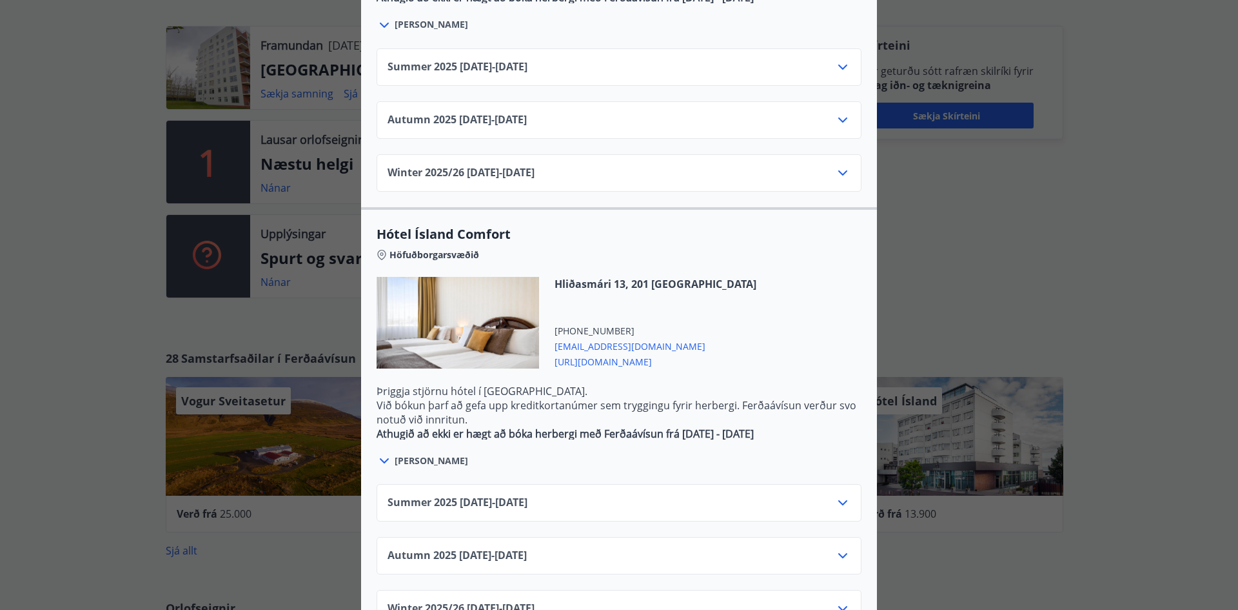
scroll to position [0, 0]
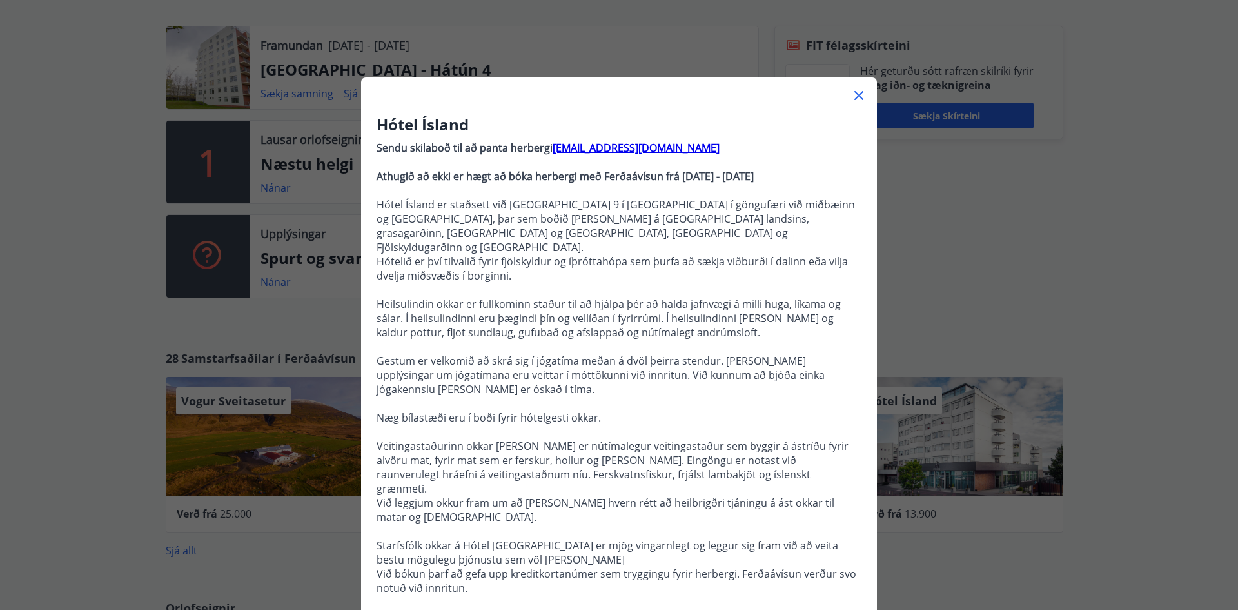
click at [954, 285] on div "Hótel Ísland Sendu skilaboð til að panta herbergi [EMAIL_ADDRESS][DOMAIN_NAME] …" at bounding box center [619, 305] width 1238 height 610
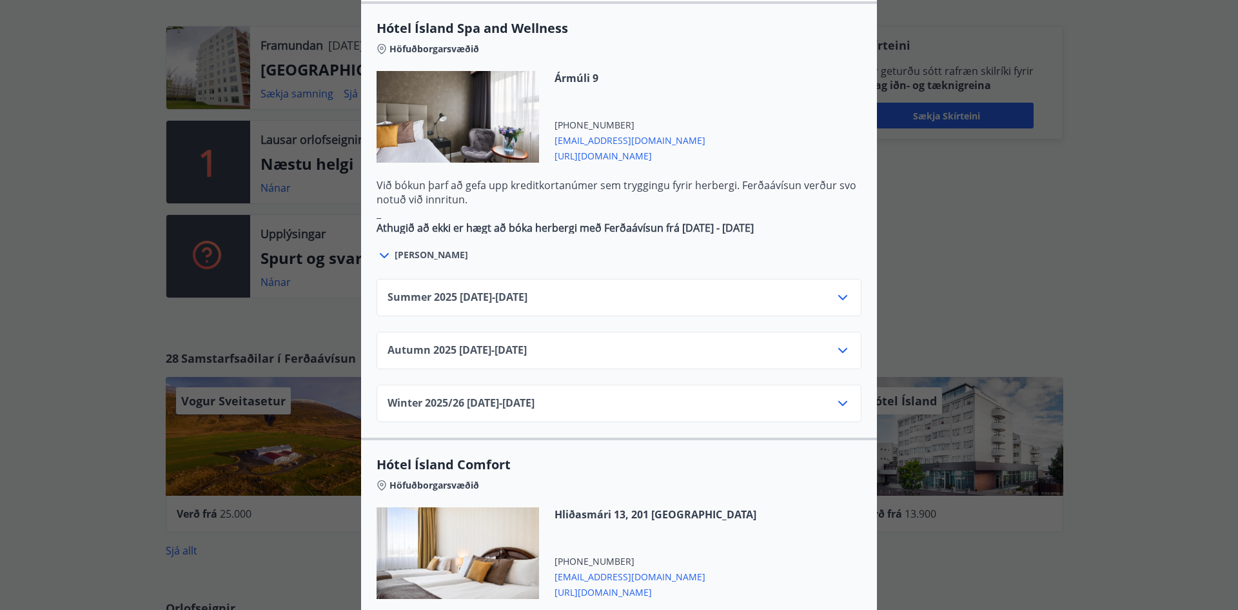
scroll to position [962, 0]
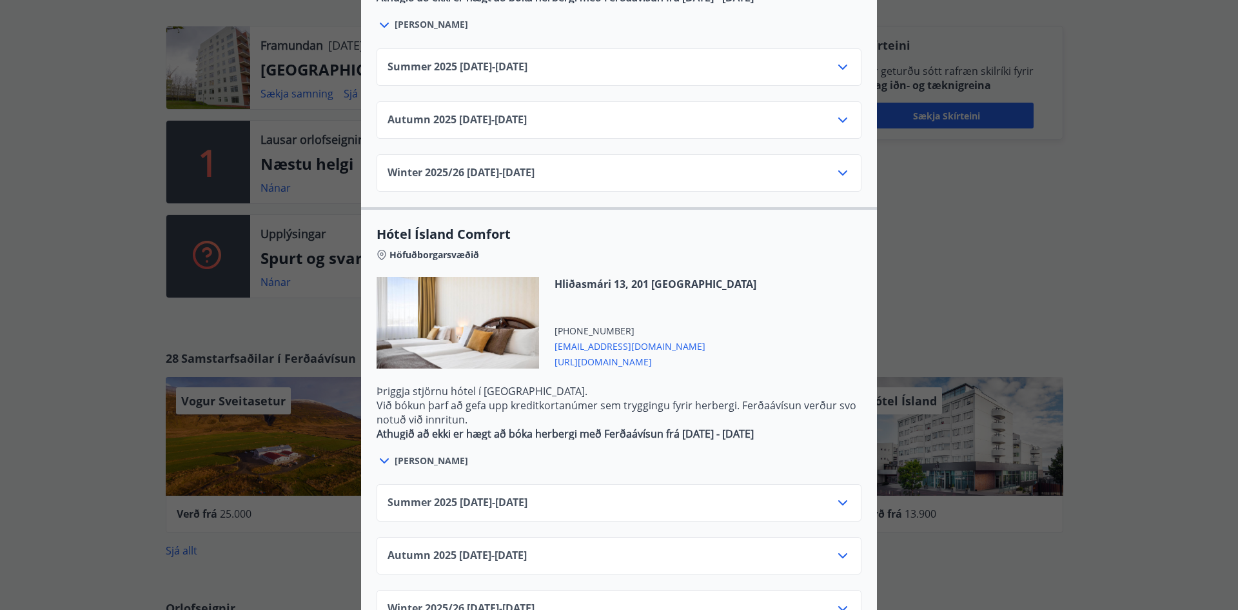
click at [842, 59] on icon at bounding box center [842, 66] width 15 height 15
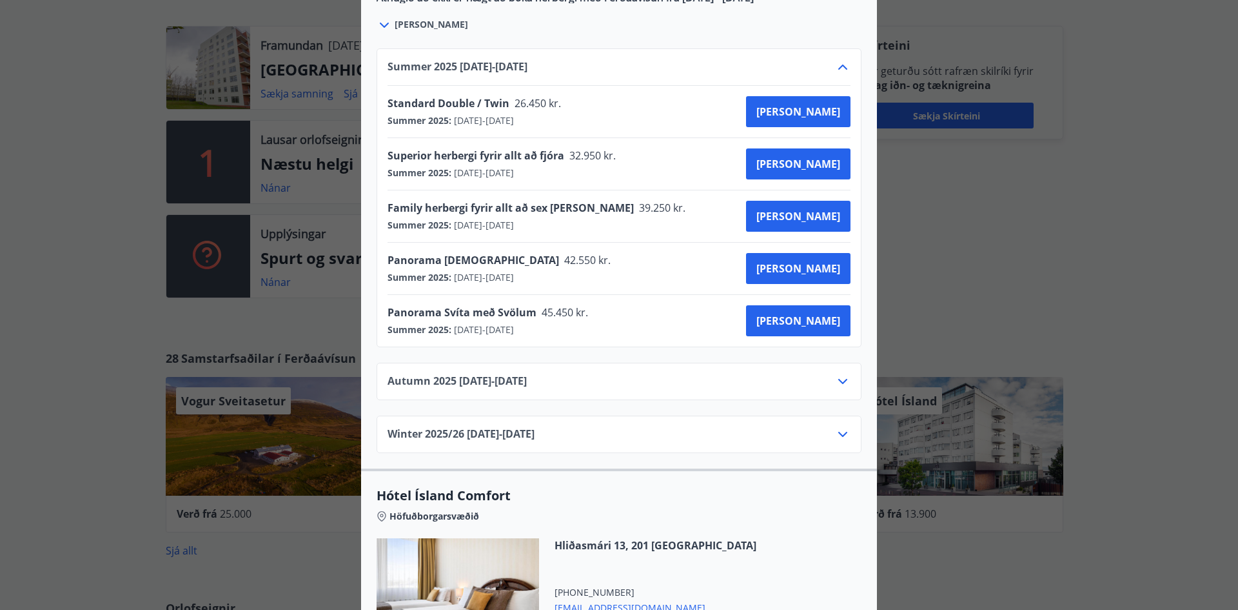
click at [982, 257] on div "Hótel Ísland Sendu skilaboð til að panta herbergi [EMAIL_ADDRESS][DOMAIN_NAME] …" at bounding box center [619, 305] width 1238 height 610
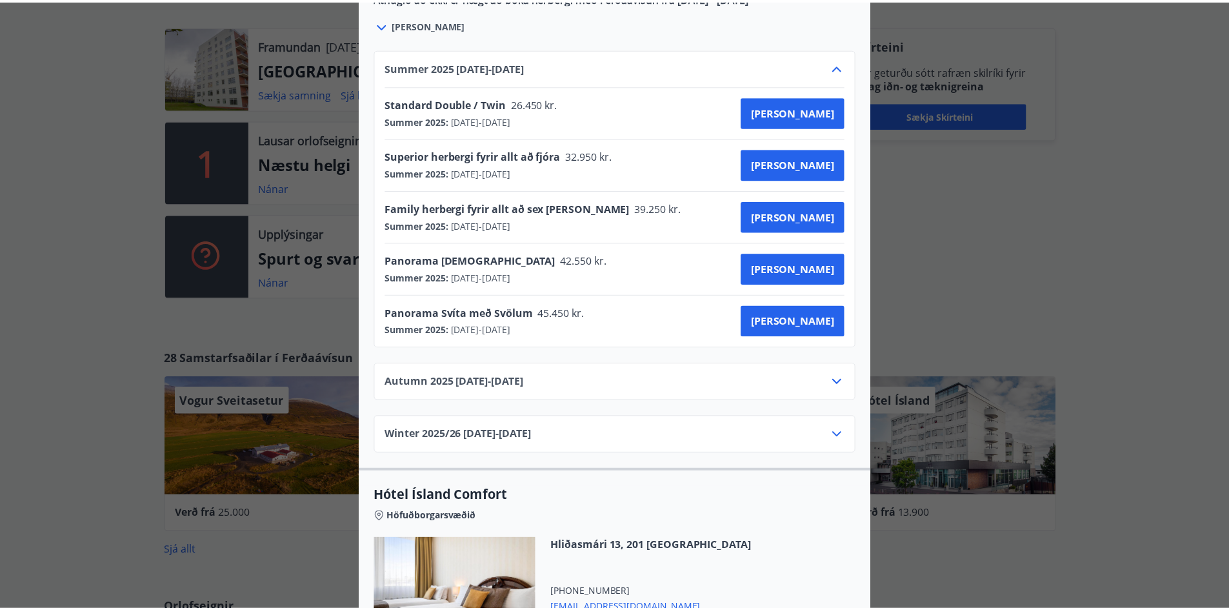
scroll to position [0, 0]
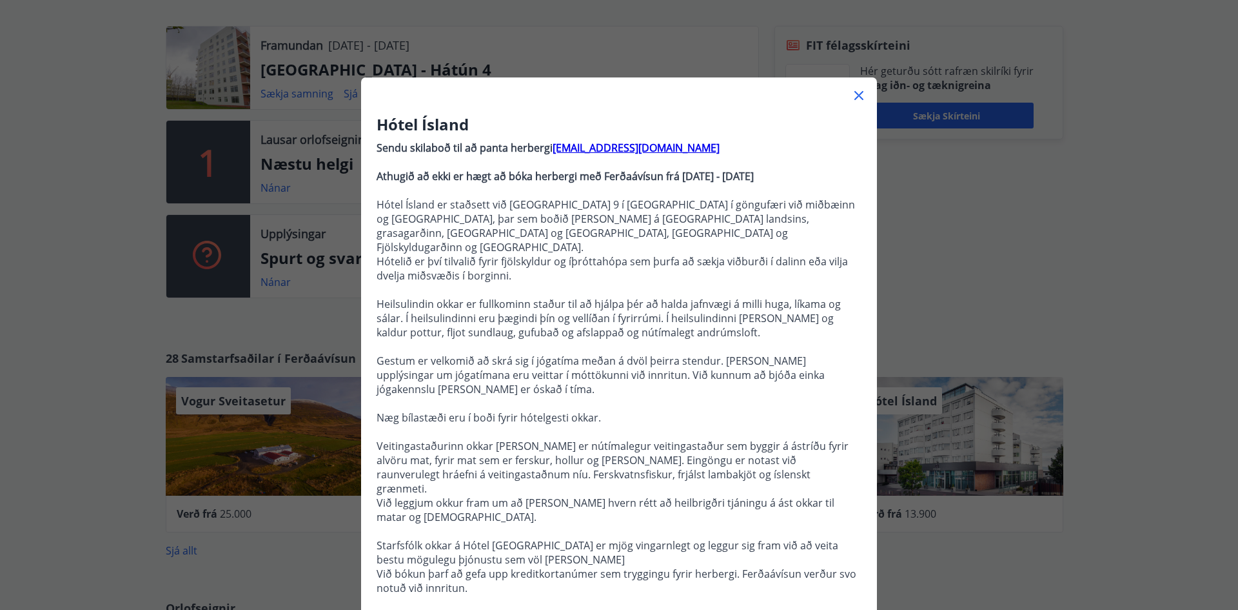
click at [849, 87] on div at bounding box center [619, 90] width 516 height 26
click at [851, 93] on icon at bounding box center [858, 95] width 15 height 15
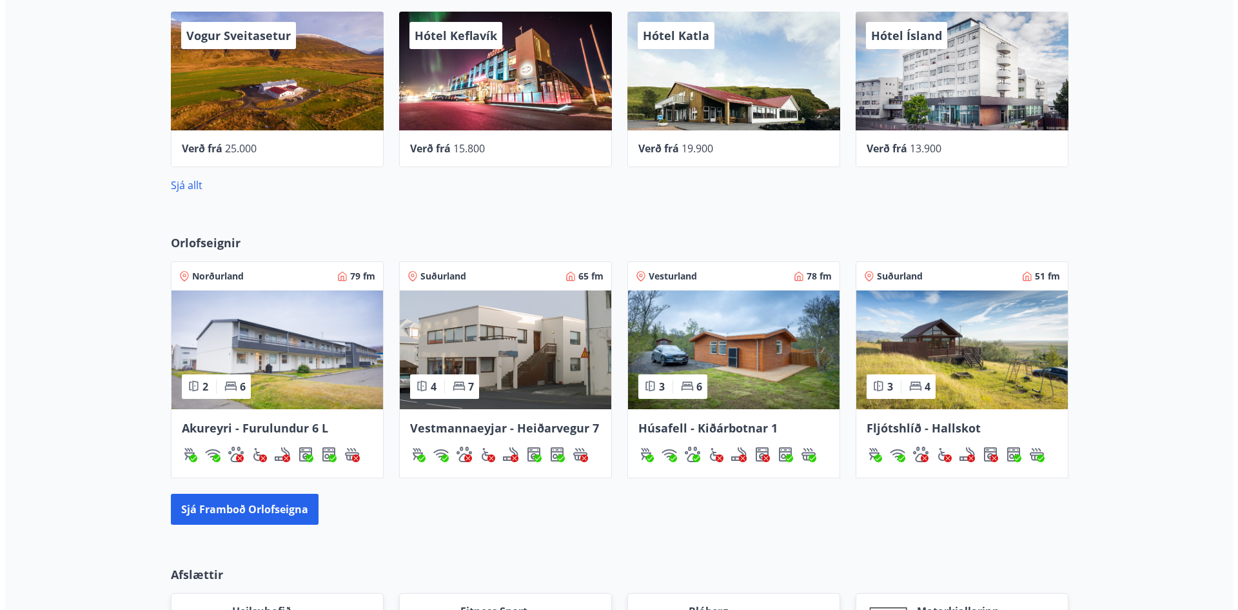
scroll to position [366, 0]
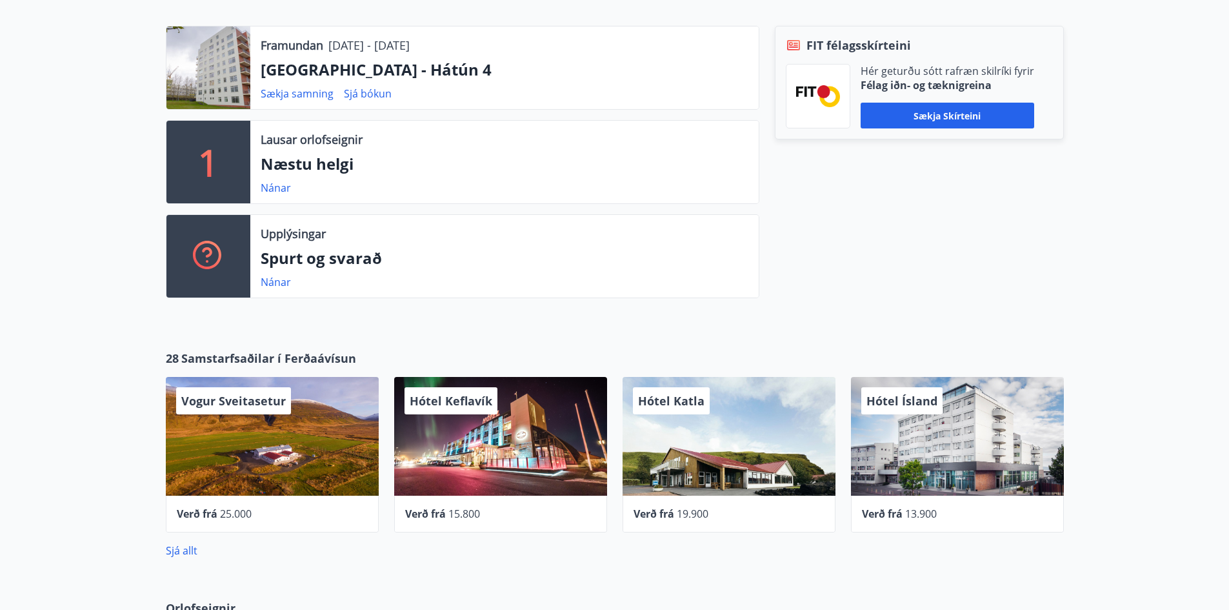
click at [513, 457] on div "Hótel Keflavík" at bounding box center [500, 436] width 213 height 119
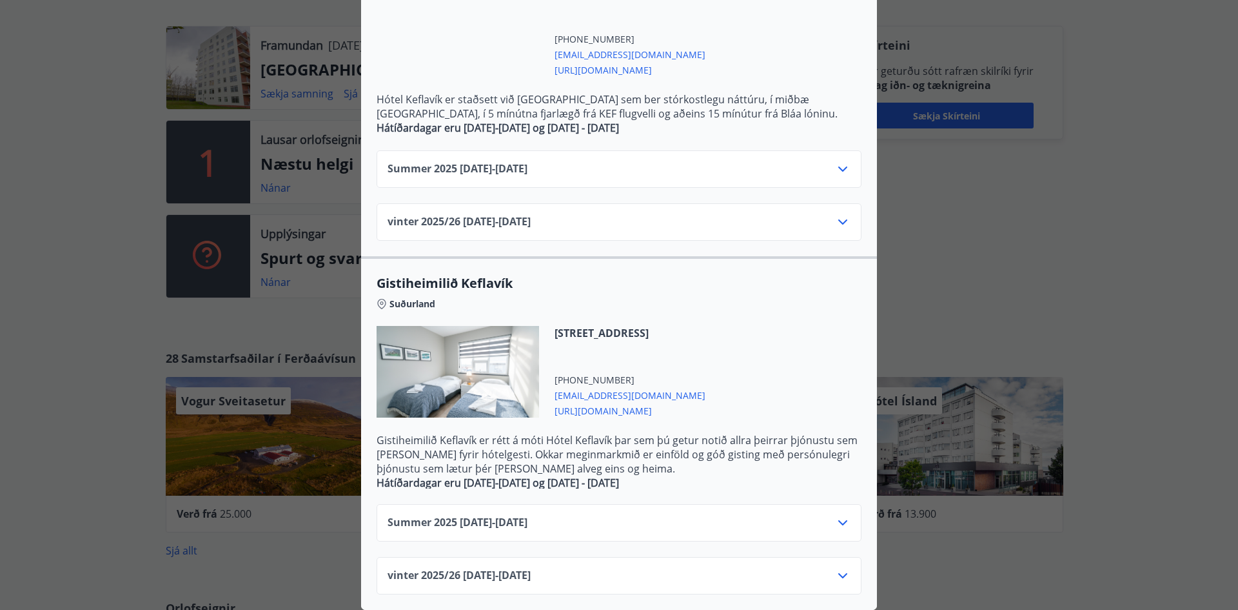
scroll to position [366, 0]
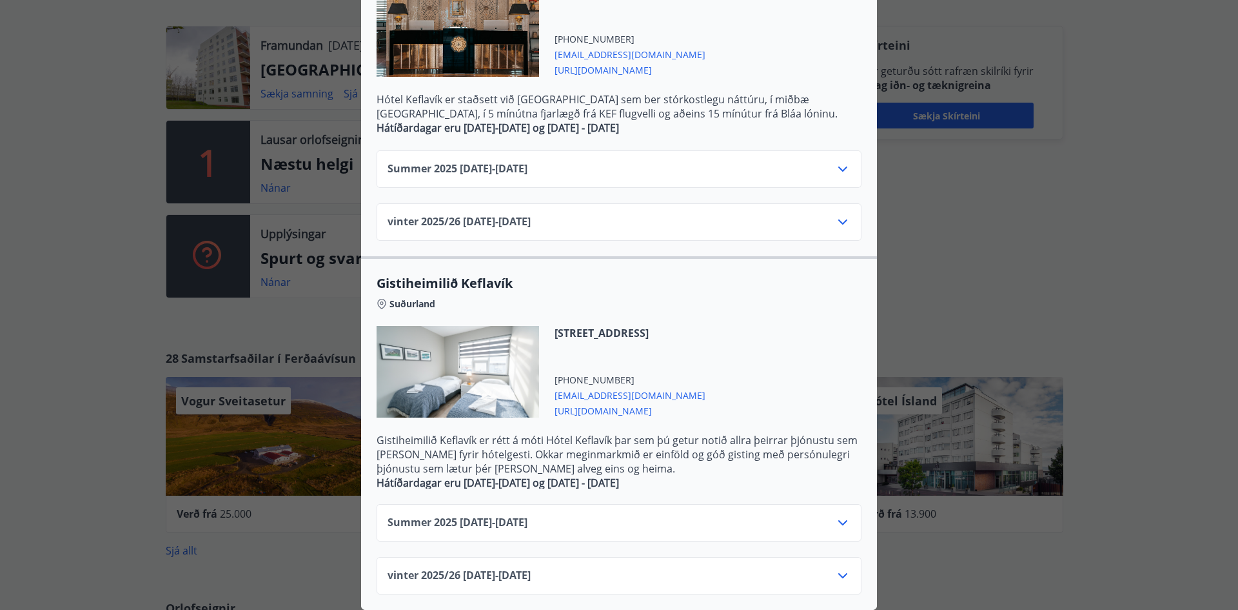
click at [948, 260] on div "Hótel Keflavík Fjögurra stjörnu fjölskylduhótel. Staðsett í miðbæ [GEOGRAPHIC_D…" at bounding box center [619, 305] width 1238 height 610
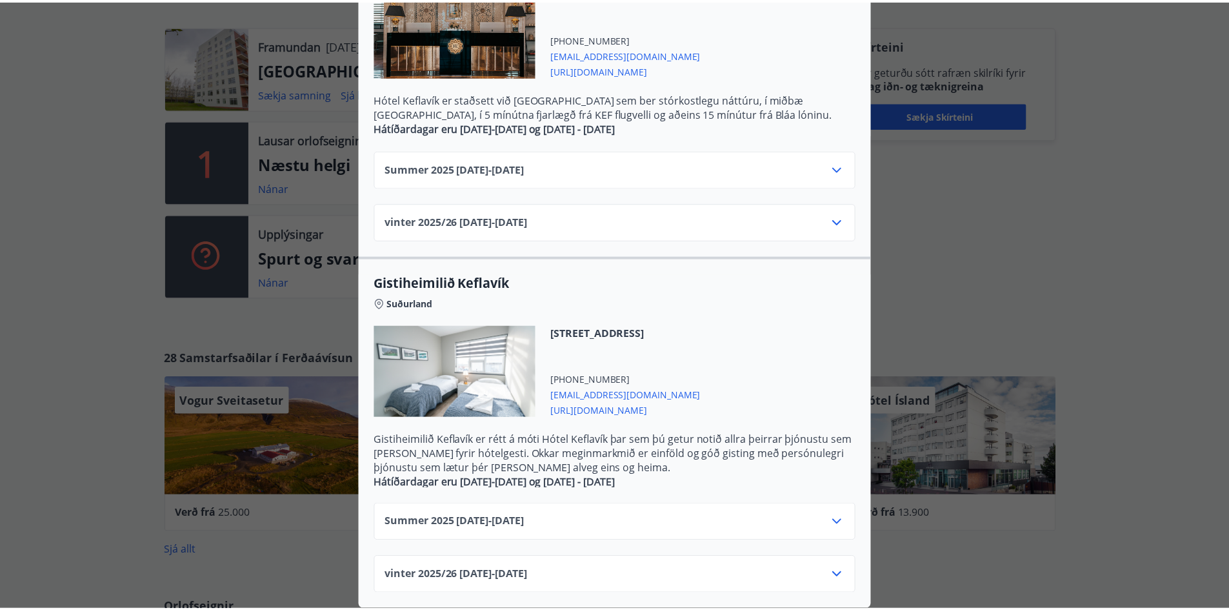
scroll to position [0, 0]
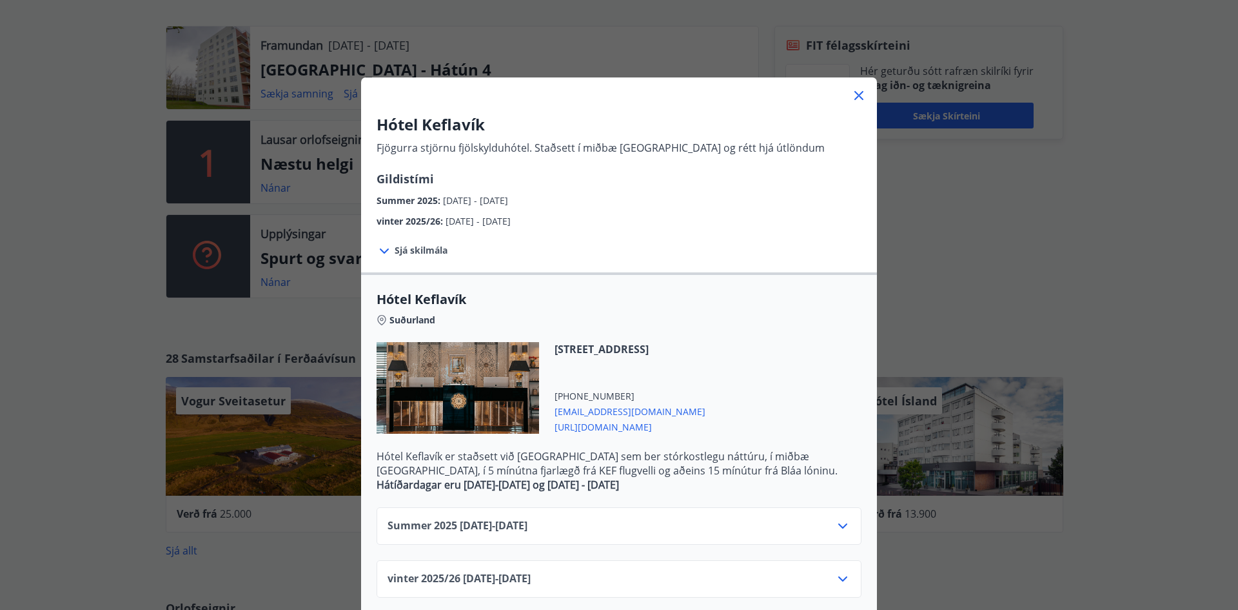
click at [853, 90] on icon at bounding box center [858, 95] width 15 height 15
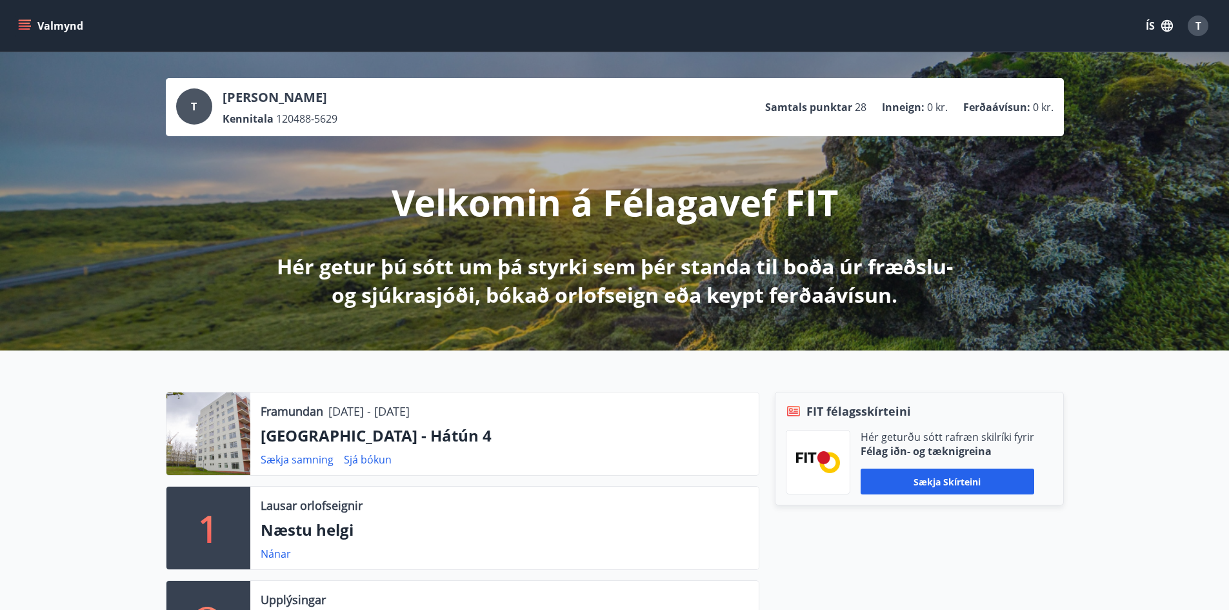
click at [62, 18] on button "Valmynd" at bounding box center [51, 25] width 73 height 23
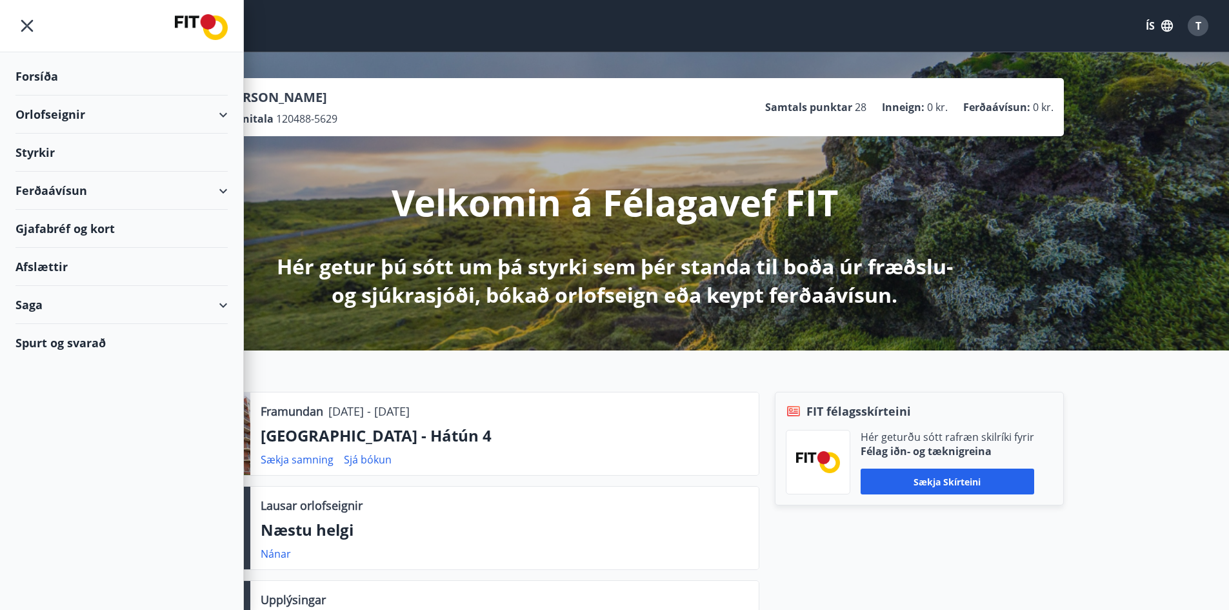
click at [196, 109] on div "Orlofseignir" at bounding box center [121, 114] width 212 height 38
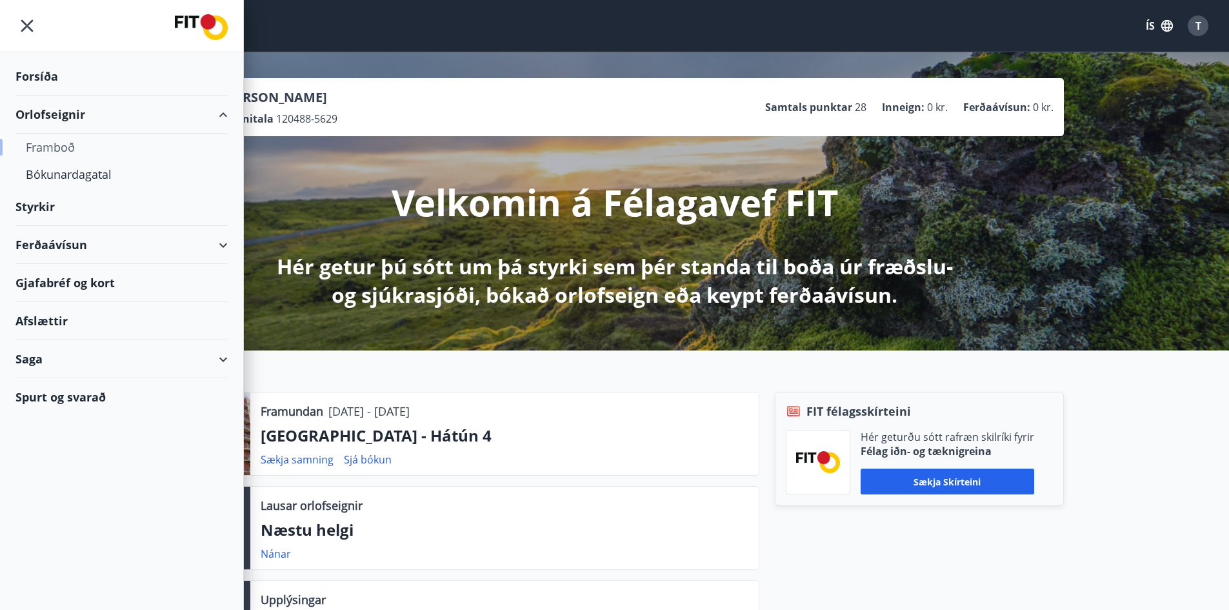
click at [54, 148] on div "Framboð" at bounding box center [122, 147] width 192 height 27
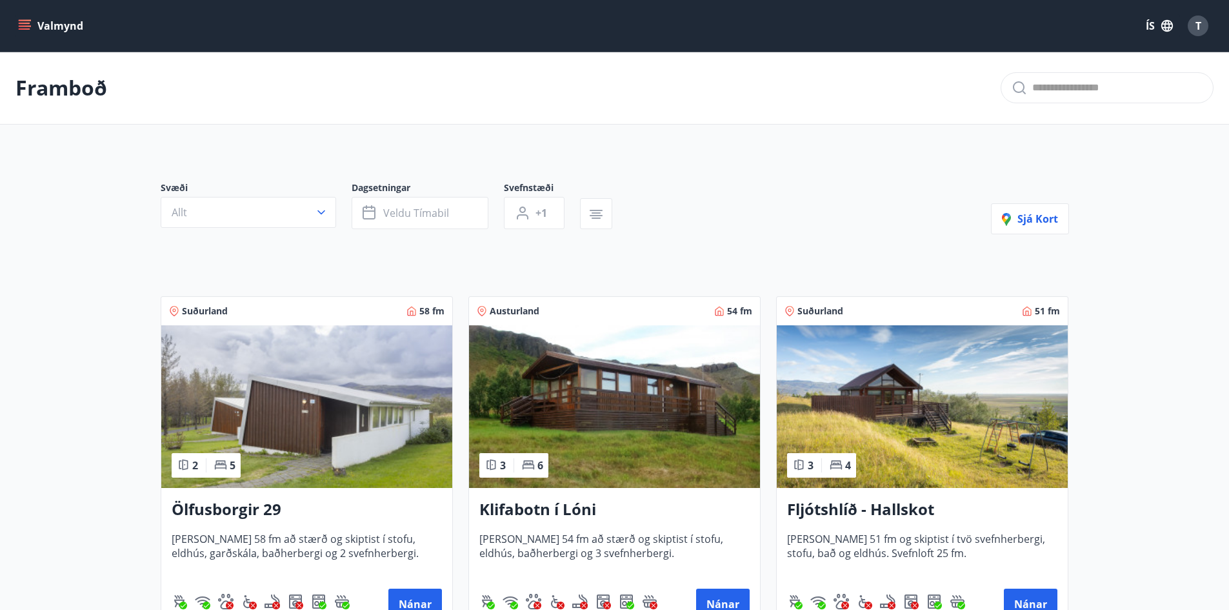
click at [243, 507] on h3 "Ölfusborgir 29" at bounding box center [307, 509] width 270 height 23
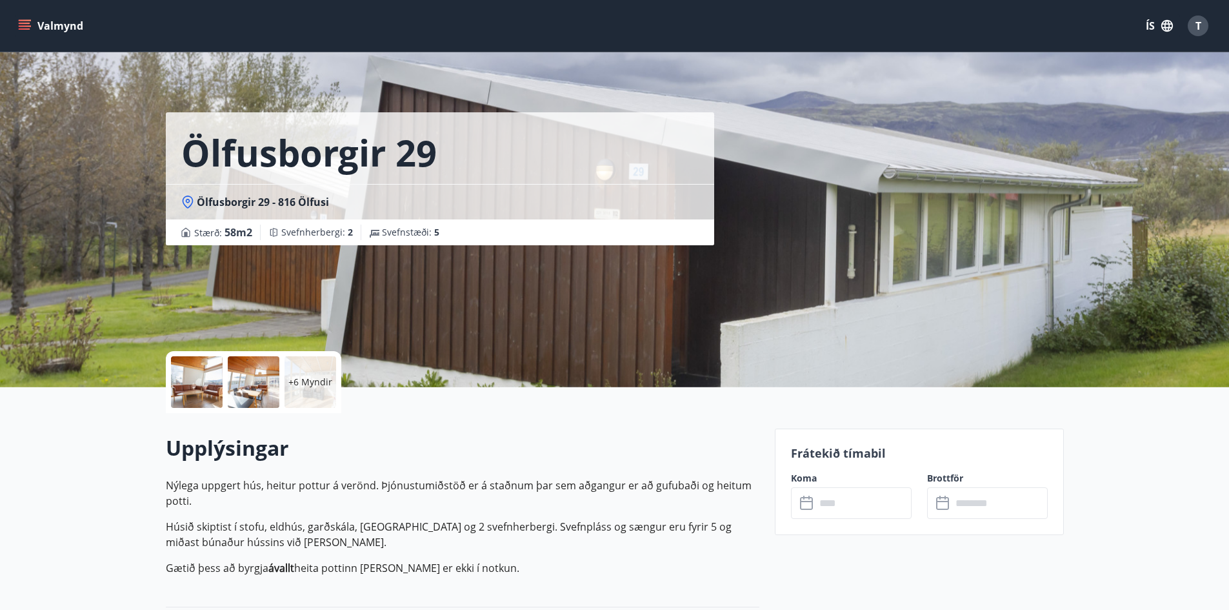
click at [308, 373] on div "+6 Myndir" at bounding box center [310, 382] width 52 height 52
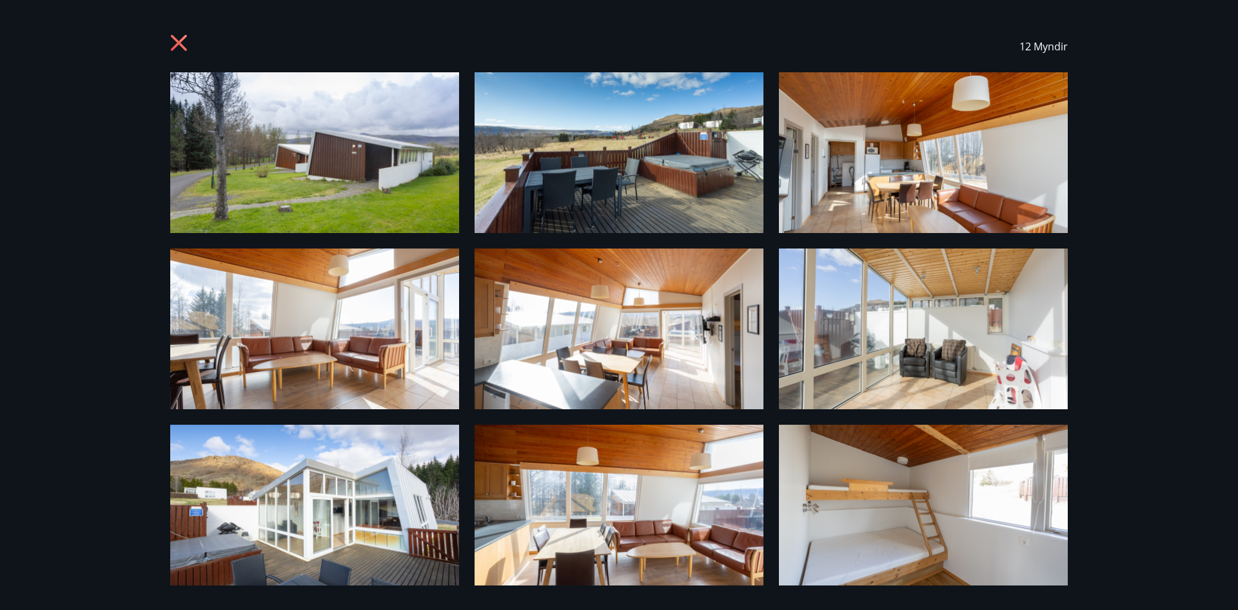
click at [166, 42] on div "12 Myndir" at bounding box center [619, 47] width 929 height 52
click at [175, 42] on icon at bounding box center [180, 44] width 21 height 21
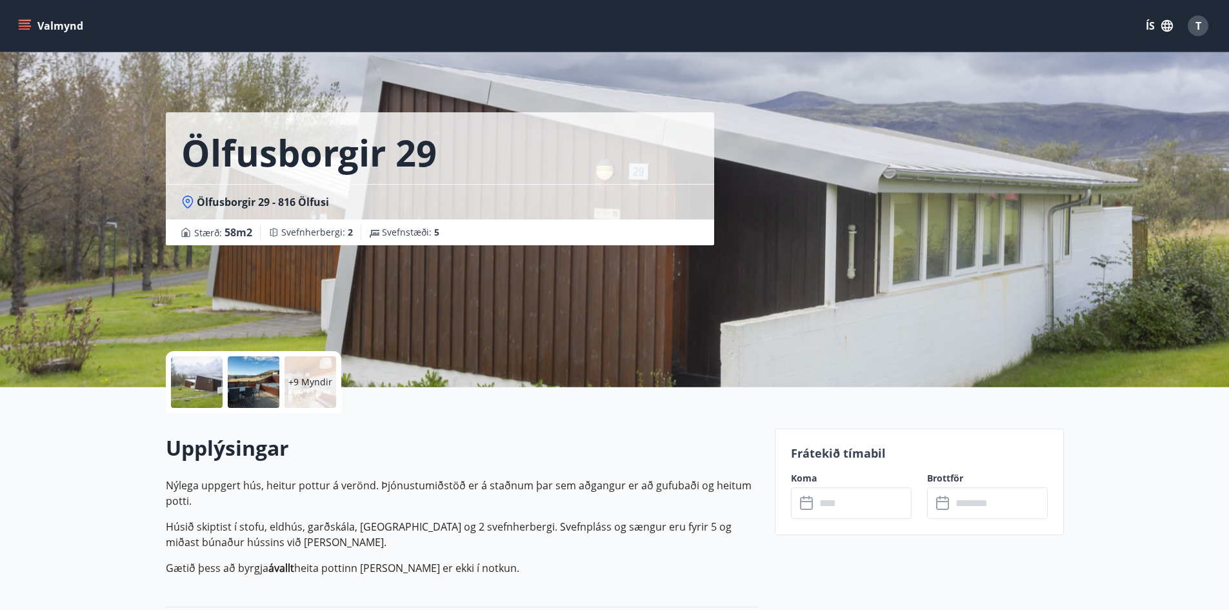
click at [63, 27] on button "Valmynd" at bounding box center [51, 25] width 73 height 23
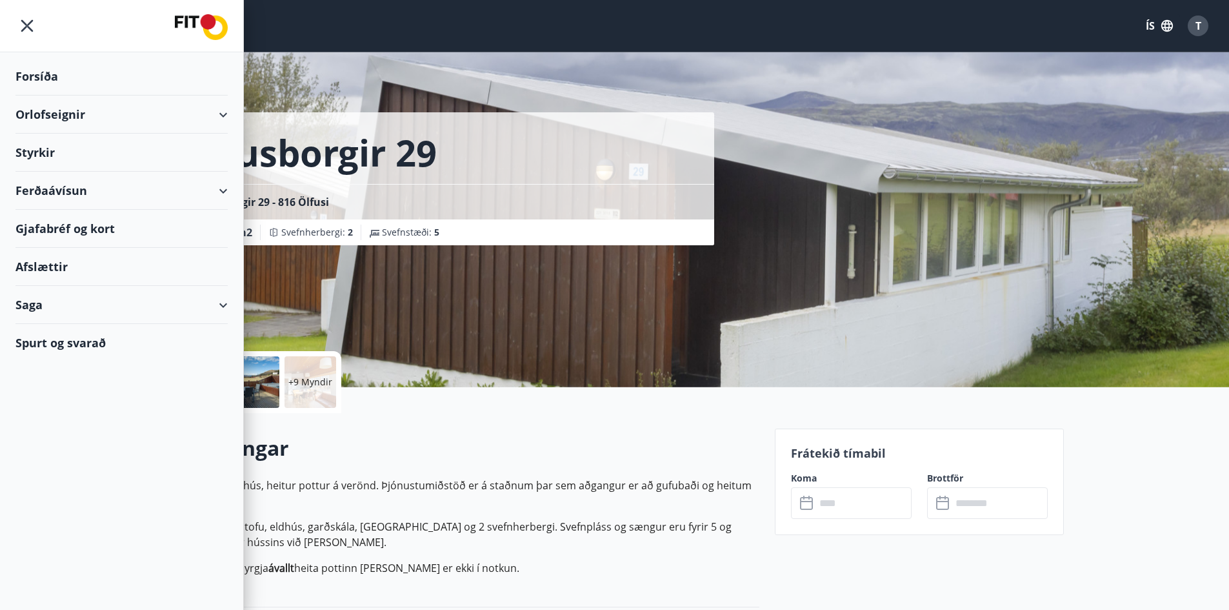
click at [43, 72] on div "Forsíða" at bounding box center [121, 76] width 212 height 38
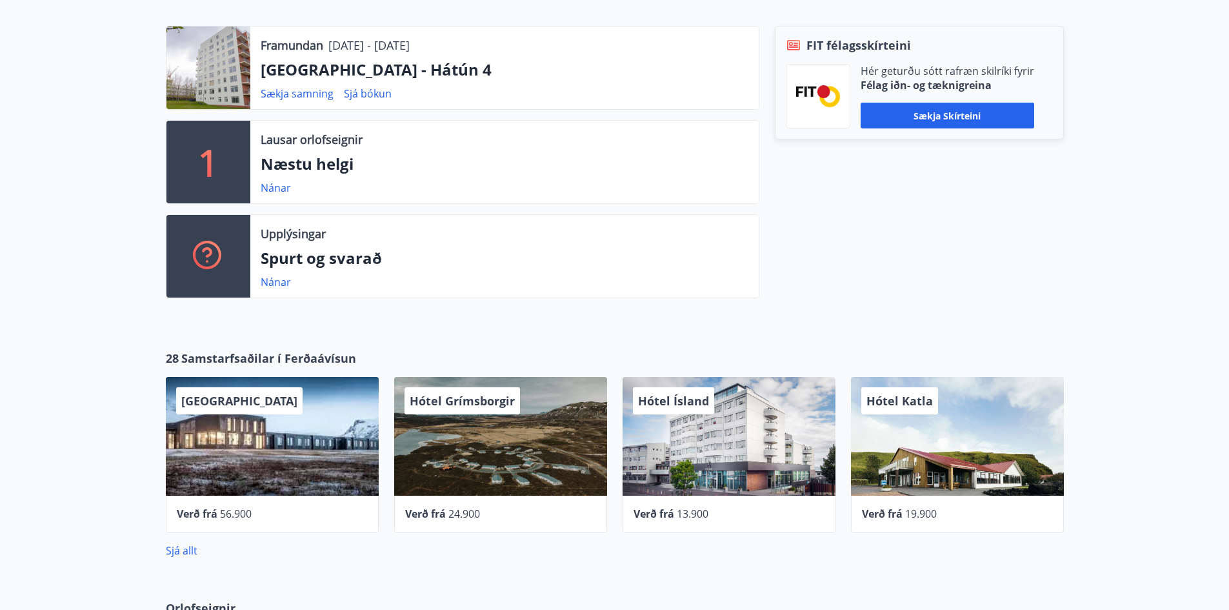
scroll to position [731, 0]
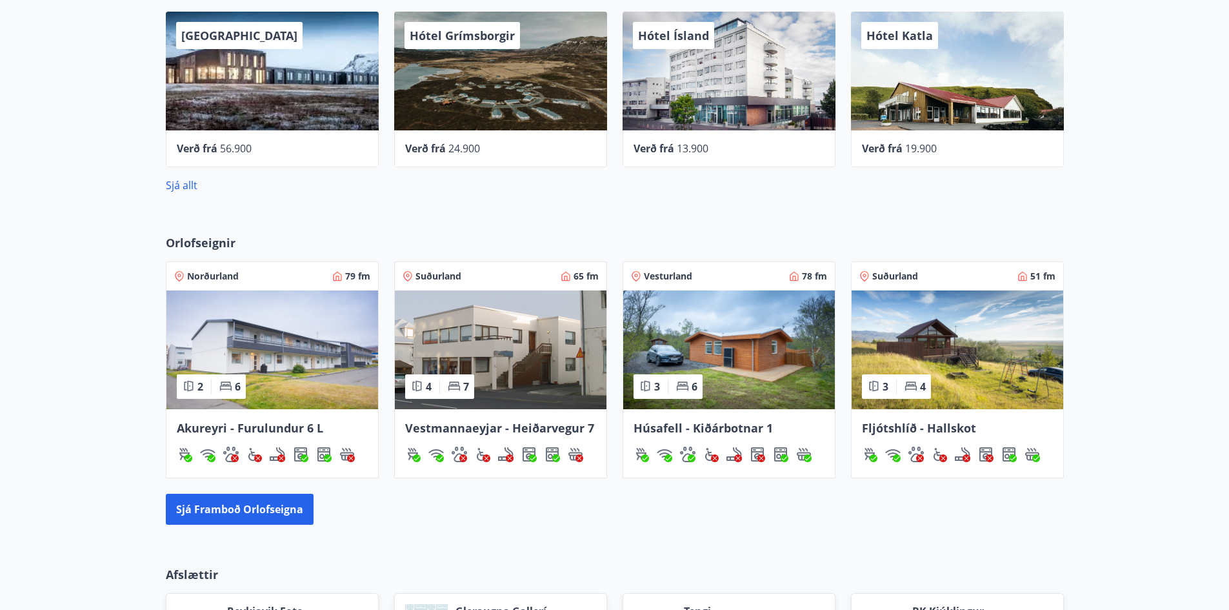
click at [312, 342] on img at bounding box center [272, 349] width 212 height 119
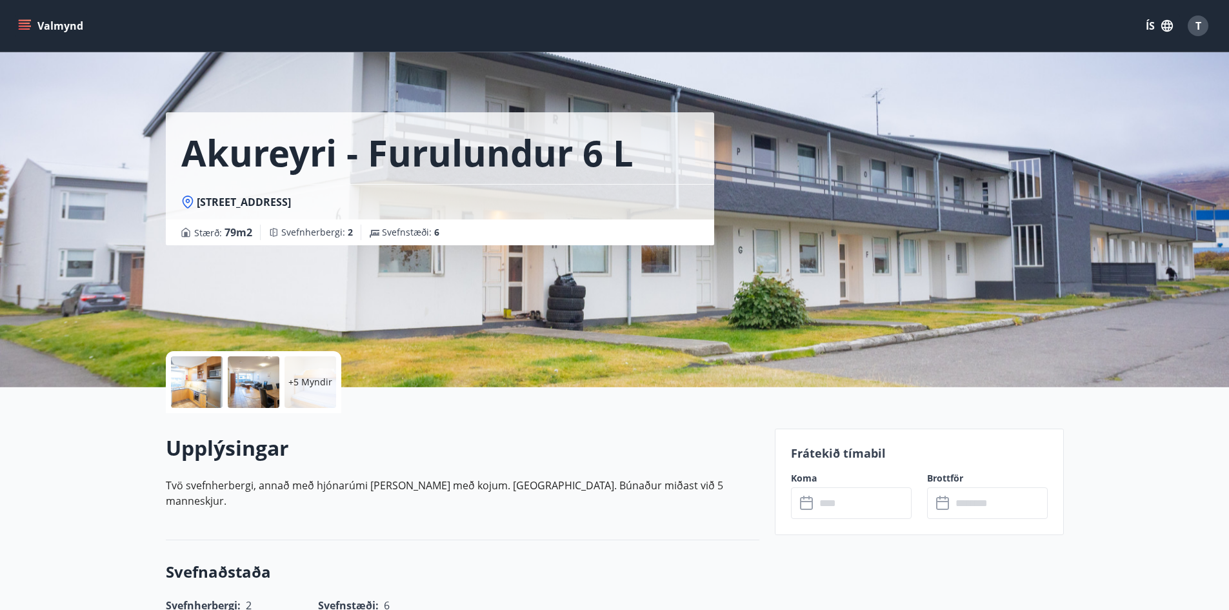
click at [298, 377] on p "+5 Myndir" at bounding box center [310, 381] width 44 height 13
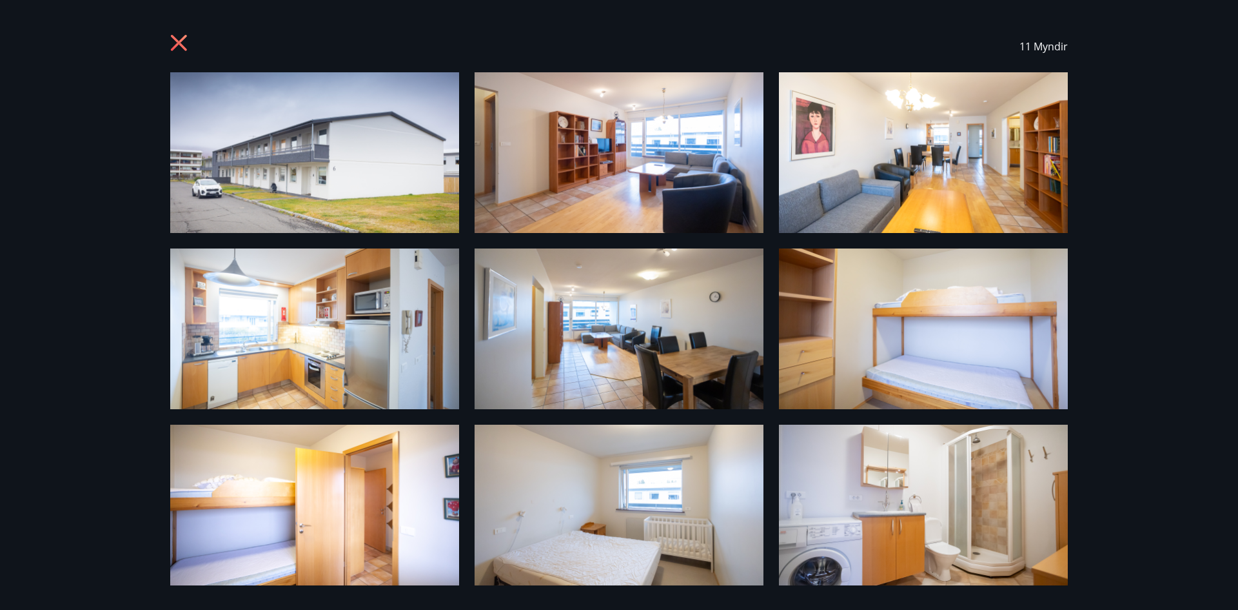
click at [182, 41] on icon at bounding box center [179, 43] width 16 height 16
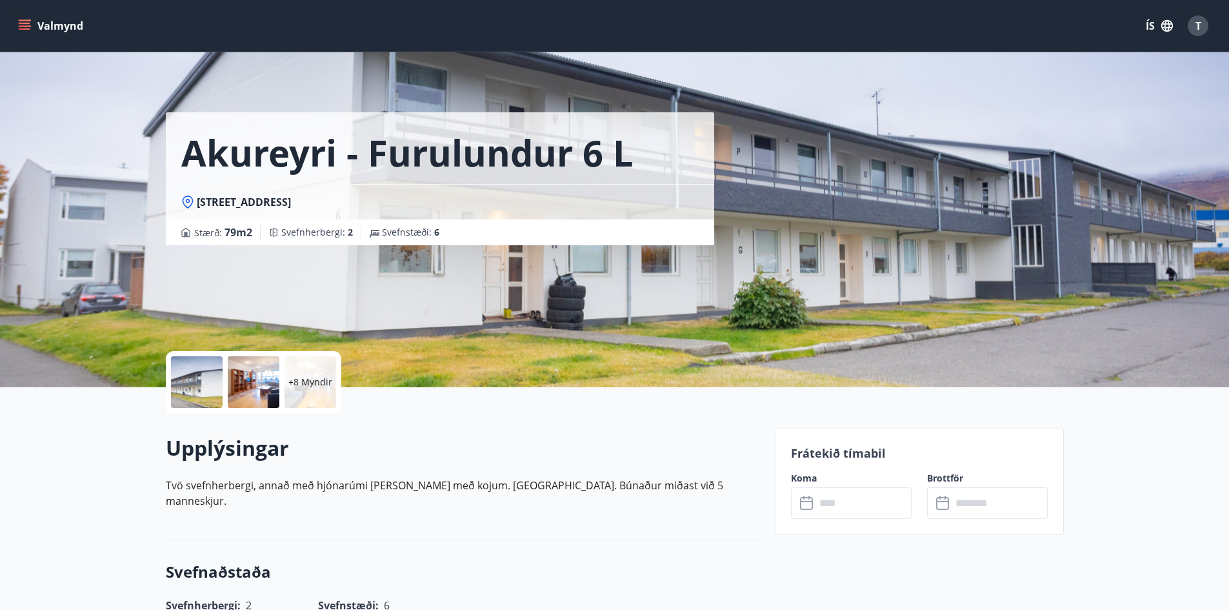
click at [57, 25] on button "Valmynd" at bounding box center [51, 25] width 73 height 23
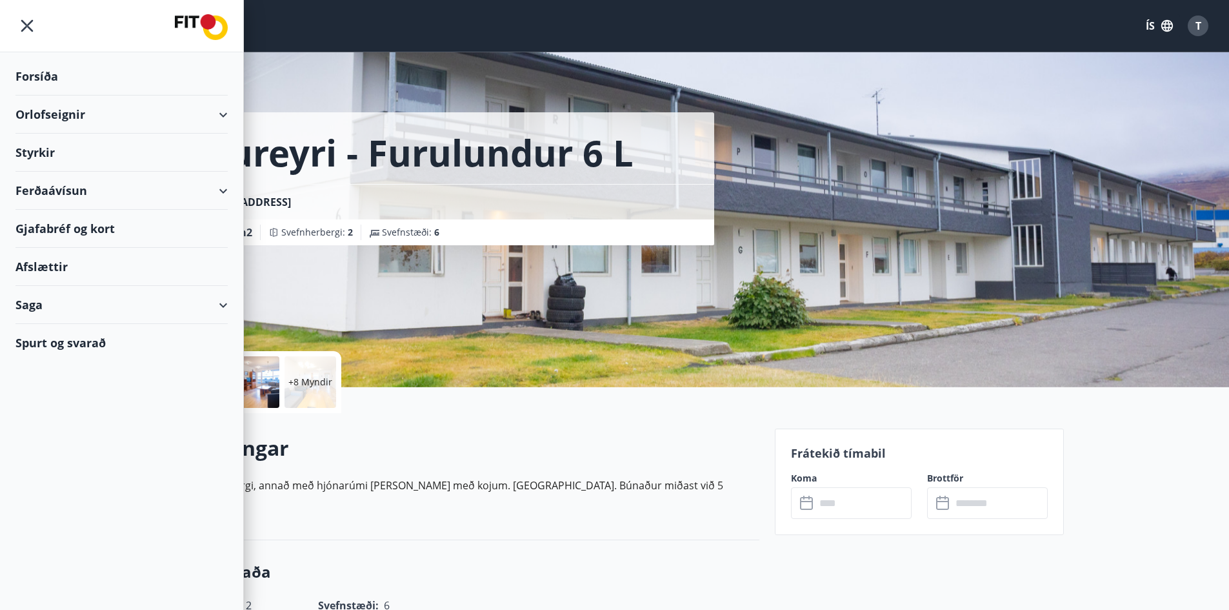
click at [66, 116] on div "Orlofseignir" at bounding box center [121, 114] width 212 height 38
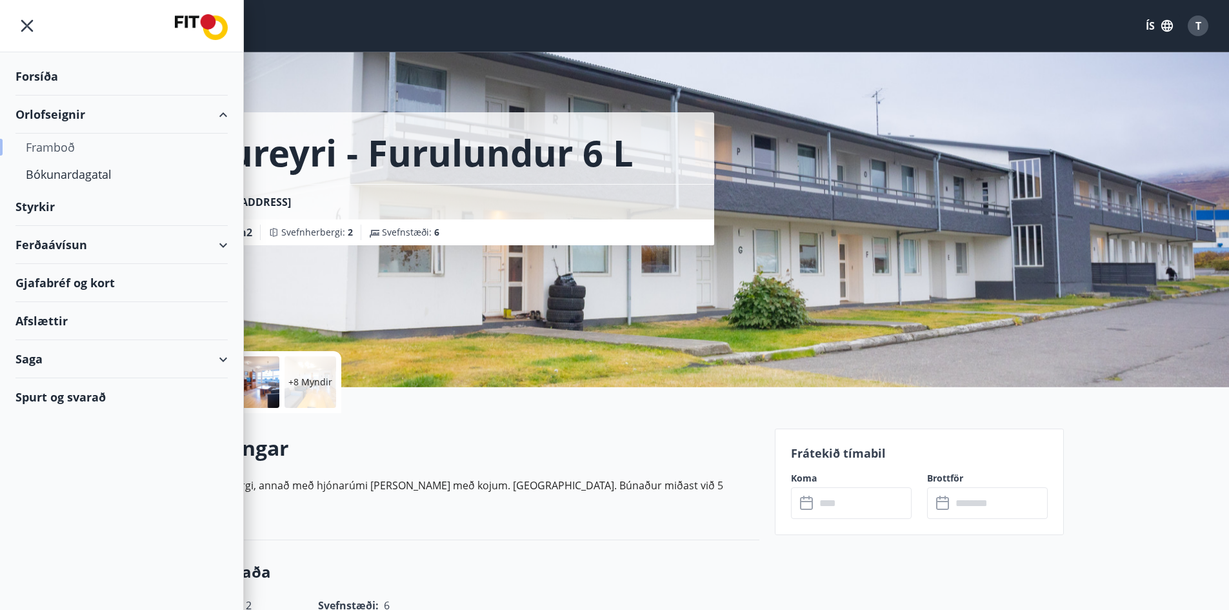
click at [65, 145] on div "Framboð" at bounding box center [122, 147] width 192 height 27
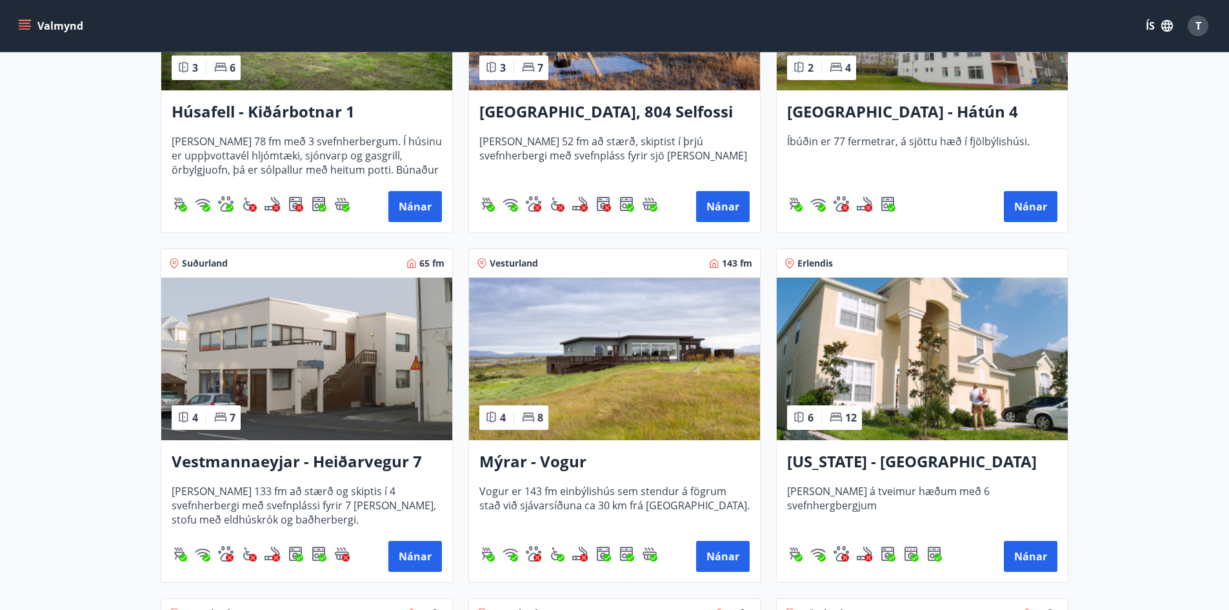
scroll to position [1462, 0]
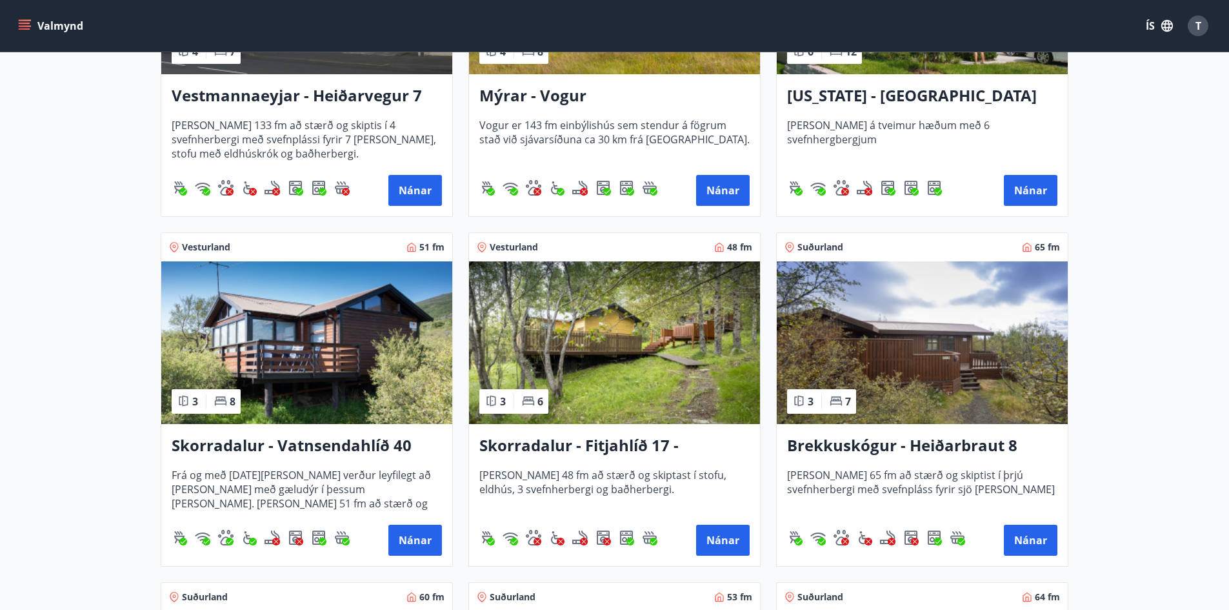
drag, startPoint x: 321, startPoint y: 441, endPoint x: 261, endPoint y: 315, distance: 139.7
drag, startPoint x: 261, startPoint y: 315, endPoint x: 221, endPoint y: 334, distance: 45.0
click at [221, 334] on img at bounding box center [306, 342] width 291 height 163
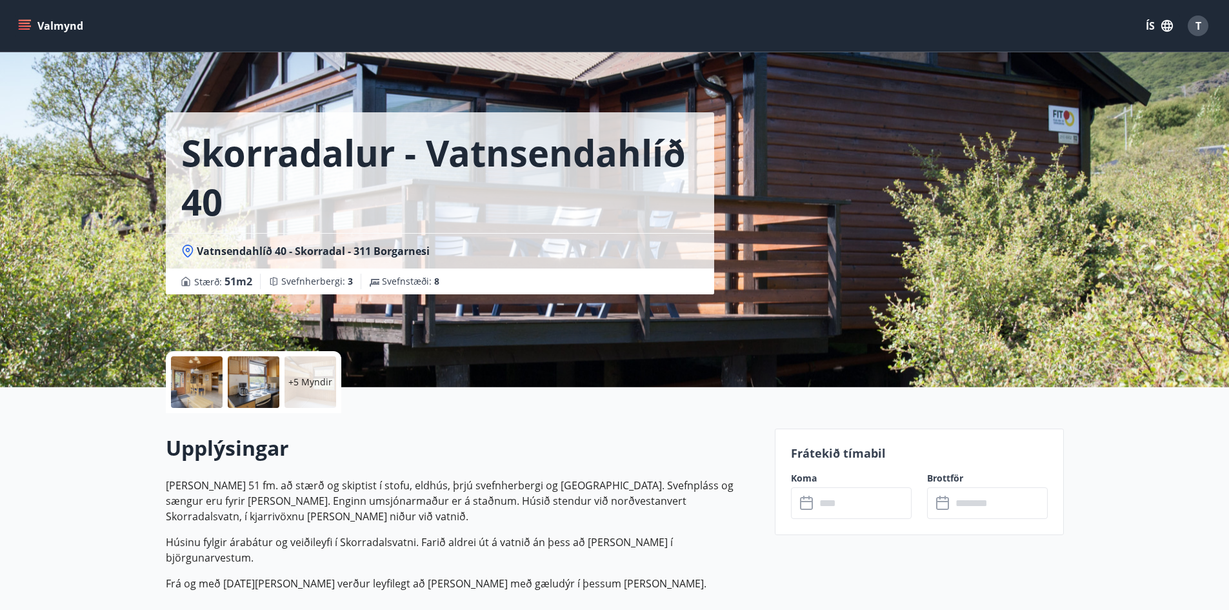
click at [313, 384] on p "+5 Myndir" at bounding box center [310, 381] width 44 height 13
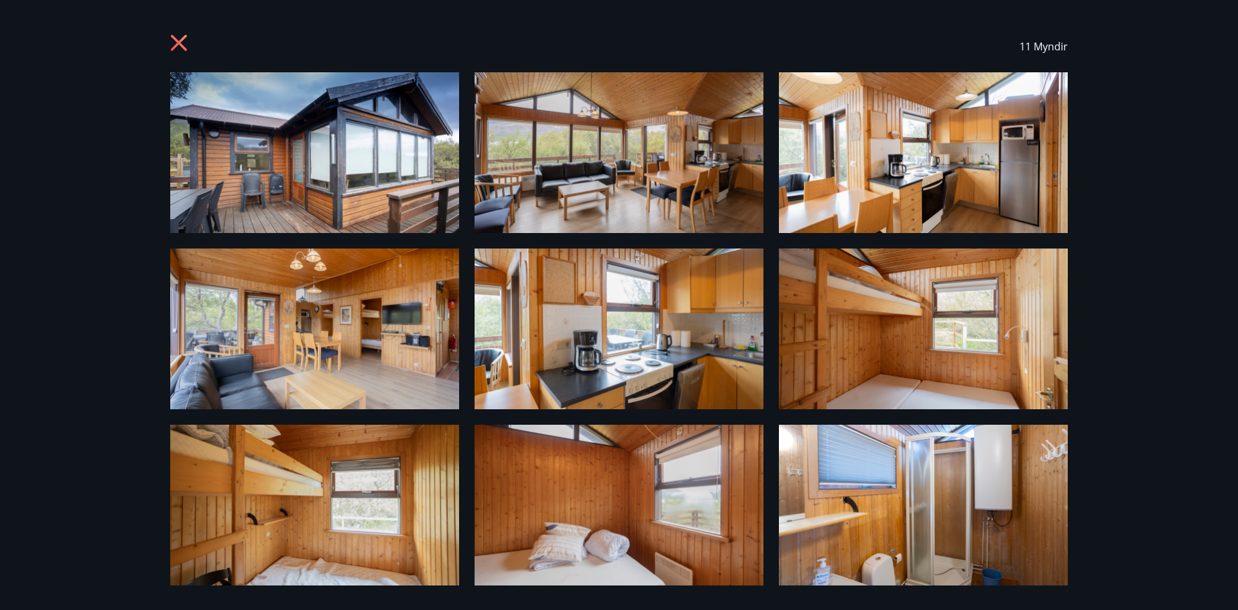
click at [178, 40] on icon at bounding box center [180, 44] width 21 height 21
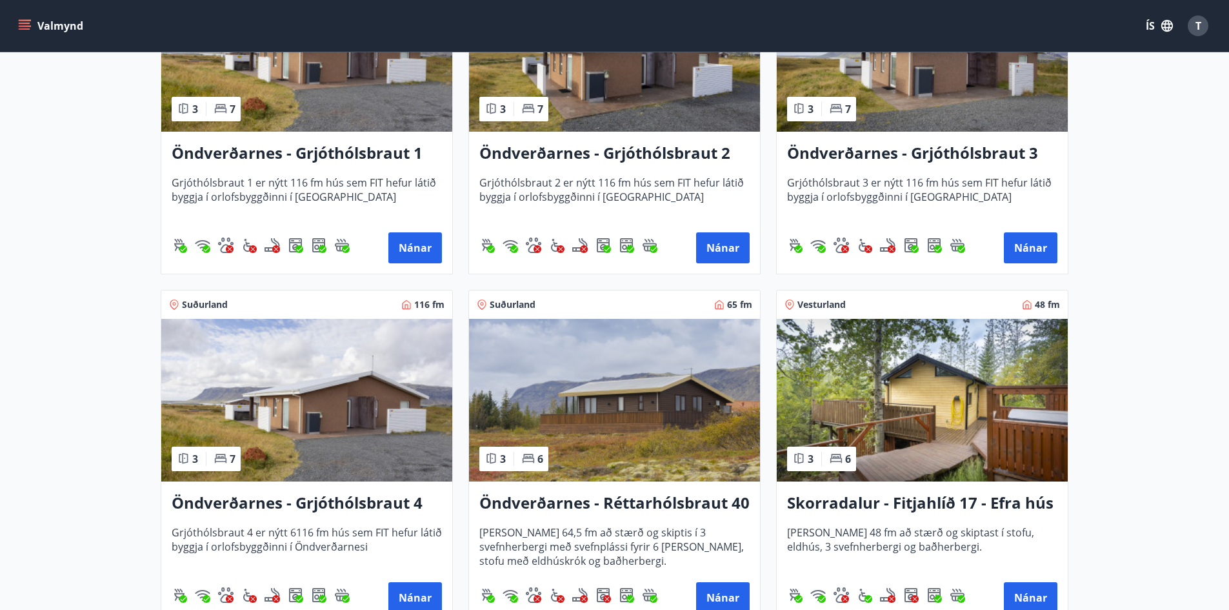
scroll to position [2458, 0]
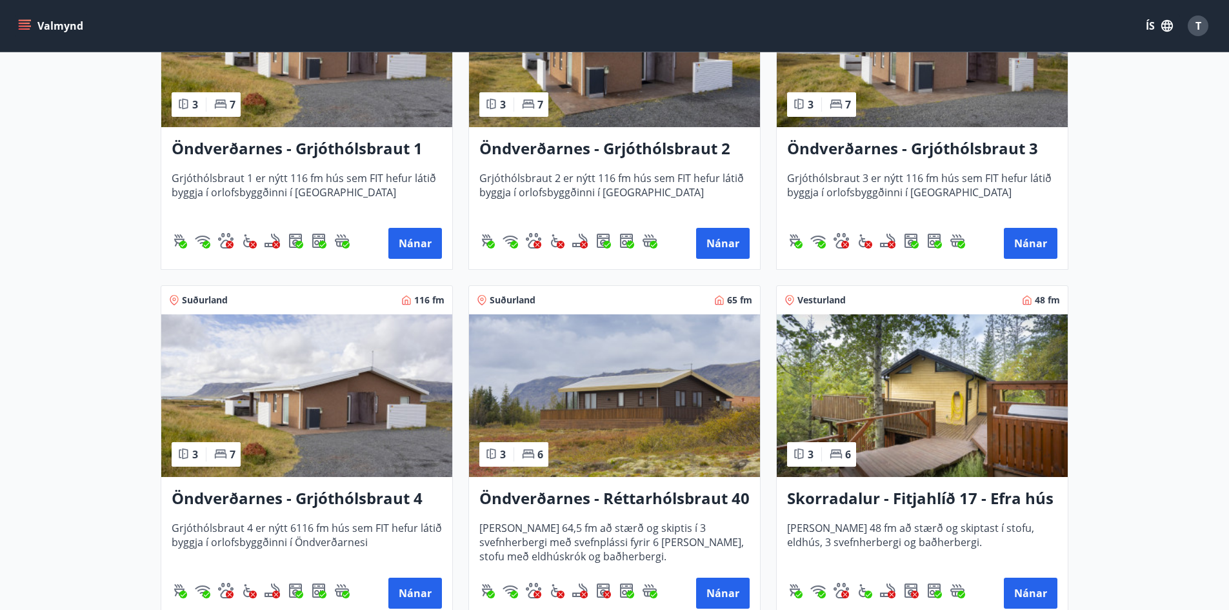
drag, startPoint x: 978, startPoint y: 496, endPoint x: 806, endPoint y: 495, distance: 172.2
click at [806, 495] on h3 "Skorradalur - Fitjahlíð 17 - Efra hús" at bounding box center [922, 498] width 270 height 23
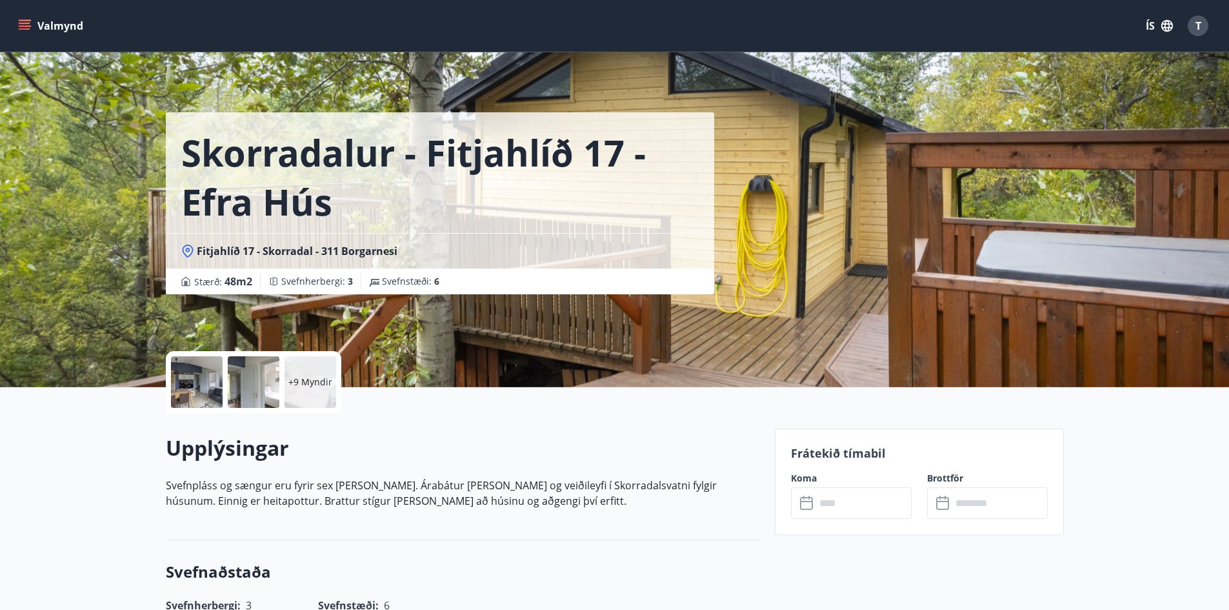
click at [304, 372] on div "+9 Myndir" at bounding box center [310, 382] width 52 height 52
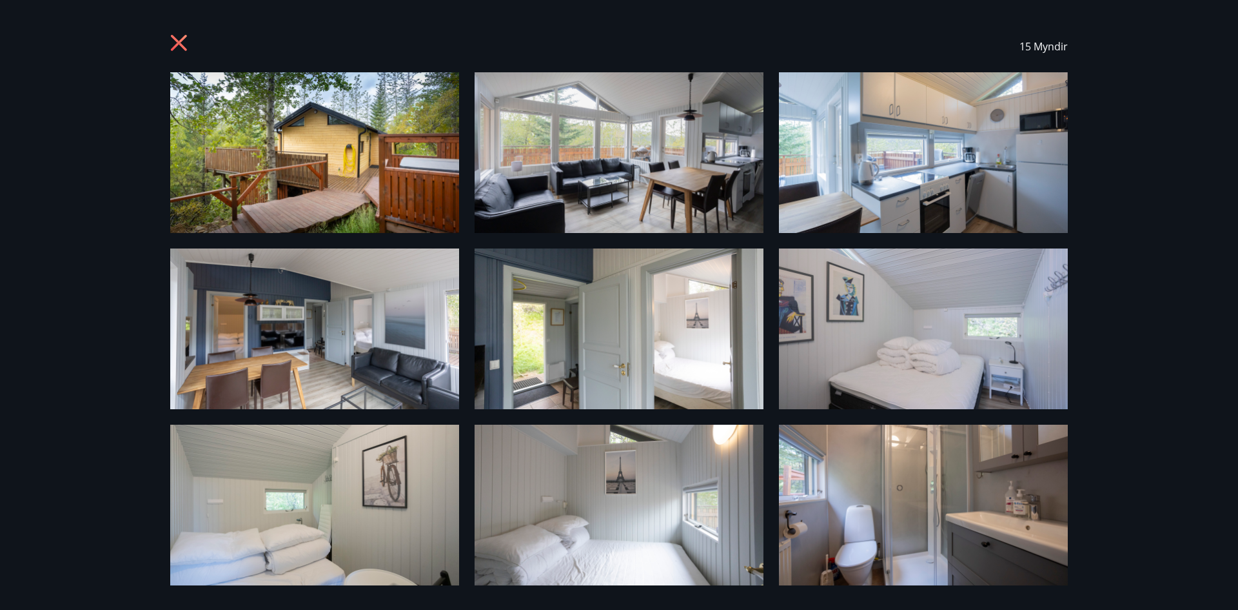
click at [321, 340] on img at bounding box center [314, 328] width 289 height 161
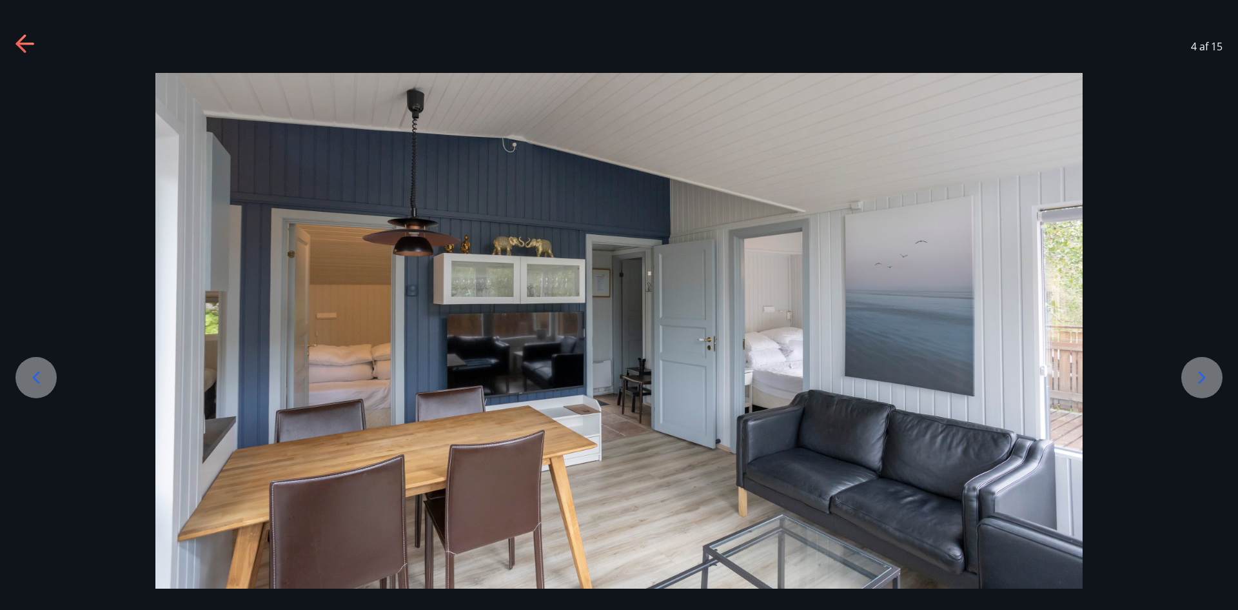
click at [1195, 378] on icon at bounding box center [1202, 377] width 21 height 21
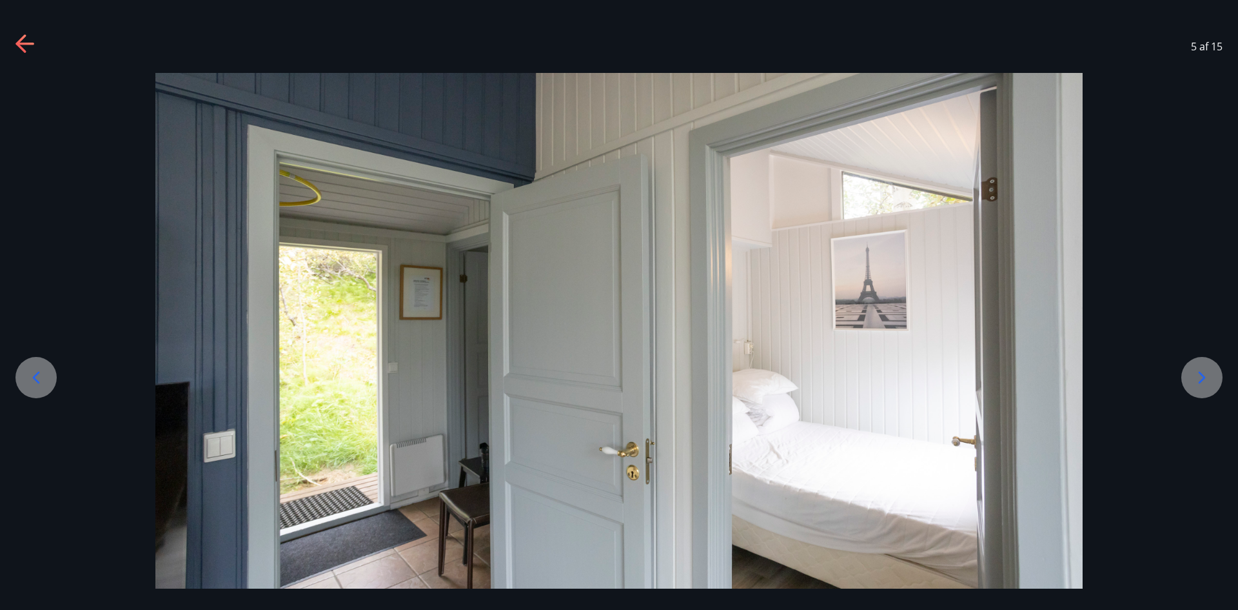
click at [1194, 379] on icon at bounding box center [1202, 377] width 21 height 21
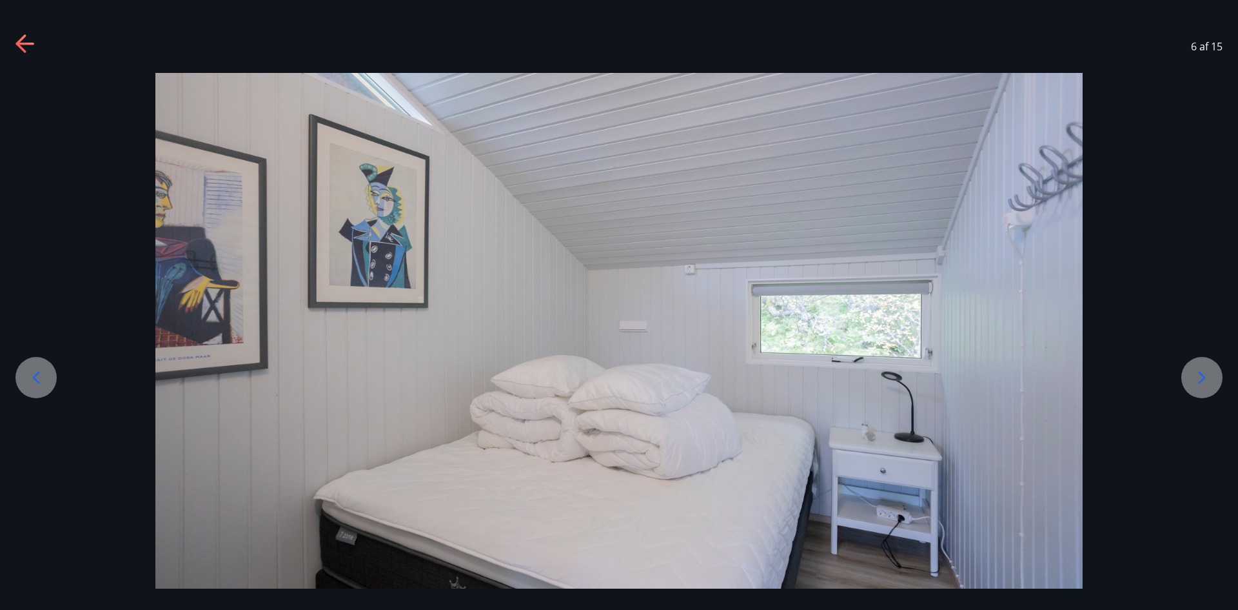
click at [1193, 380] on icon at bounding box center [1202, 377] width 21 height 21
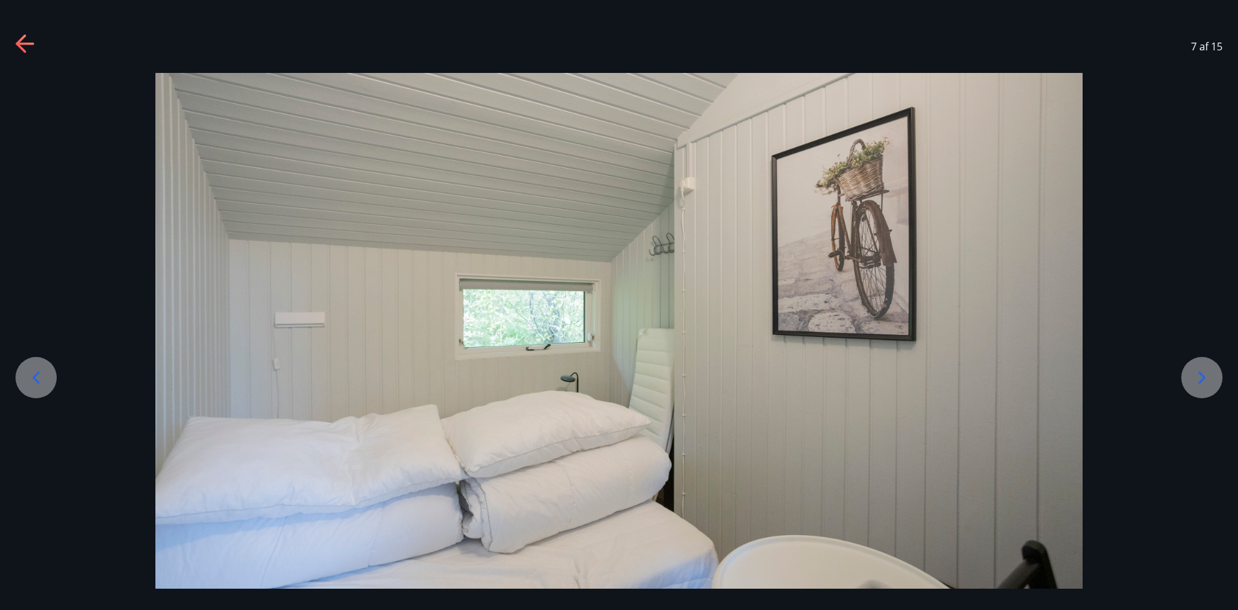
click at [1193, 380] on icon at bounding box center [1202, 377] width 21 height 21
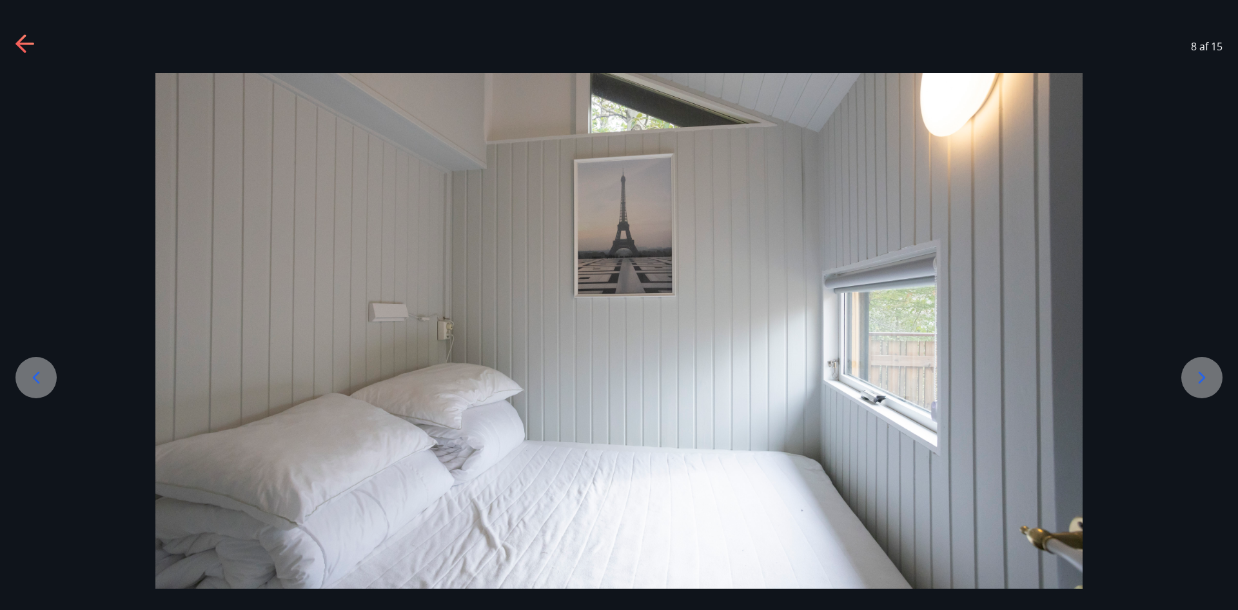
drag, startPoint x: 1193, startPoint y: 380, endPoint x: 1182, endPoint y: 381, distance: 11.0
click at [1193, 381] on icon at bounding box center [1202, 377] width 21 height 21
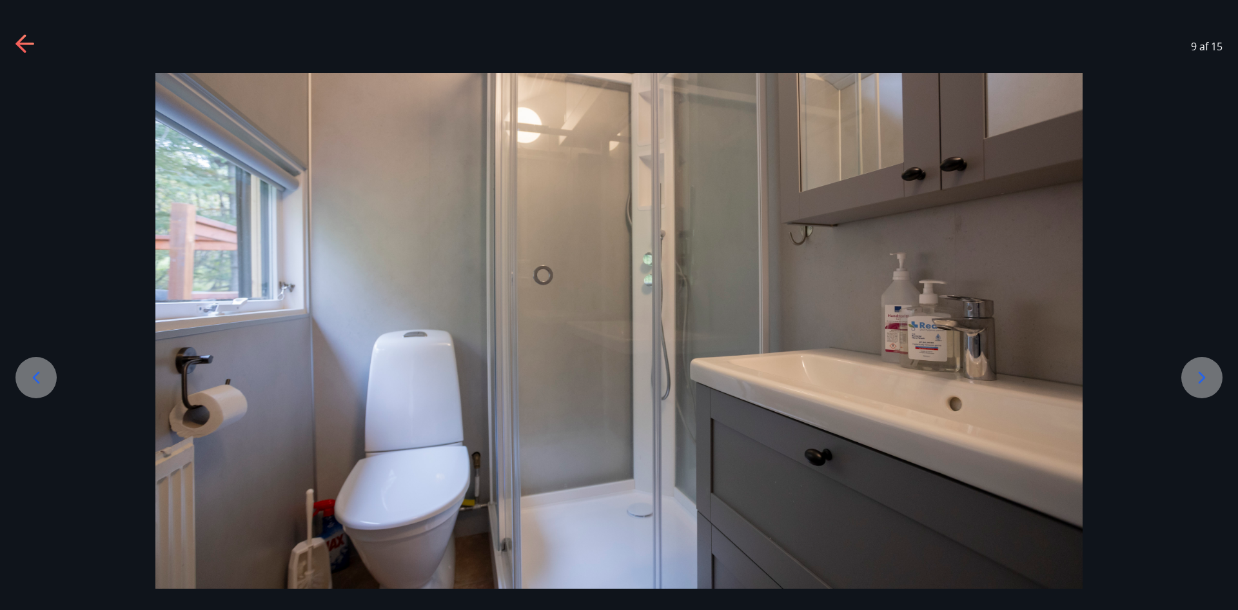
click at [25, 38] on icon at bounding box center [25, 44] width 21 height 21
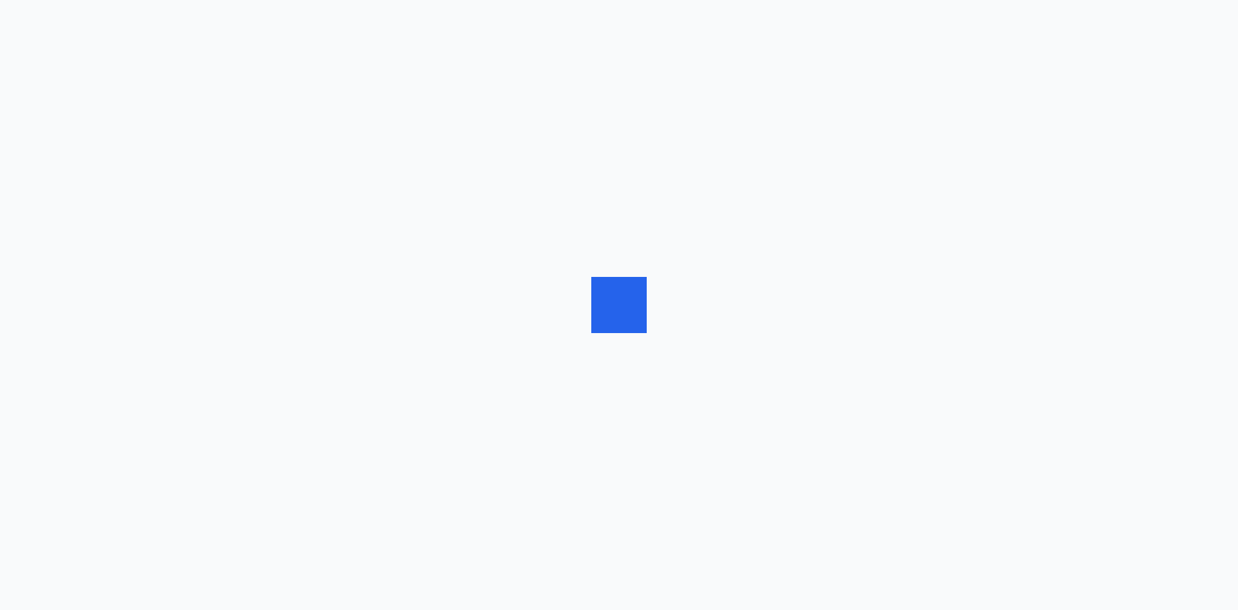
click at [540, 253] on div at bounding box center [619, 305] width 1238 height 610
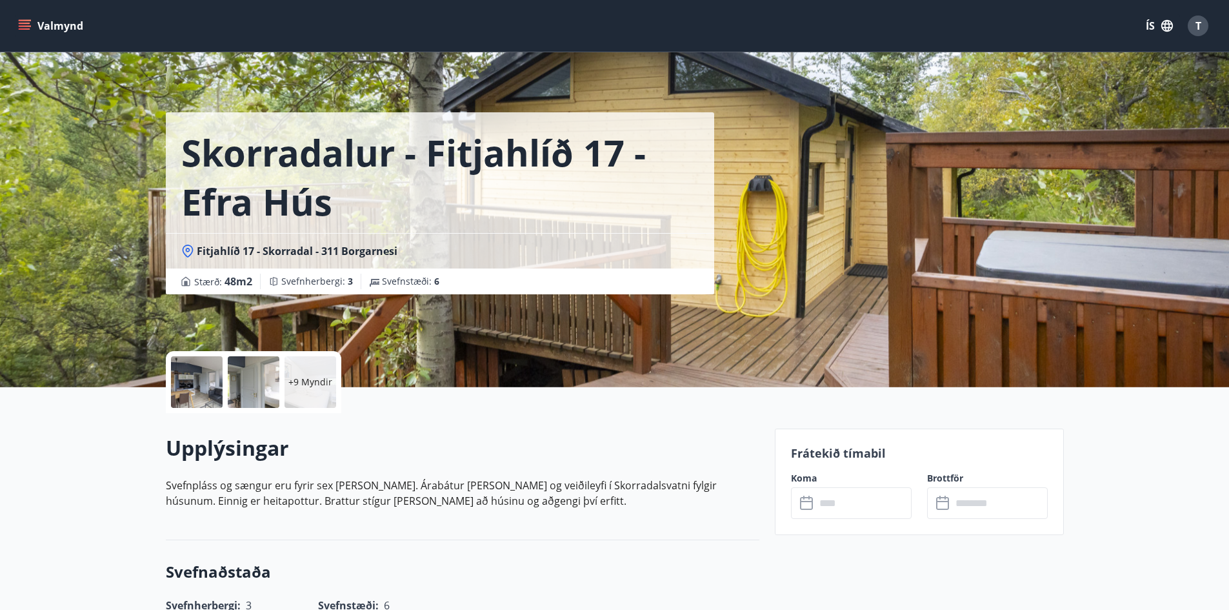
click at [72, 25] on button "Valmynd" at bounding box center [51, 25] width 73 height 23
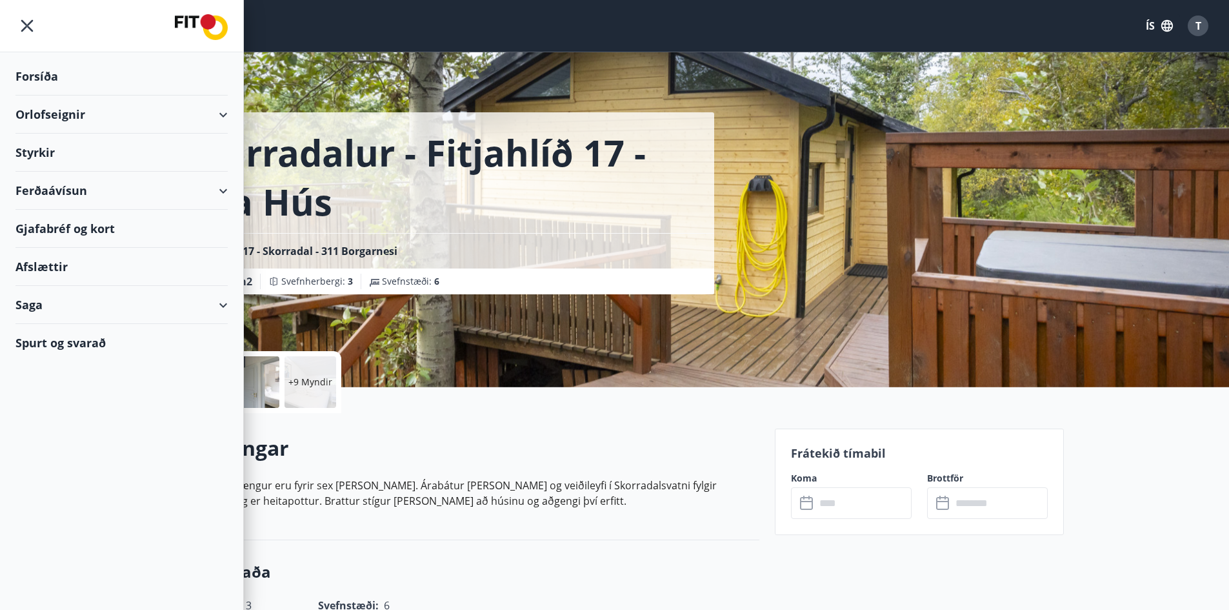
click at [664, 106] on div "Skorradalur - Fitjahlíð 17 - Efra hús Fitjahlíð 17 - Skorradal - 311 Borgarnesi…" at bounding box center [465, 147] width 599 height 294
